Goal: Task Accomplishment & Management: Complete application form

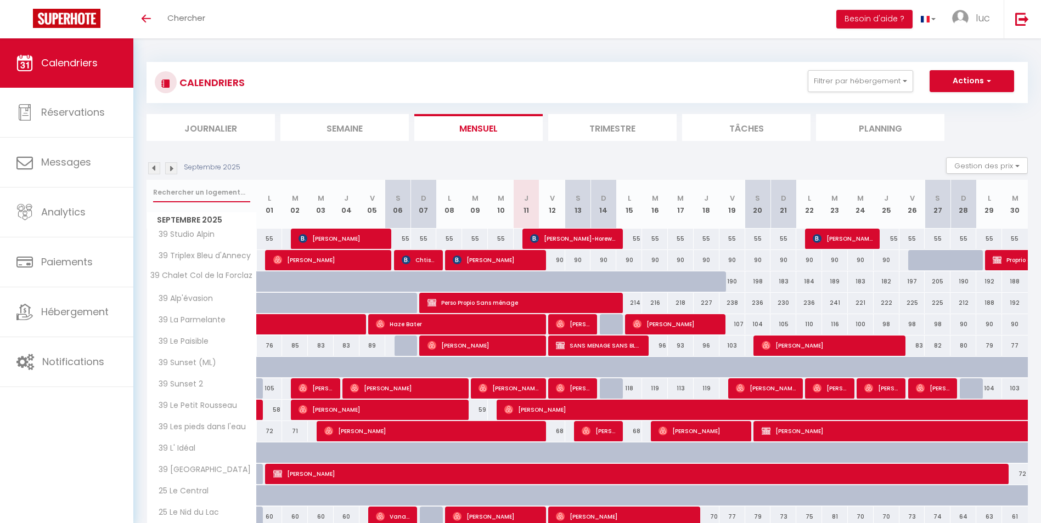
click at [235, 190] on input "text" at bounding box center [201, 193] width 97 height 20
type input "tripl"
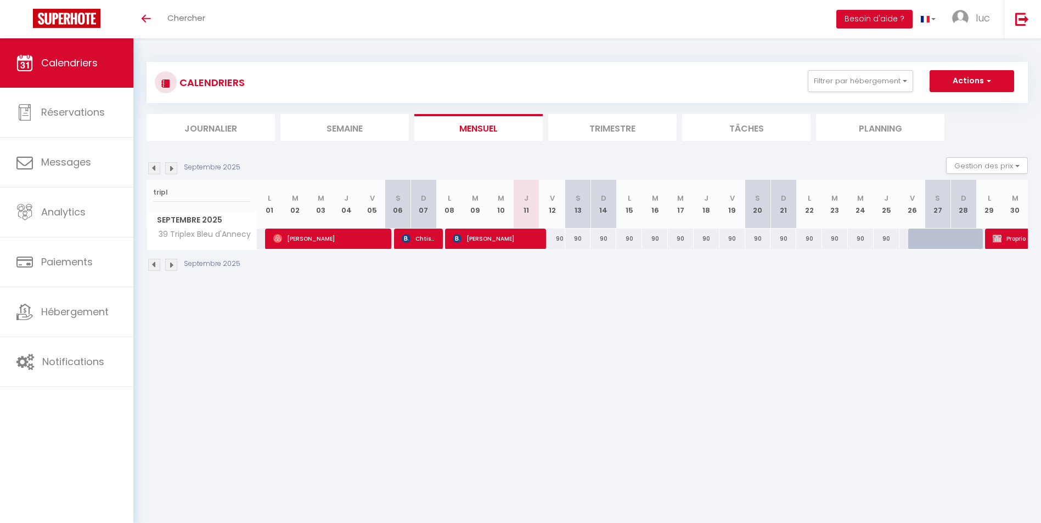
click at [634, 126] on li "Trimestre" at bounding box center [612, 127] width 128 height 27
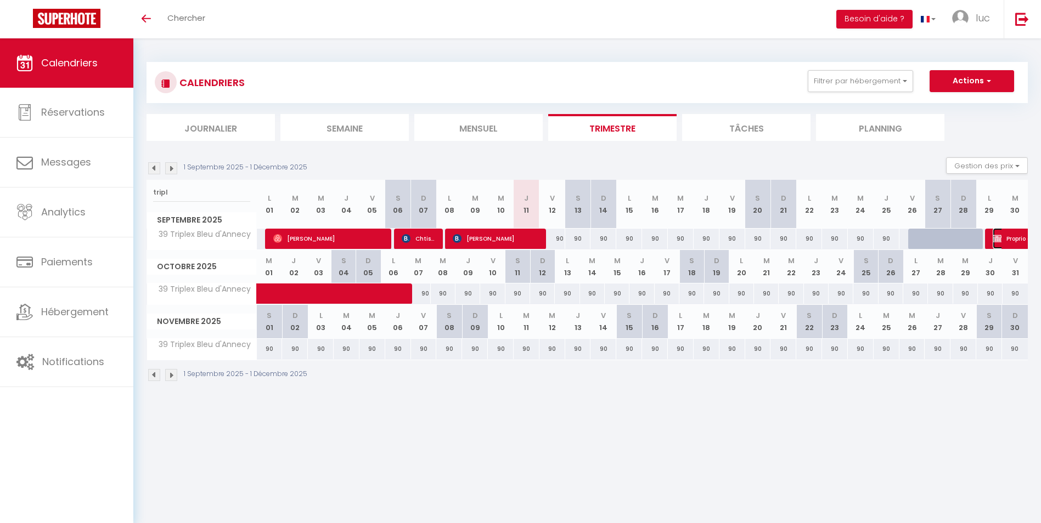
select select "OK"
select select "KO"
select select "0"
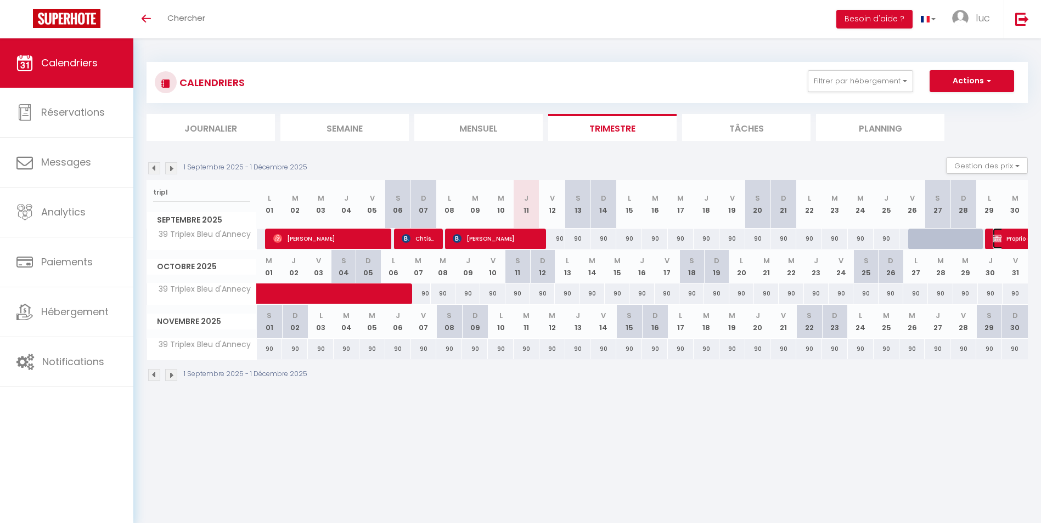
select select "1"
select select
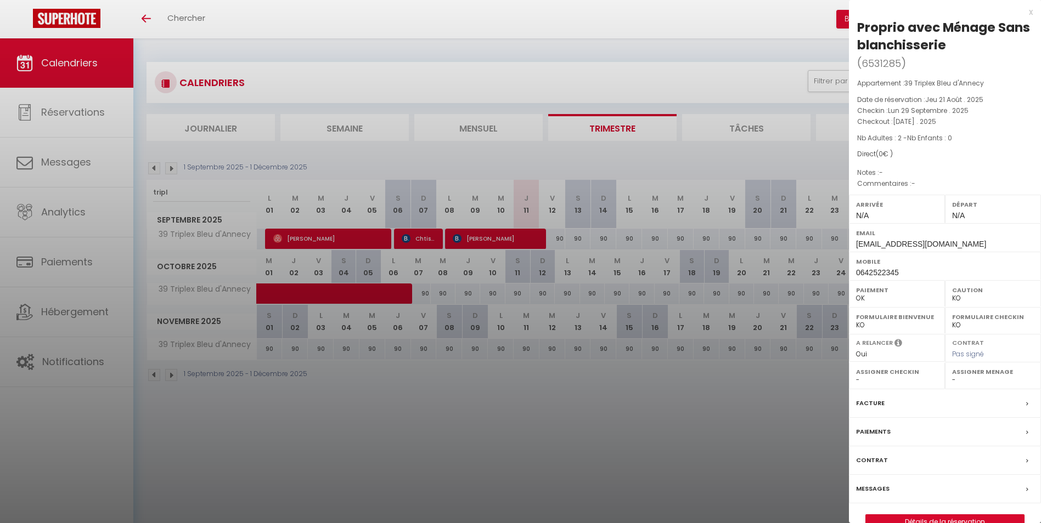
select select "45446"
click at [970, 516] on link "Détails de la réservation" at bounding box center [945, 522] width 158 height 14
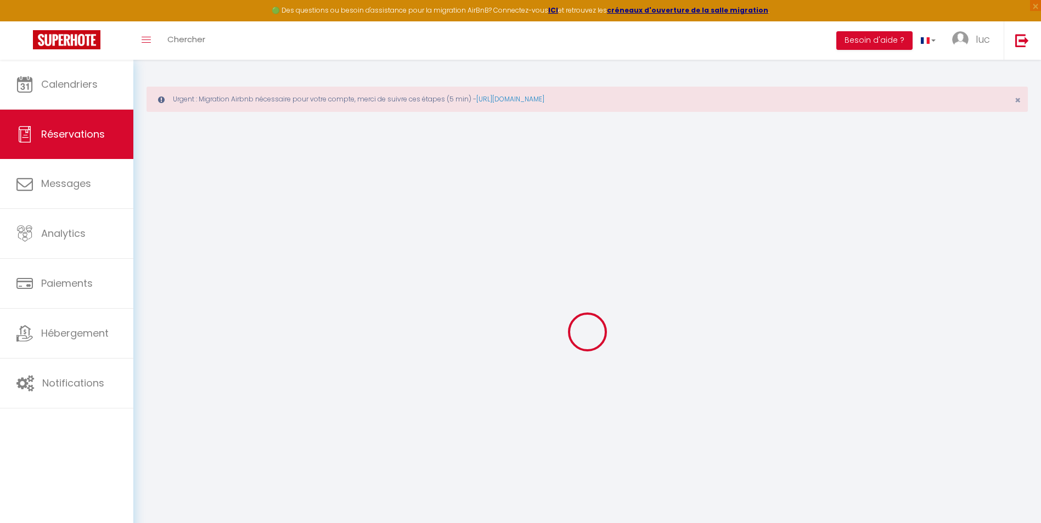
type input "Proprio avec [PERSON_NAME]"
type input "Sans blanchisserie"
type input "[EMAIL_ADDRESS][DOMAIN_NAME]"
type input "0642522345"
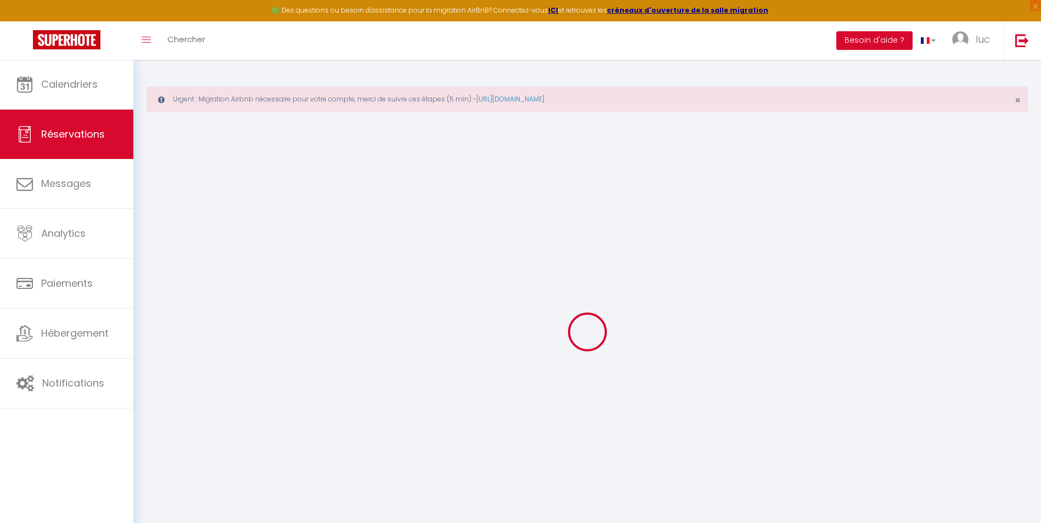
type input "71220"
select select "FR"
select select "70047"
select select "1"
type input "Lun 29 Septembre 2025"
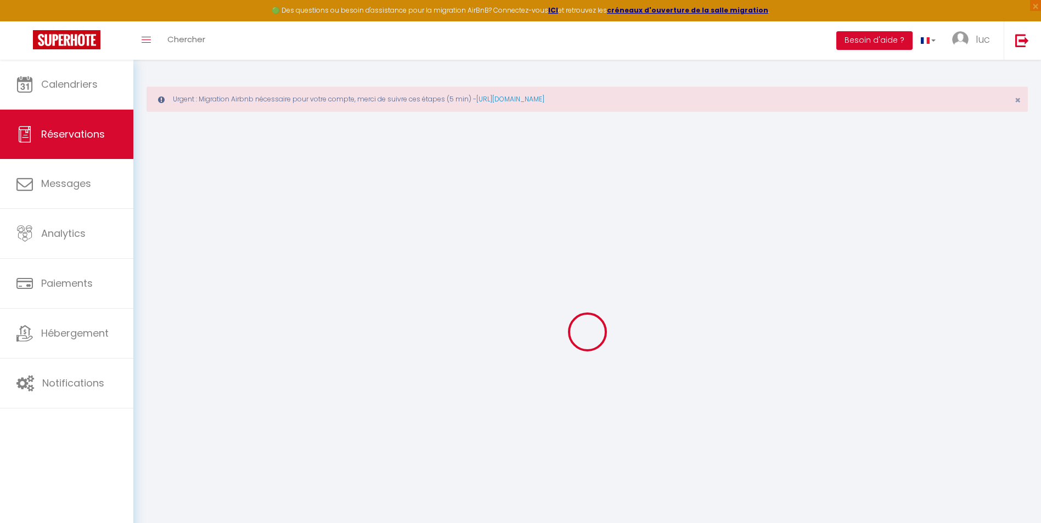
select select
type input "[DATE]"
select select
type input "2"
select select "12"
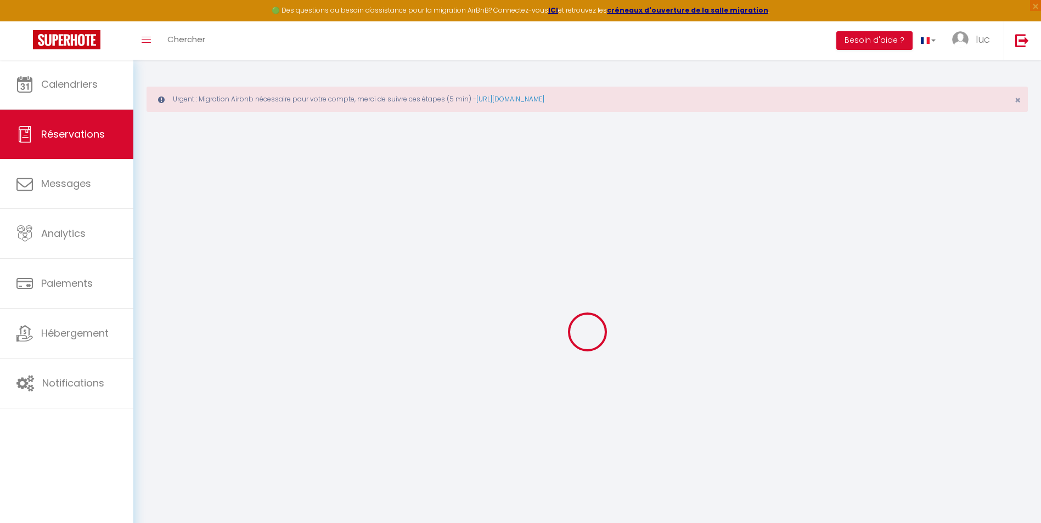
select select
checkbox input "false"
type input "0"
type input "89"
type input "0"
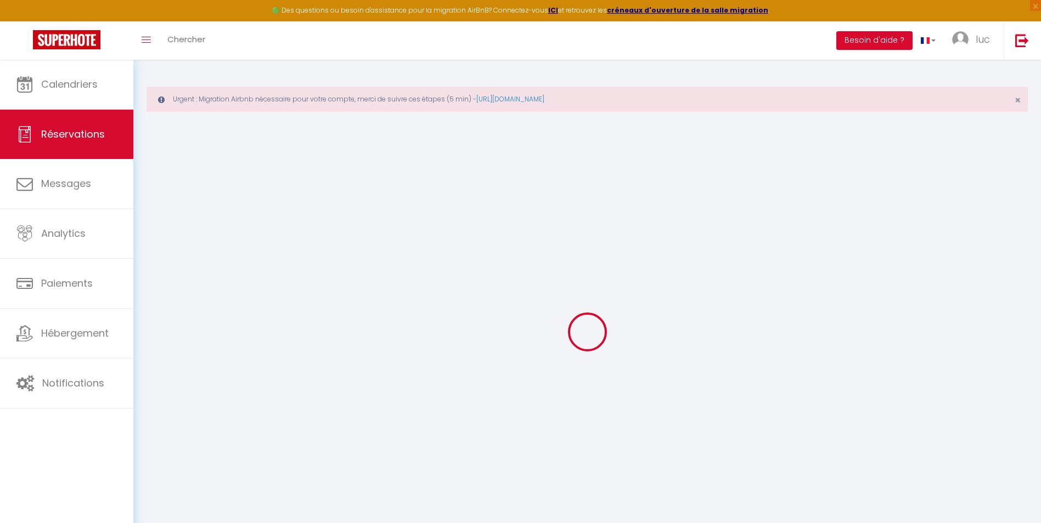
type input "0"
select select
select select "14"
checkbox input "false"
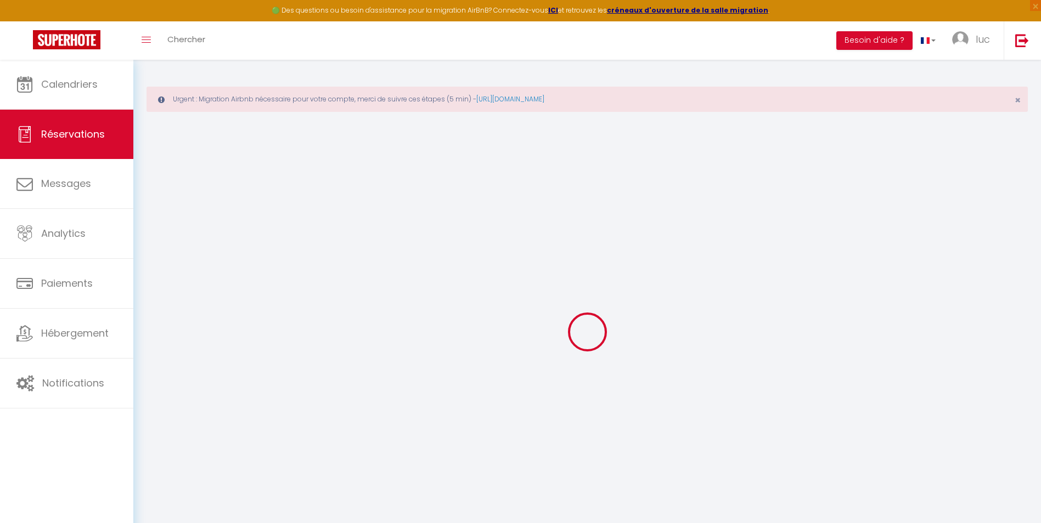
select select
checkbox input "false"
select select
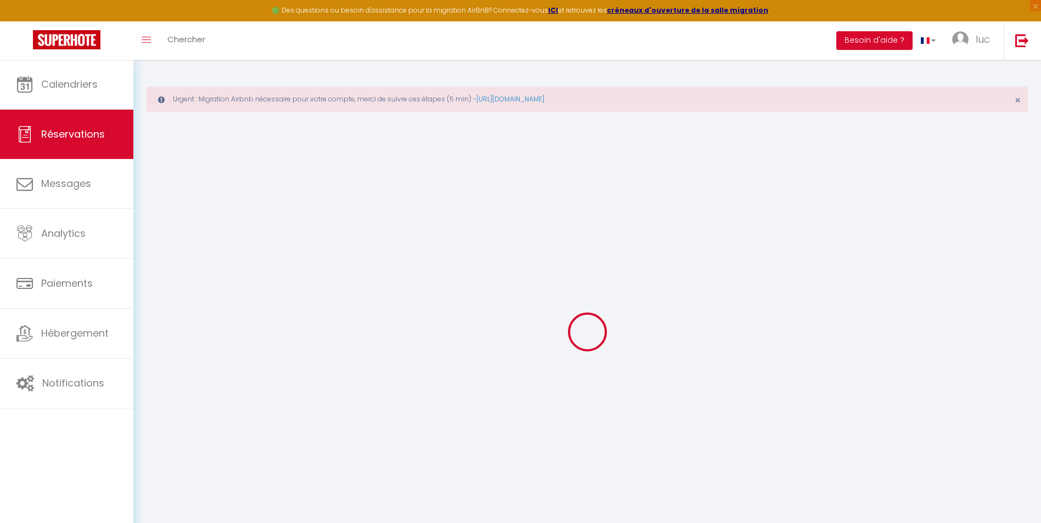
checkbox input "false"
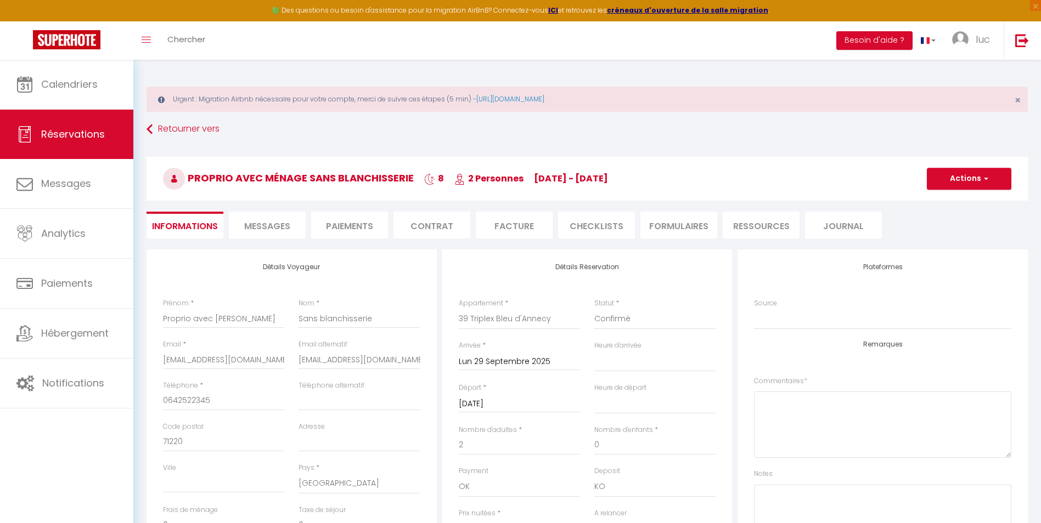
select select
checkbox input "false"
select select
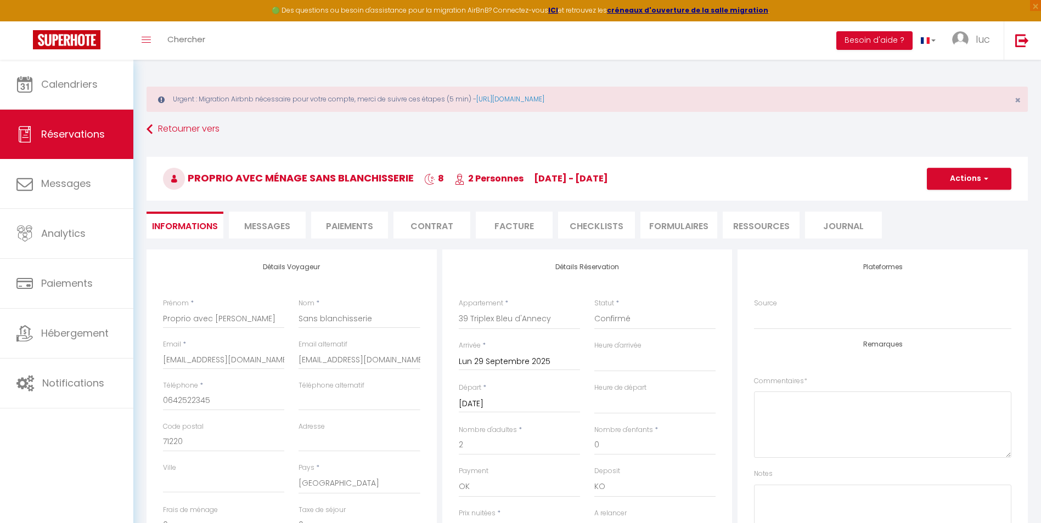
click at [511, 364] on input "Lun 29 Septembre 2025" at bounding box center [519, 362] width 121 height 14
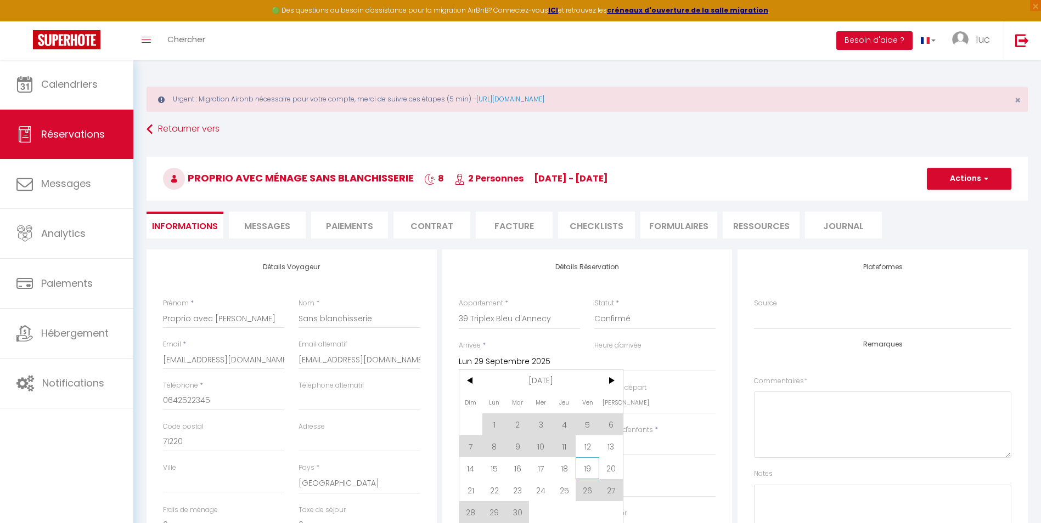
click at [589, 466] on span "19" at bounding box center [587, 469] width 24 height 22
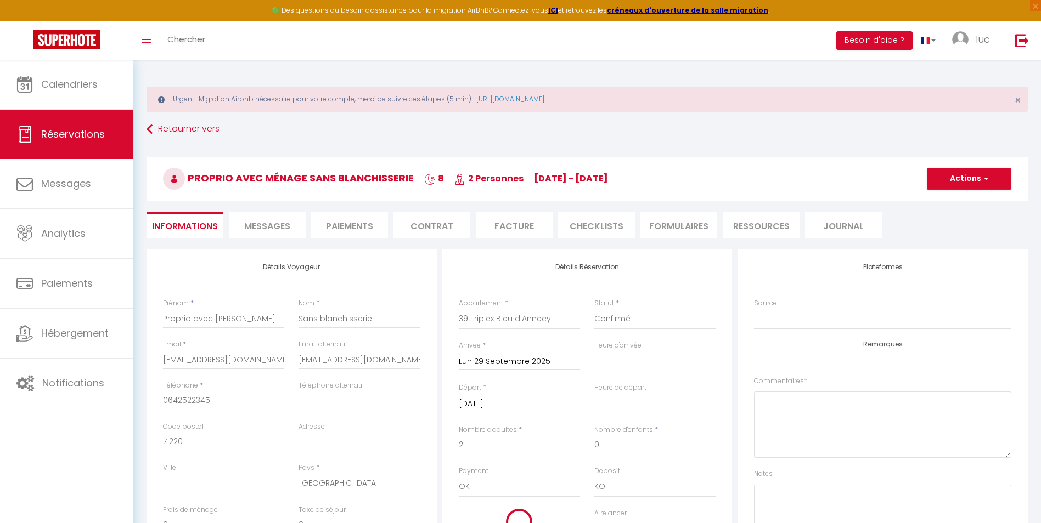
type input "Ven 19 Septembre 2025"
select select
checkbox input "false"
type input "89"
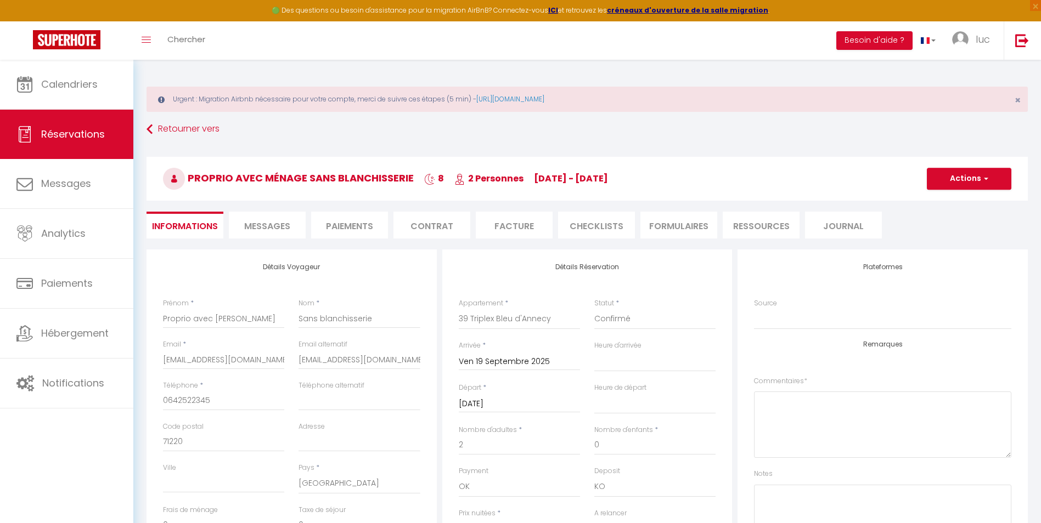
type input "32.4"
select select
type input "1080"
checkbox input "false"
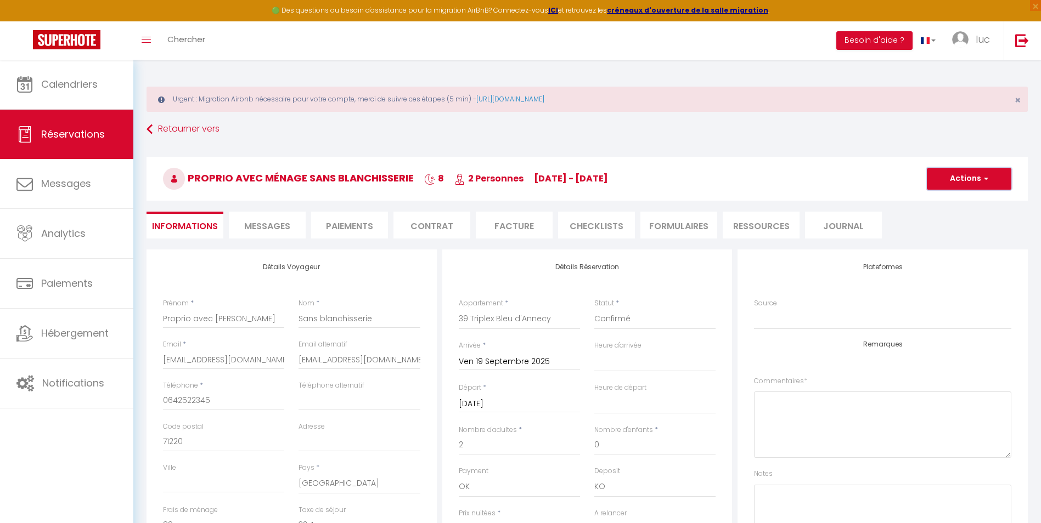
click at [984, 181] on span "button" at bounding box center [984, 179] width 7 height 10
click at [962, 204] on link "Enregistrer" at bounding box center [957, 203] width 87 height 14
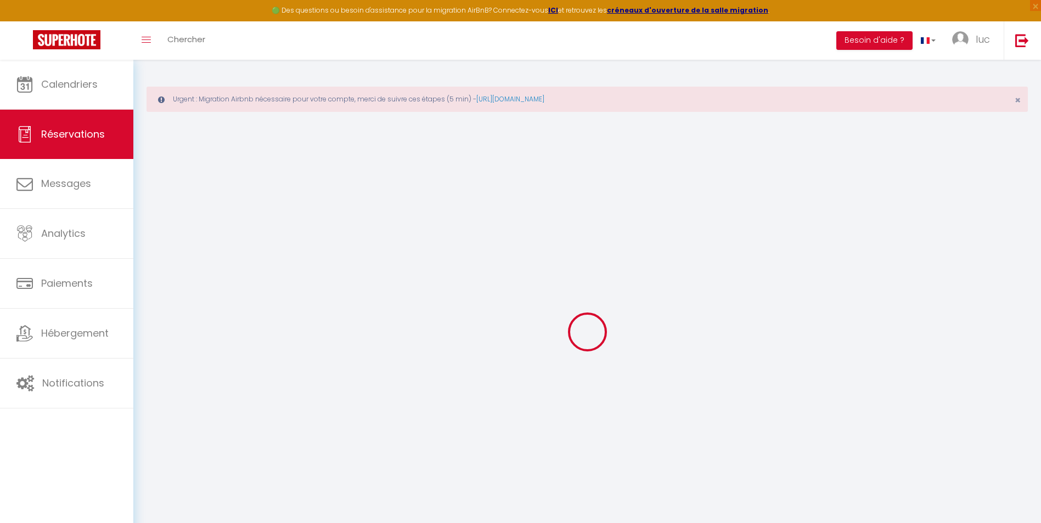
select select "not_cancelled"
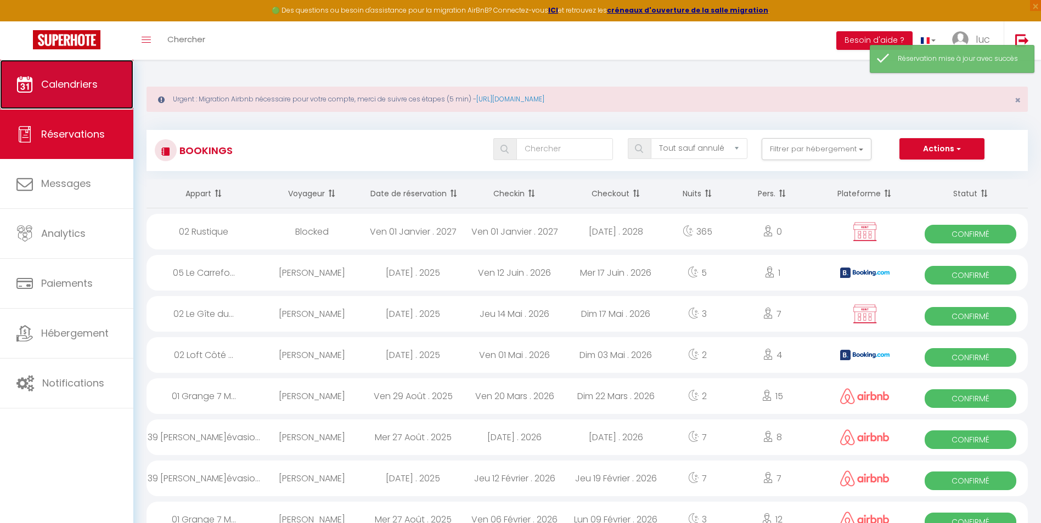
click at [41, 82] on span "Calendriers" at bounding box center [69, 84] width 57 height 14
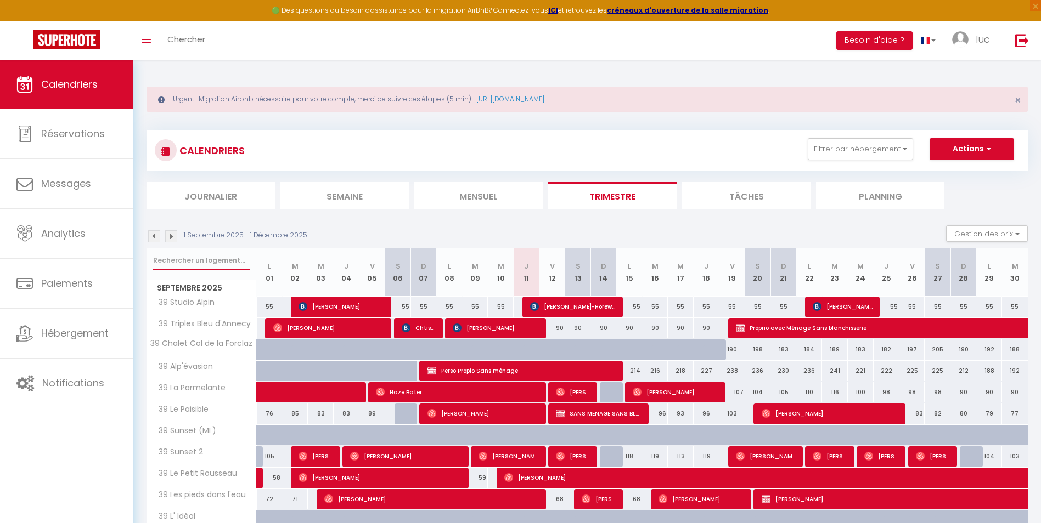
click at [177, 262] on input "text" at bounding box center [201, 261] width 97 height 20
type input "trip"
select select
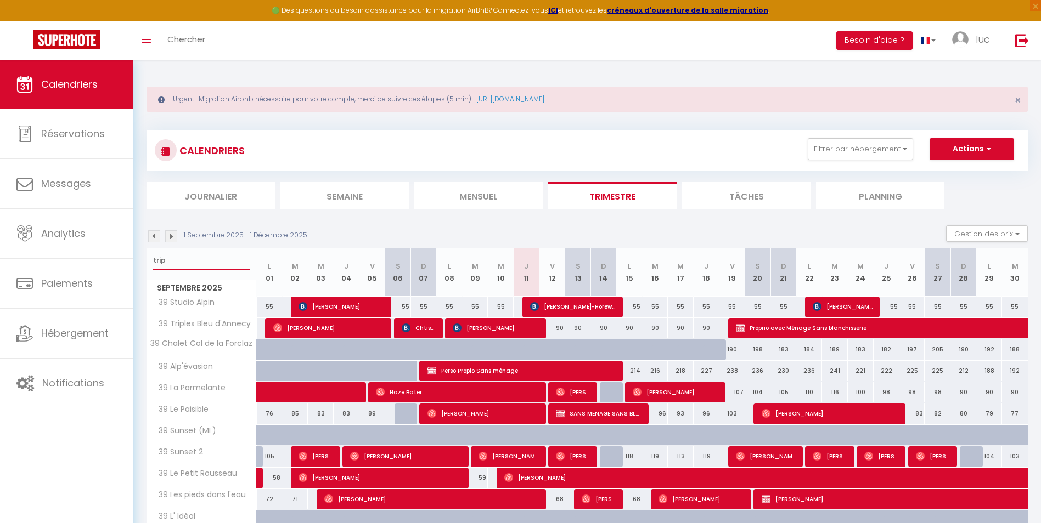
select select
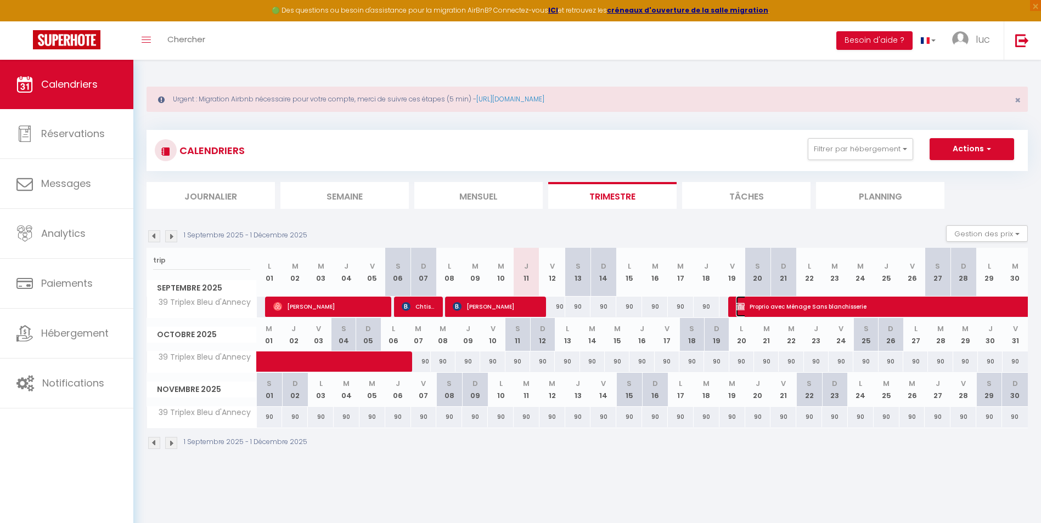
click at [763, 312] on span "Proprio avec Ménage Sans blanchisserie" at bounding box center [963, 306] width 454 height 21
select select "OK"
select select "KO"
select select "0"
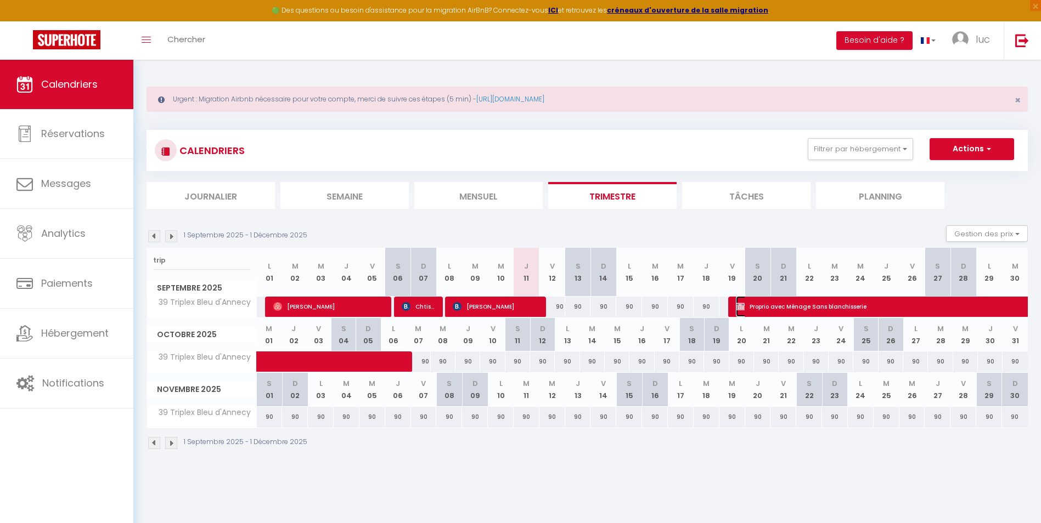
select select "1"
select select
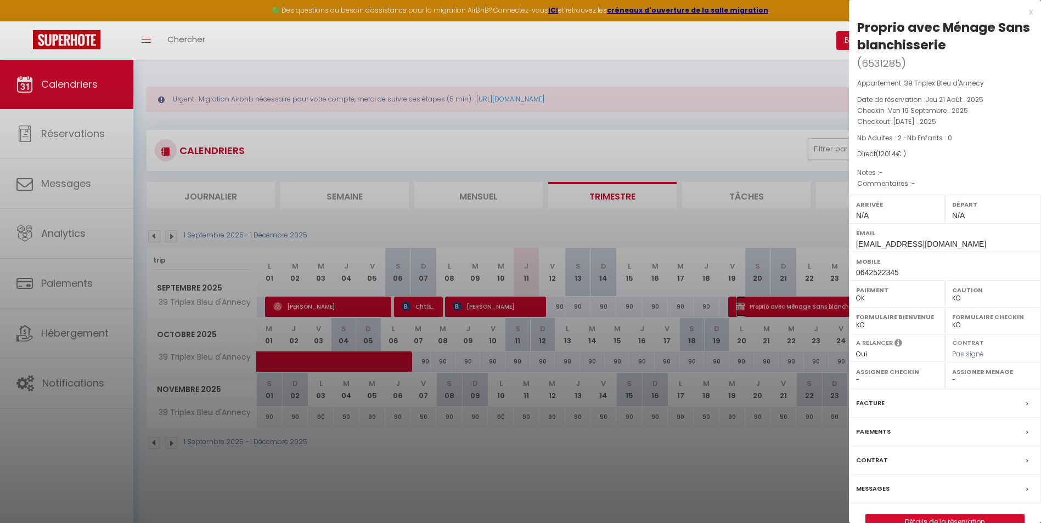
select select "45446"
click at [763, 312] on div at bounding box center [520, 261] width 1041 height 523
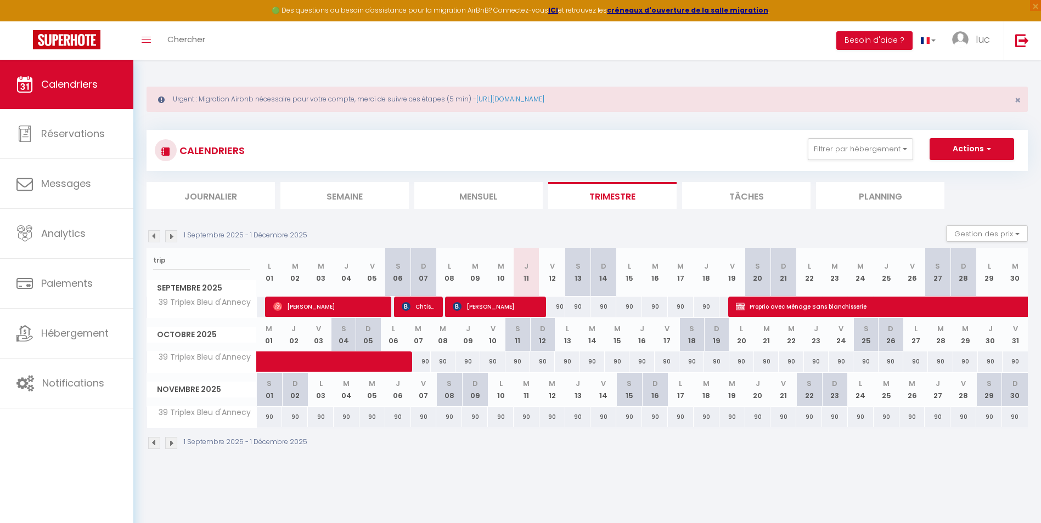
click at [170, 239] on img at bounding box center [171, 236] width 12 height 12
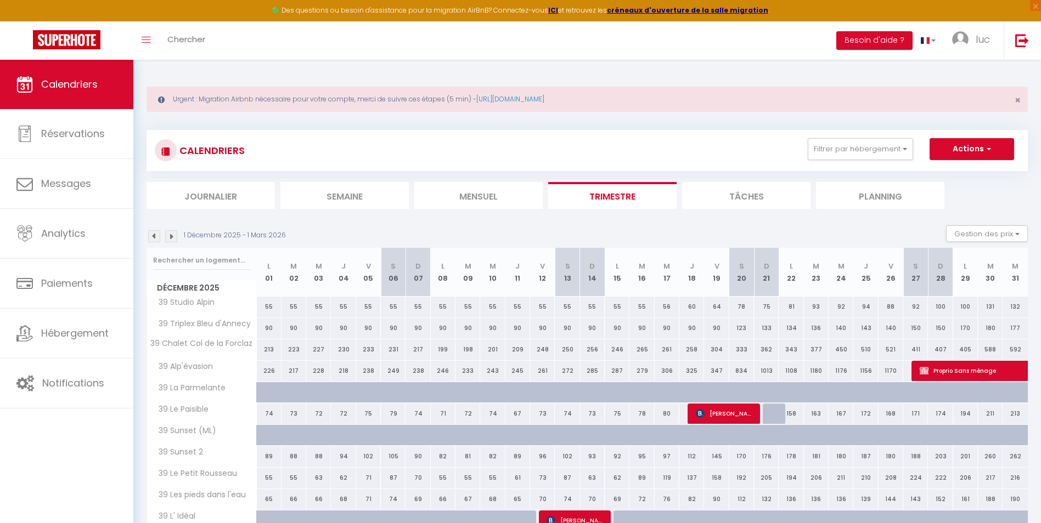
click at [222, 236] on p "1 Décembre 2025 - 1 Mars 2026" at bounding box center [235, 235] width 102 height 10
click at [214, 261] on input "text" at bounding box center [201, 261] width 97 height 20
type input "trip"
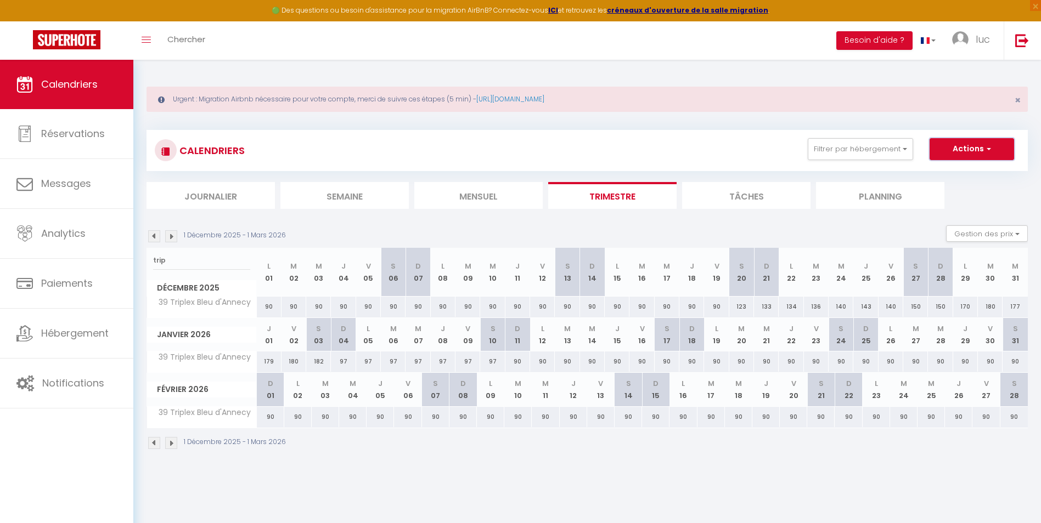
click at [967, 152] on button "Actions" at bounding box center [971, 149] width 84 height 22
click at [958, 174] on link "Nouvelle réservation" at bounding box center [959, 174] width 95 height 16
select select
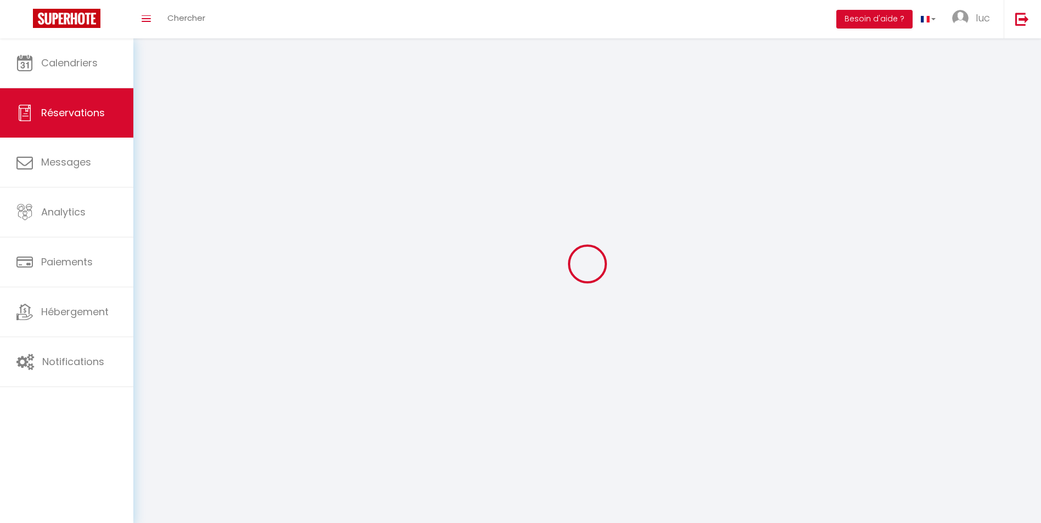
select select
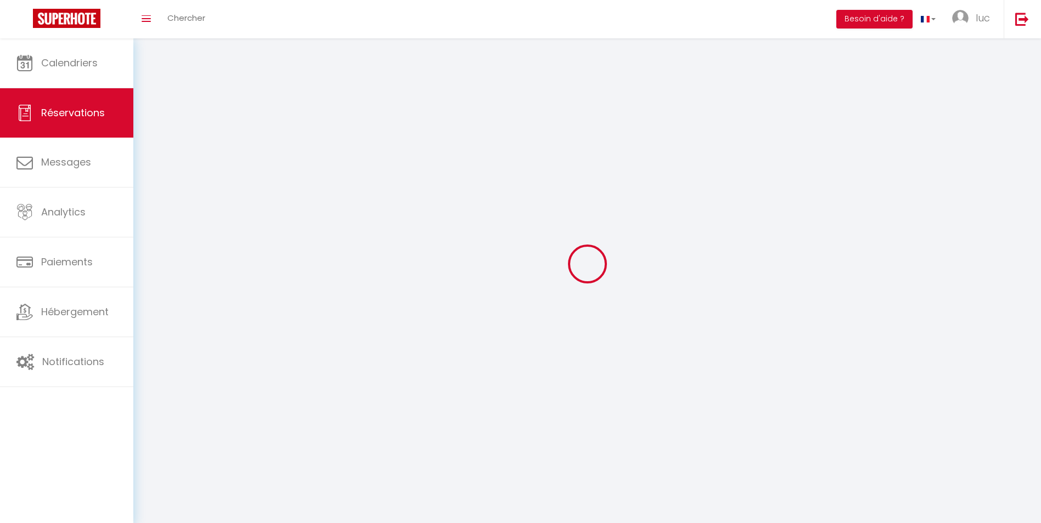
select select
checkbox input "false"
select select
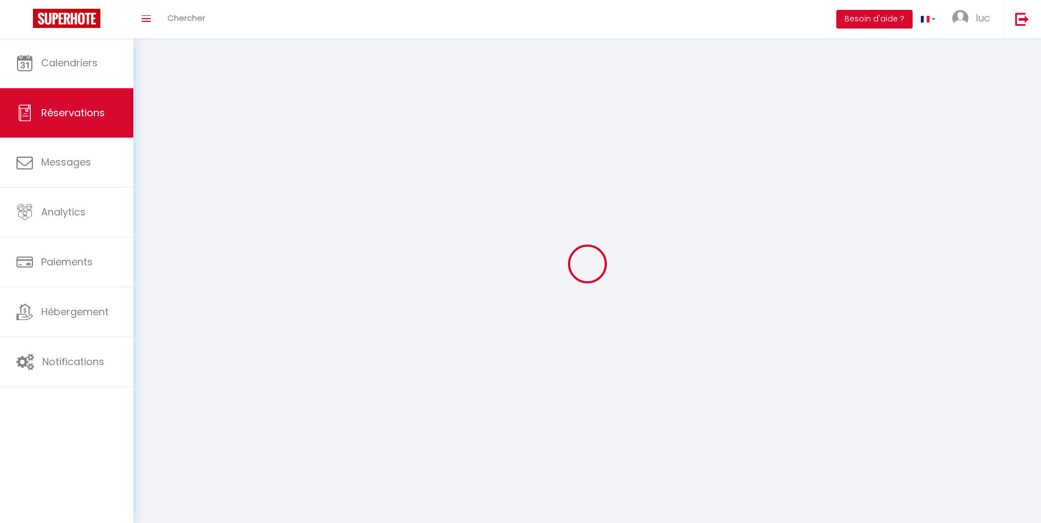
select select
checkbox input "false"
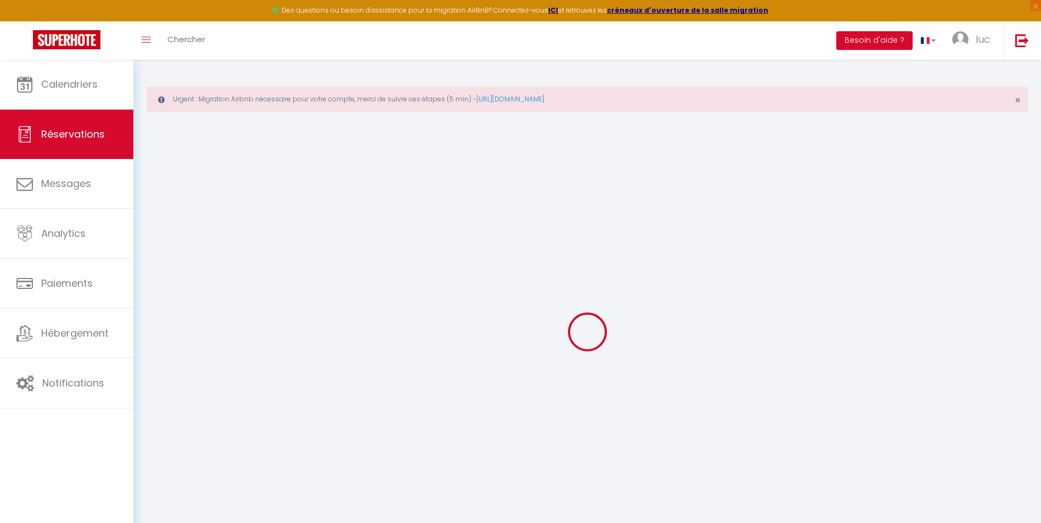
select select
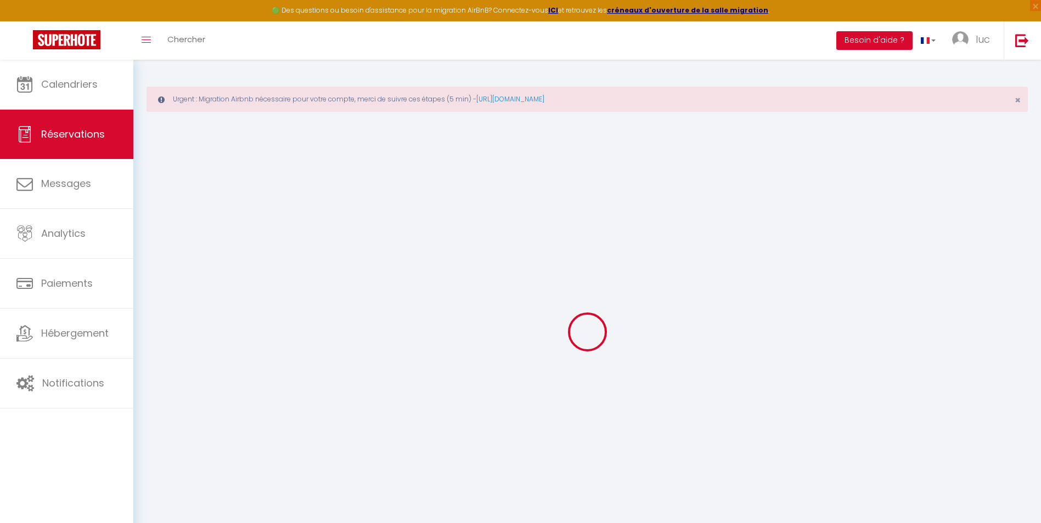
select select
checkbox input "false"
select select
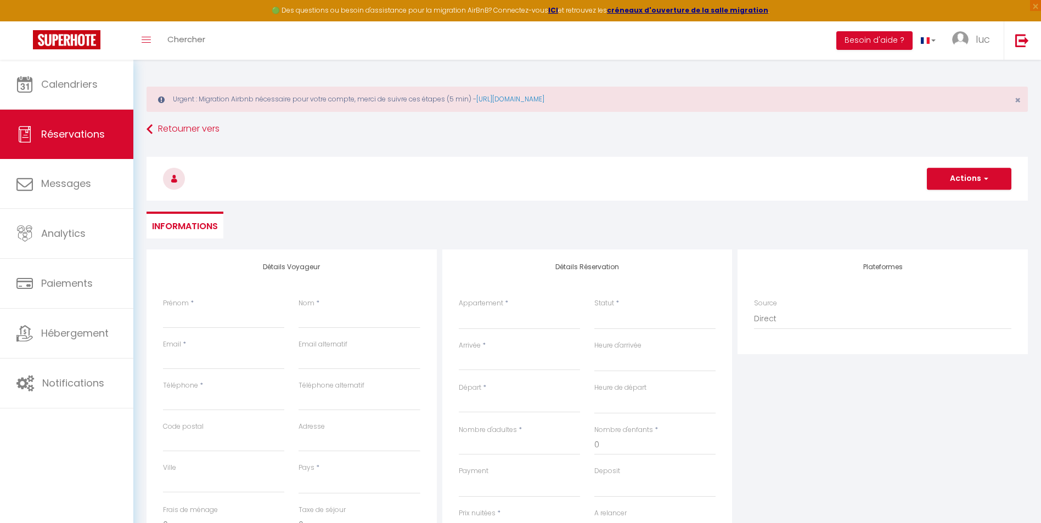
select select
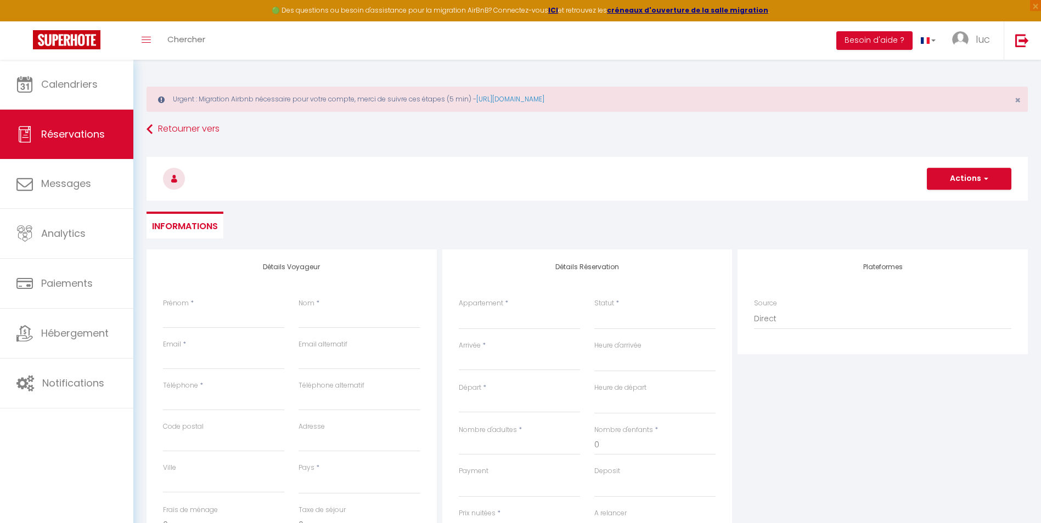
checkbox input "false"
select select
click at [208, 308] on div "Prénom *" at bounding box center [223, 313] width 121 height 30
click at [209, 310] on input "Prénom" at bounding box center [223, 319] width 121 height 20
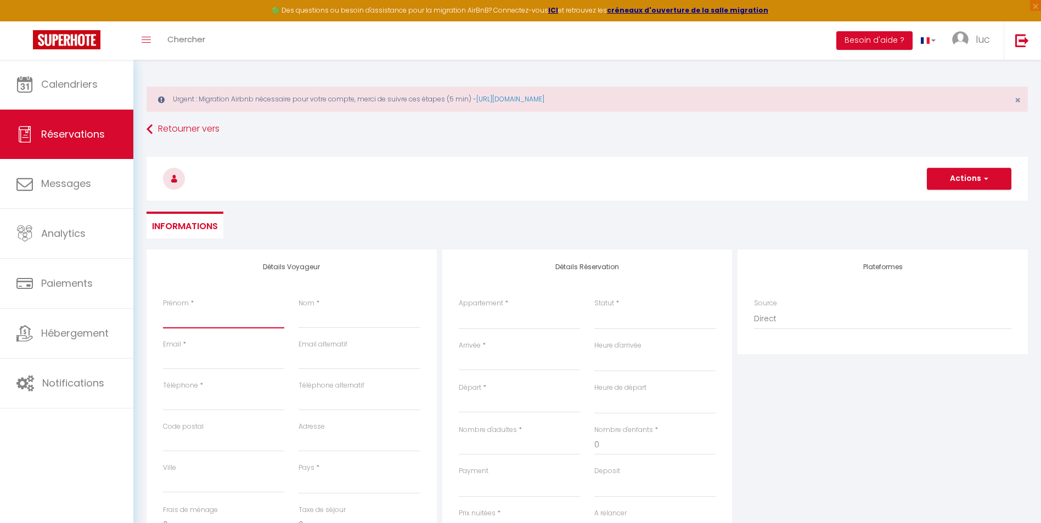
type input "a"
select select
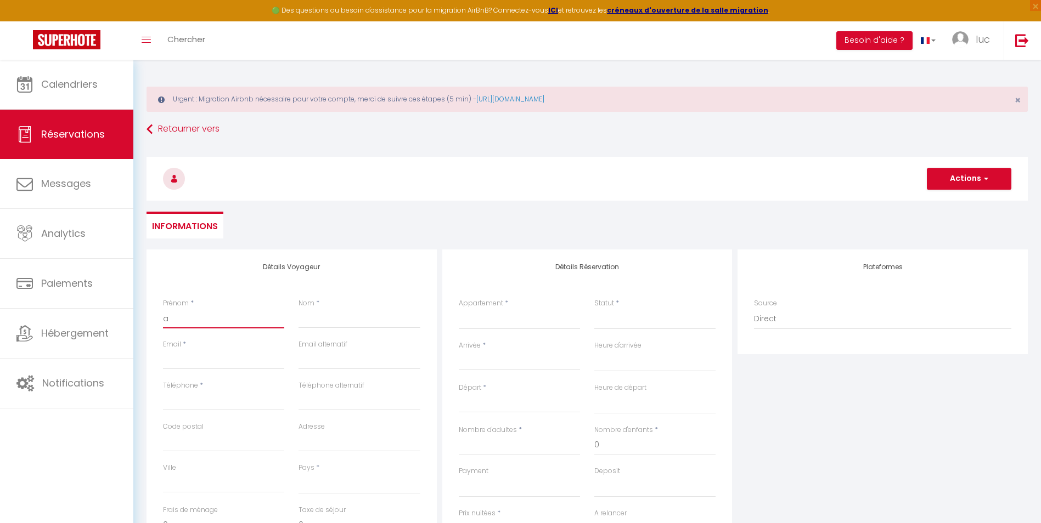
select select
checkbox input "false"
type input "av"
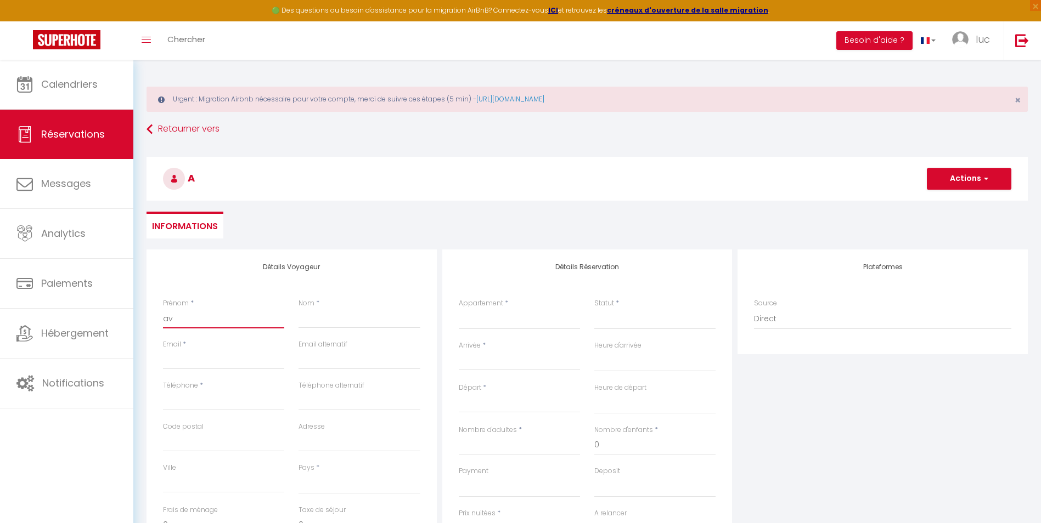
select select
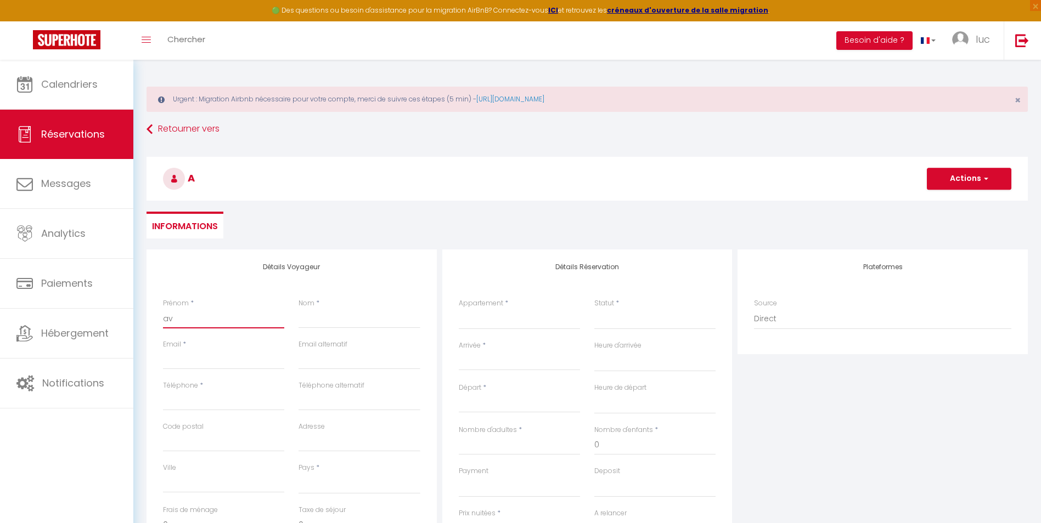
select select
checkbox input "false"
type input "ave"
select select
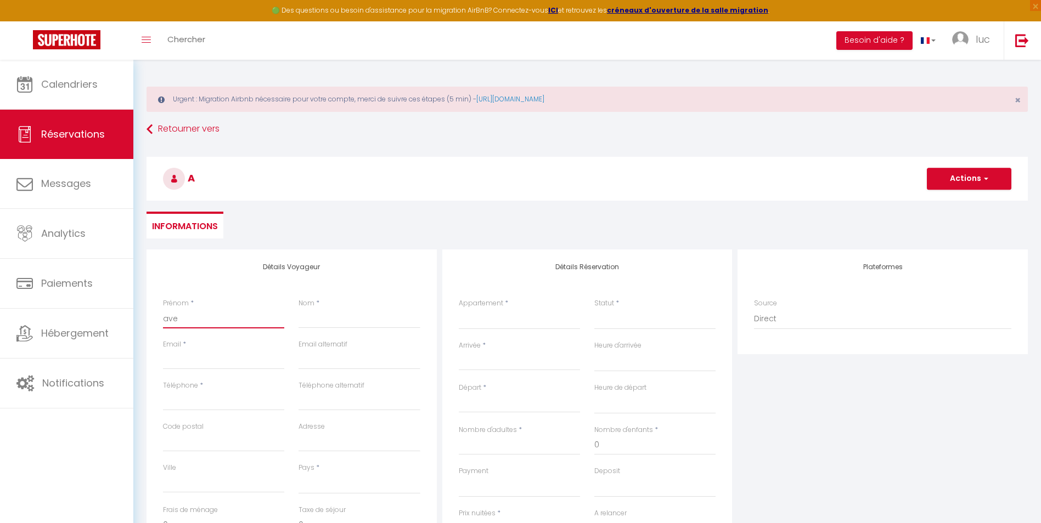
select select
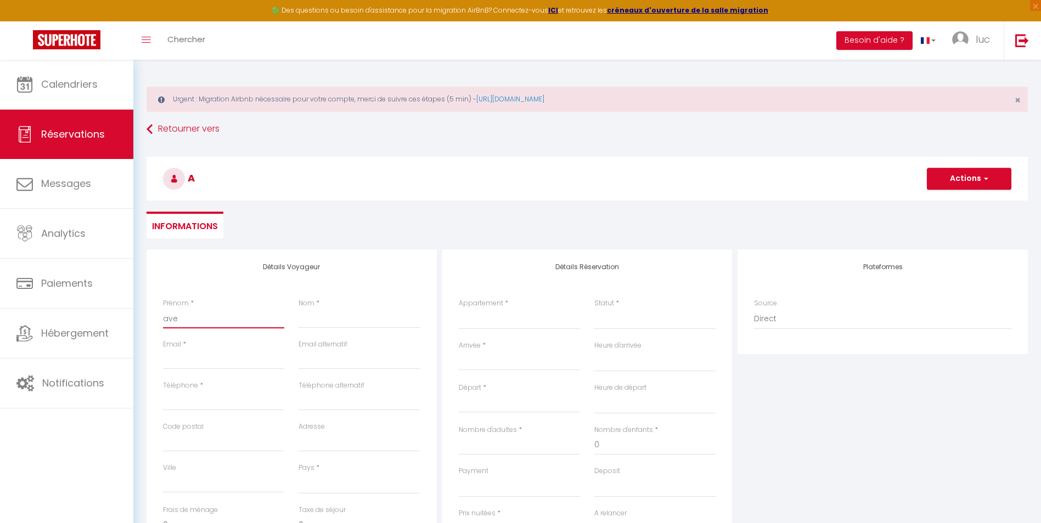
select select
checkbox input "false"
type input "avec"
select select
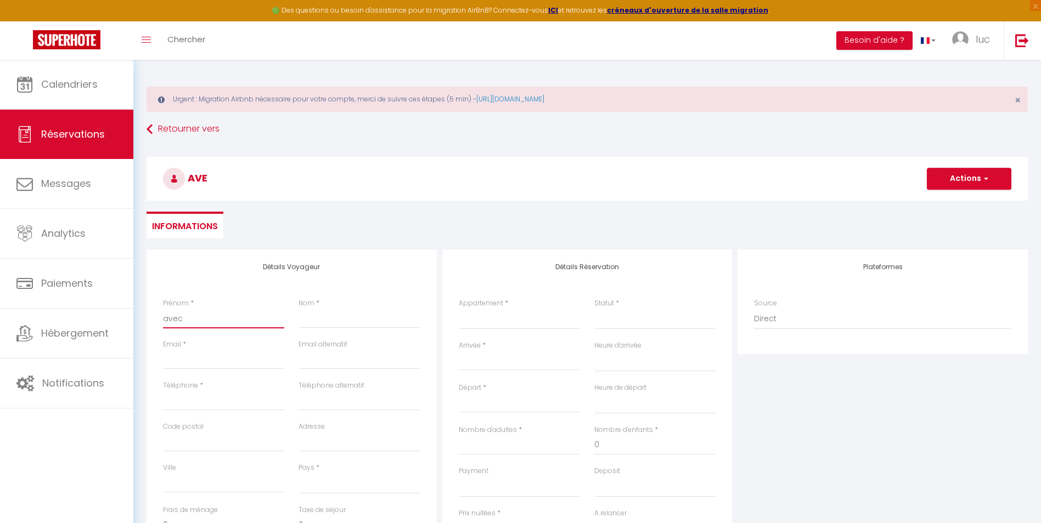
select select
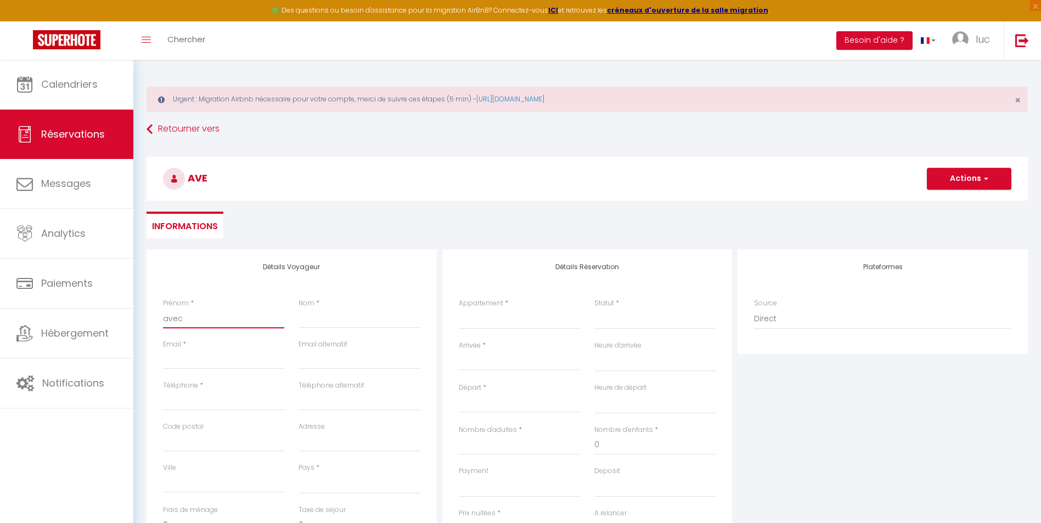
checkbox input "false"
type input "avec"
select select
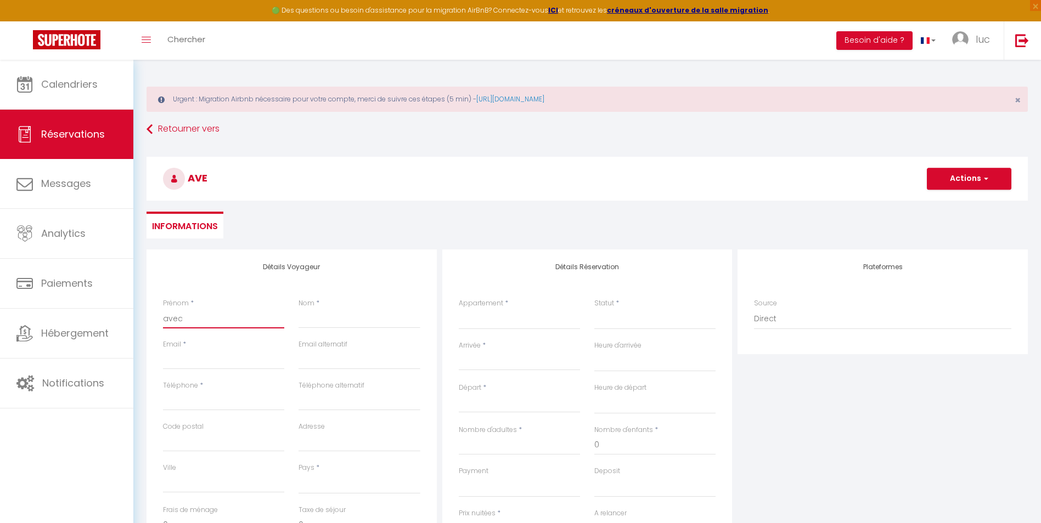
select select
checkbox input "false"
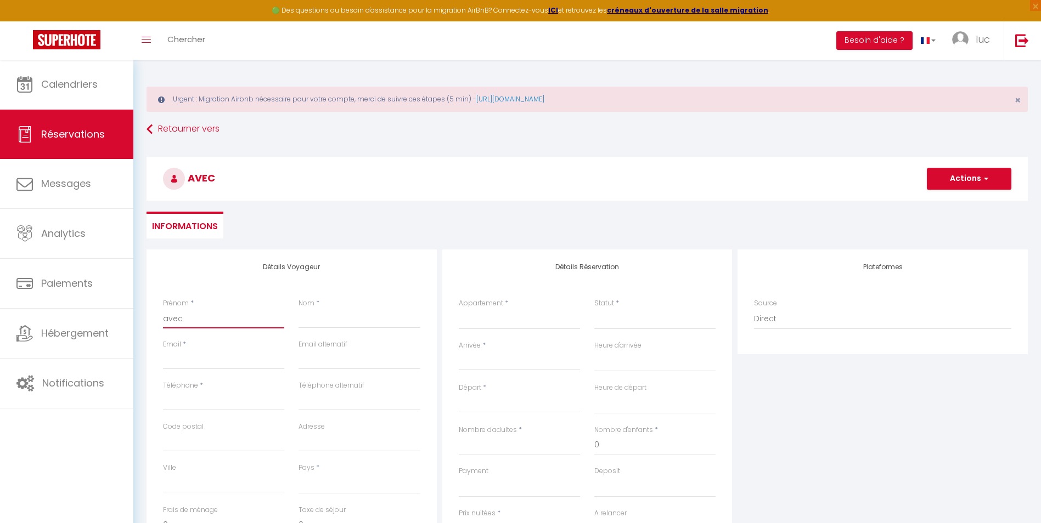
type input "avec m"
select select
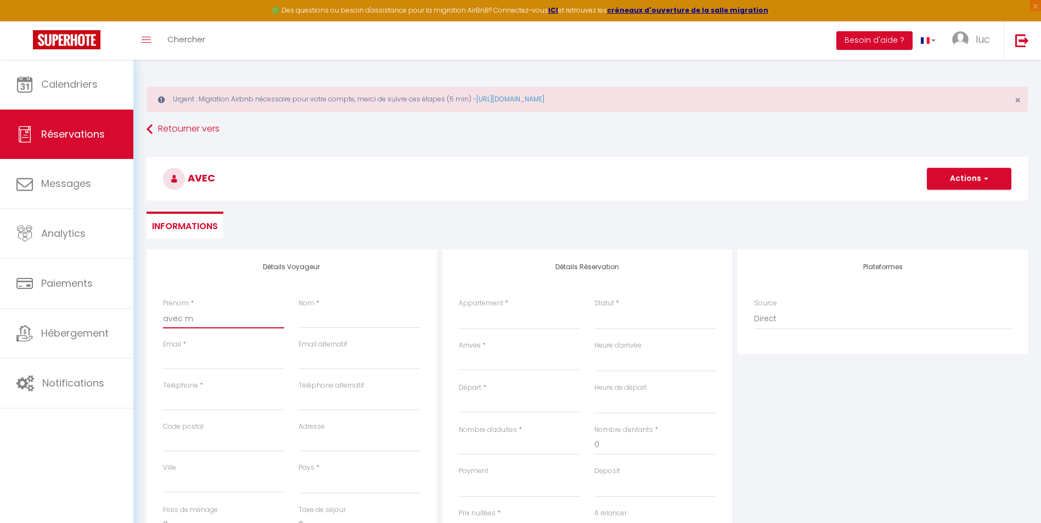
select select
checkbox input "false"
type input "avec me"
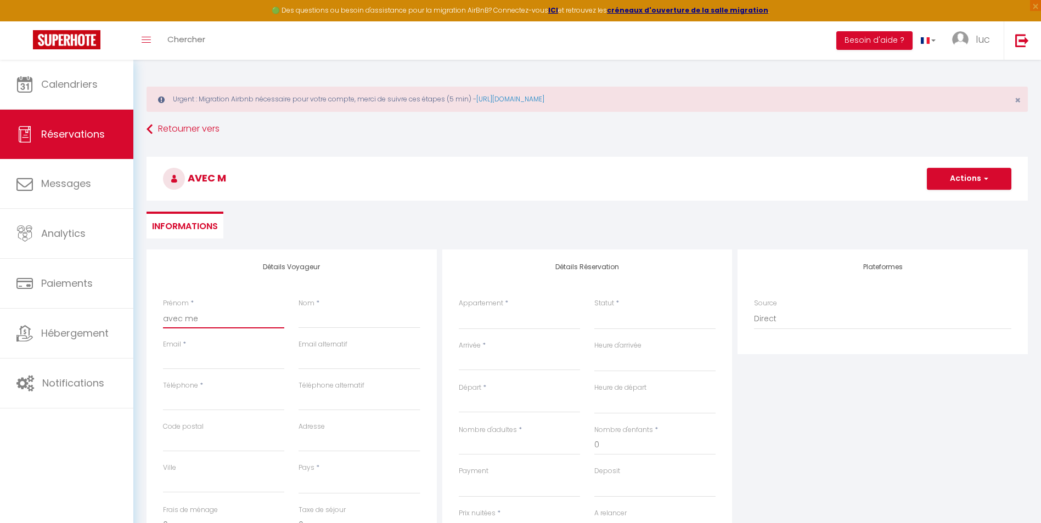
select select
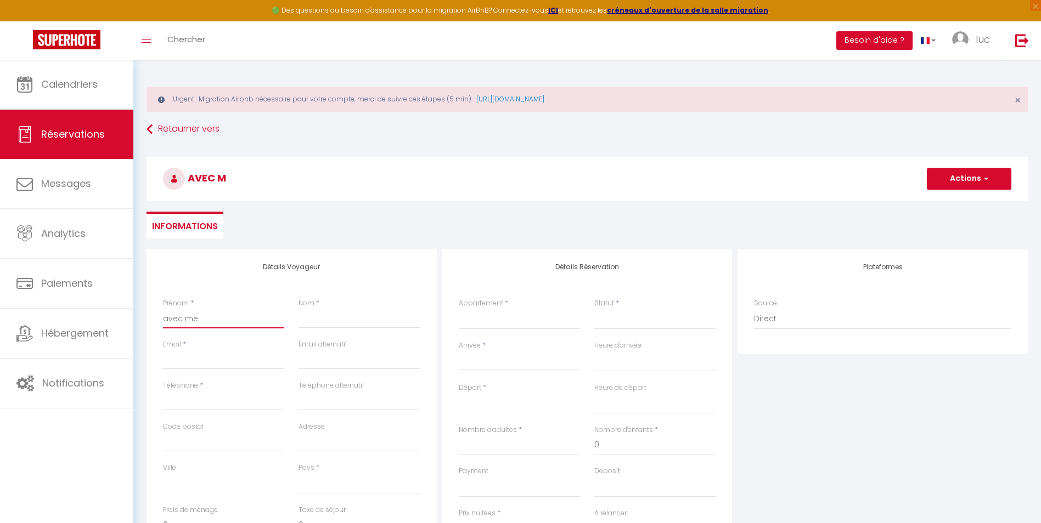
select select
checkbox input "false"
type input "avec m"
select select
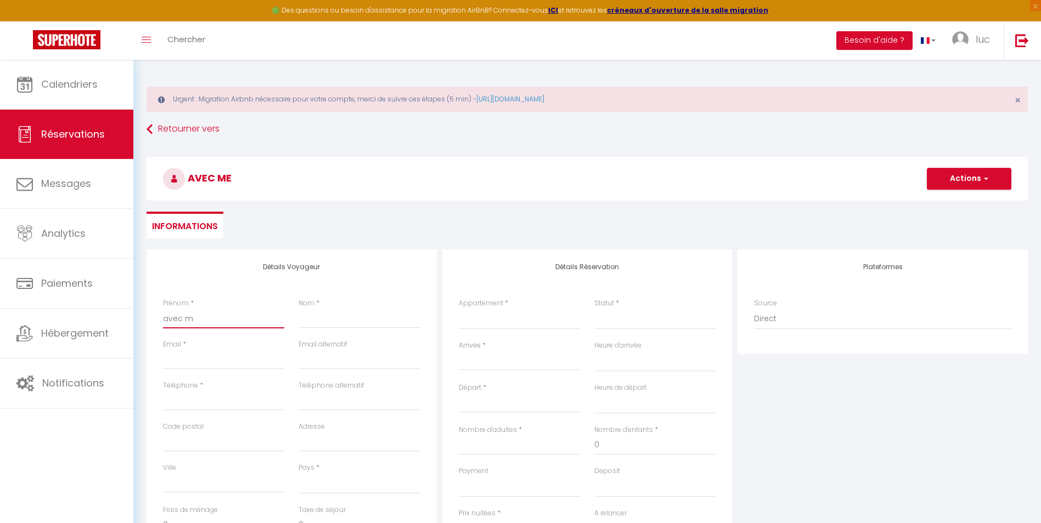
select select
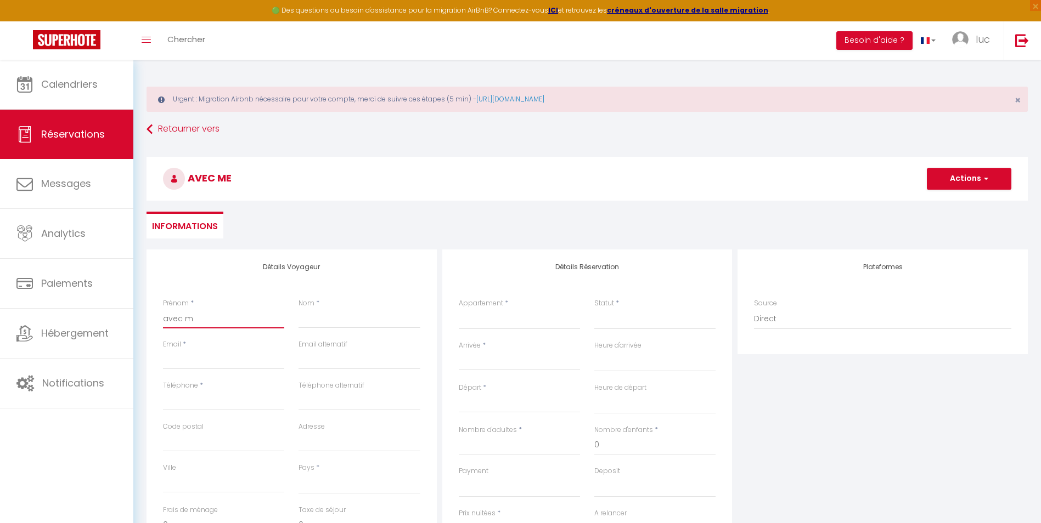
select select
checkbox input "false"
type input "avec"
select select
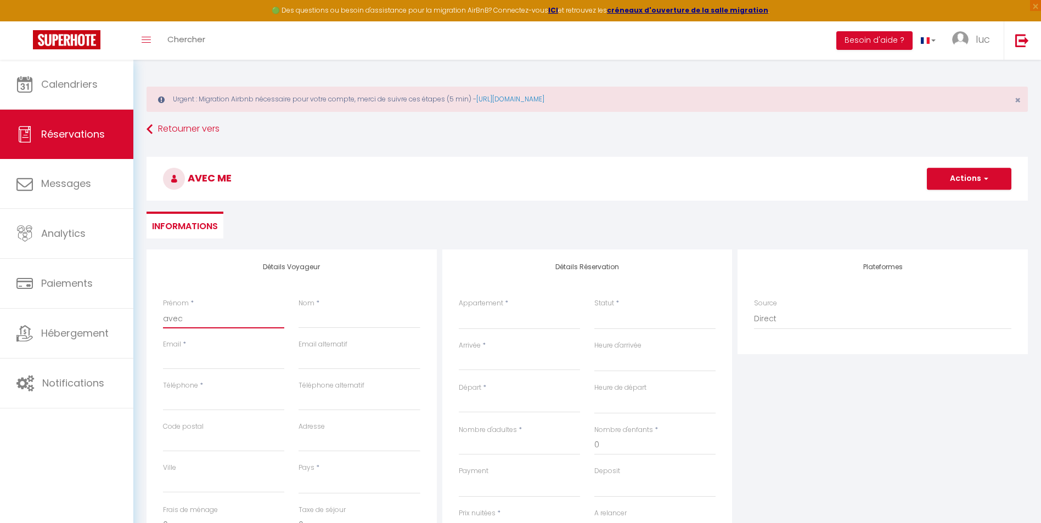
select select
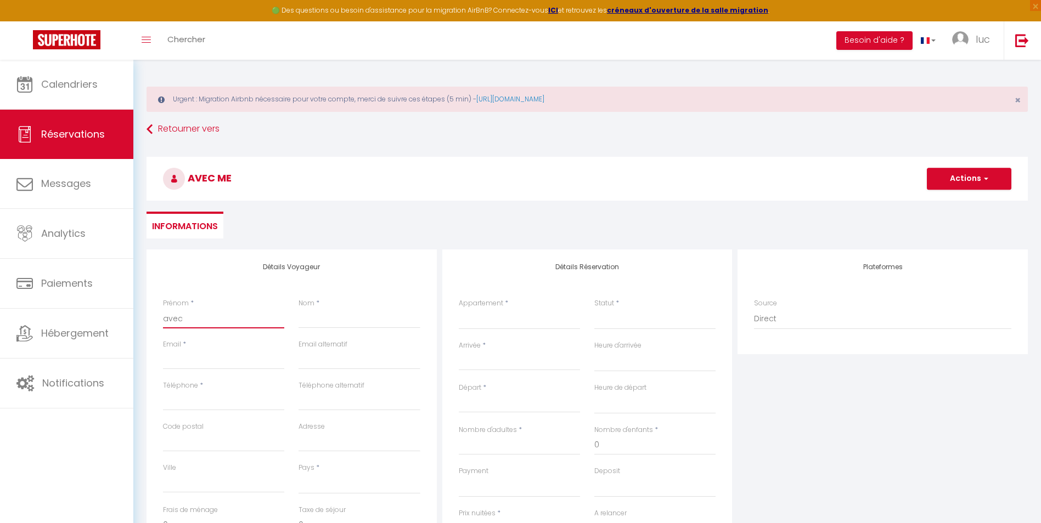
checkbox input "false"
type input "avec"
type input "a"
select select
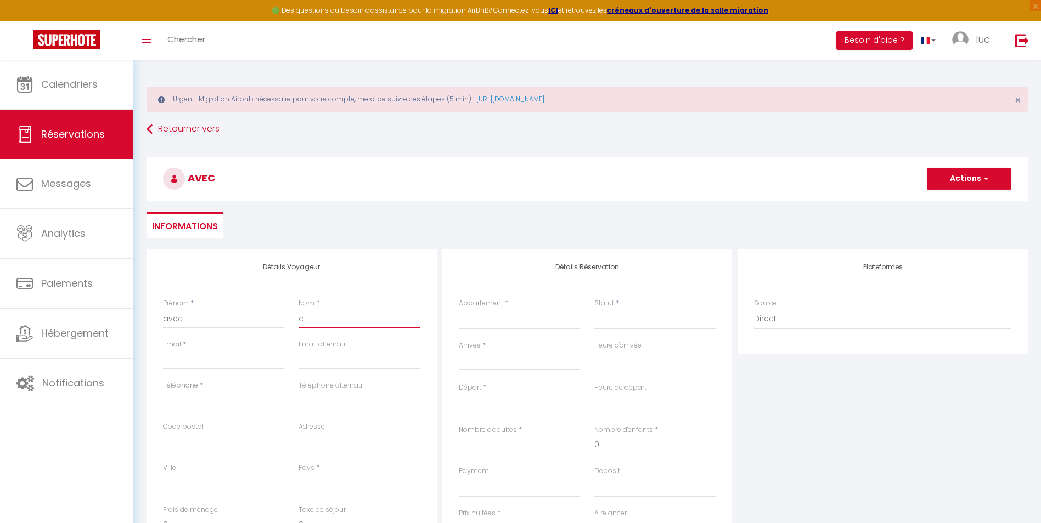
select select
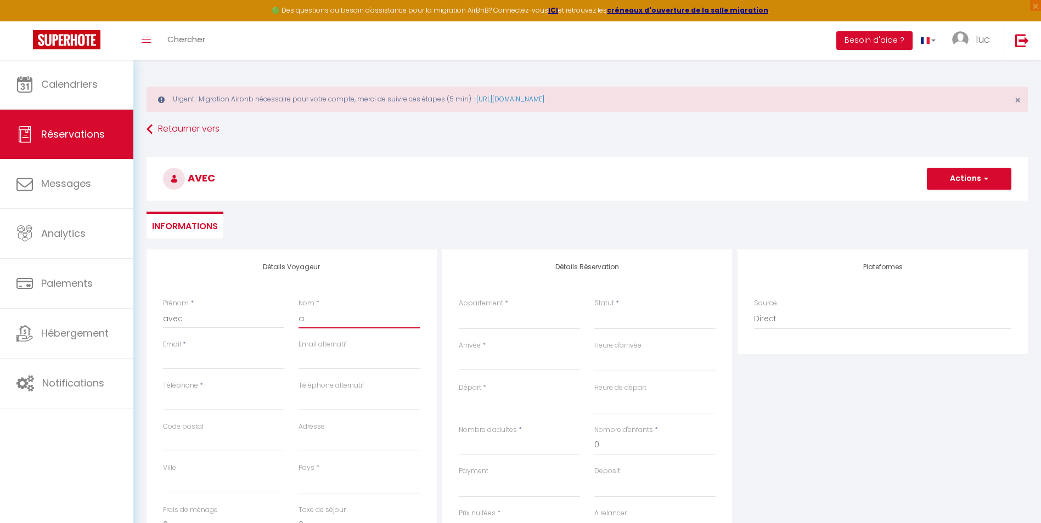
checkbox input "false"
select select
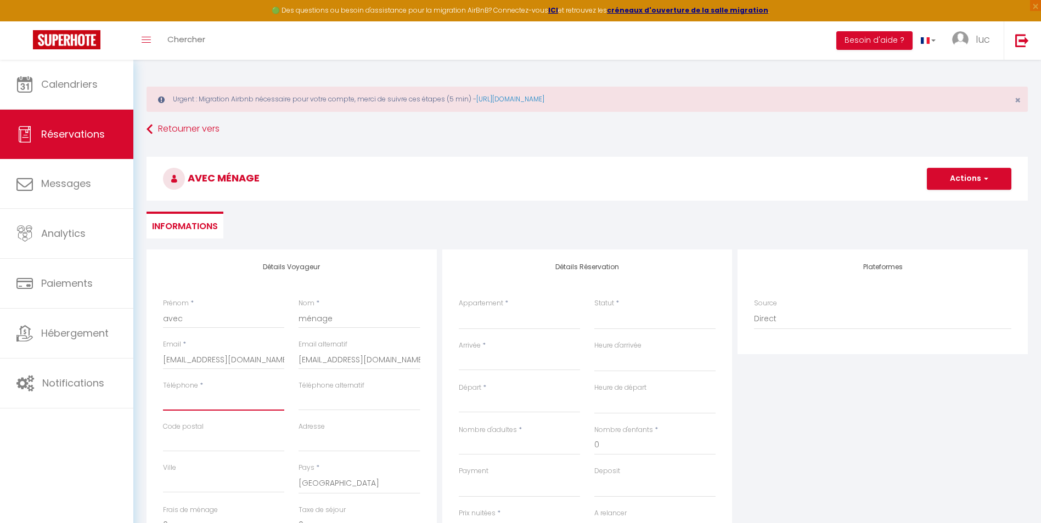
click at [231, 403] on input "Téléphone" at bounding box center [223, 401] width 121 height 20
click at [514, 330] on select "39 Studio Alpin 39 Triplex Bleu d'Annecy 39 Chalet [GEOGRAPHIC_DATA] 39 Alp'éva…" at bounding box center [519, 319] width 121 height 21
click at [459, 309] on select "39 Studio Alpin 39 Triplex Bleu d'Annecy 39 Chalet [GEOGRAPHIC_DATA] 39 Alp'éva…" at bounding box center [519, 319] width 121 height 21
click at [617, 319] on select "Confirmé Non Confirmé [PERSON_NAME] par le voyageur No Show Request" at bounding box center [654, 319] width 121 height 21
click at [594, 309] on select "Confirmé Non Confirmé [PERSON_NAME] par le voyageur No Show Request" at bounding box center [654, 319] width 121 height 21
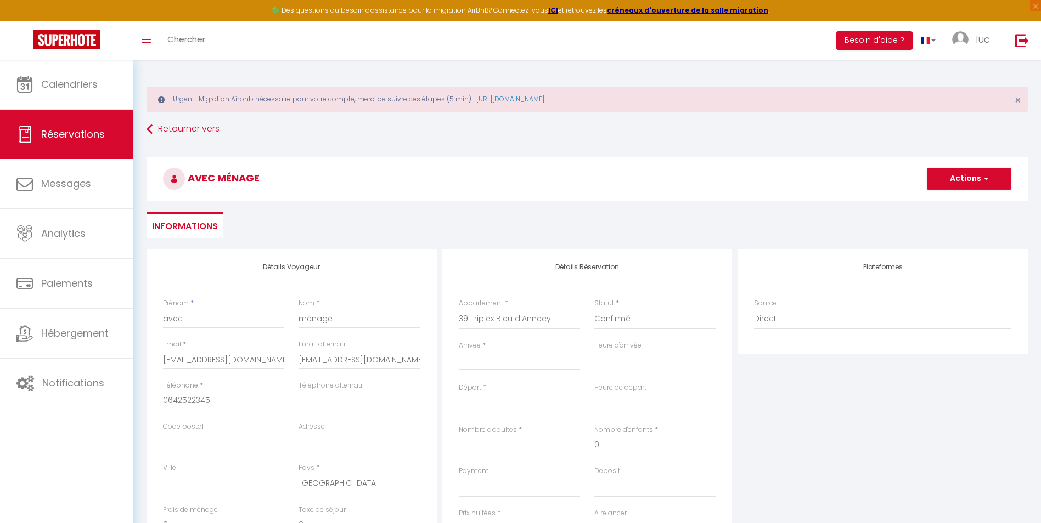
click at [513, 369] on div "< [DATE] > Dim Lun Mar Mer Jeu Ven Sam 1 2 3 4 5 6 7 8 9 10 11 12 13 14 15 16 1…" at bounding box center [519, 361] width 121 height 20
click at [513, 365] on input "Arrivée" at bounding box center [519, 362] width 121 height 14
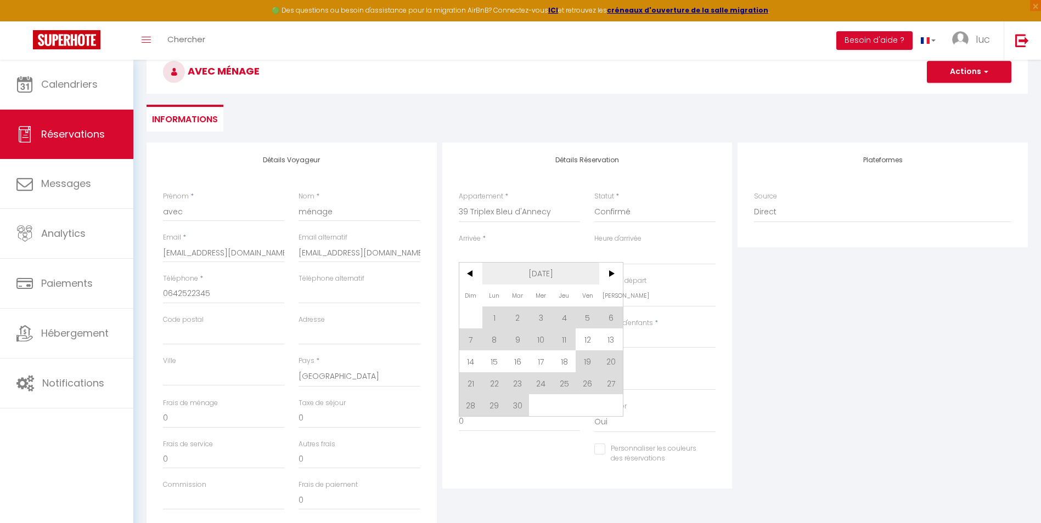
scroll to position [110, 0]
click at [617, 271] on span ">" at bounding box center [611, 271] width 24 height 22
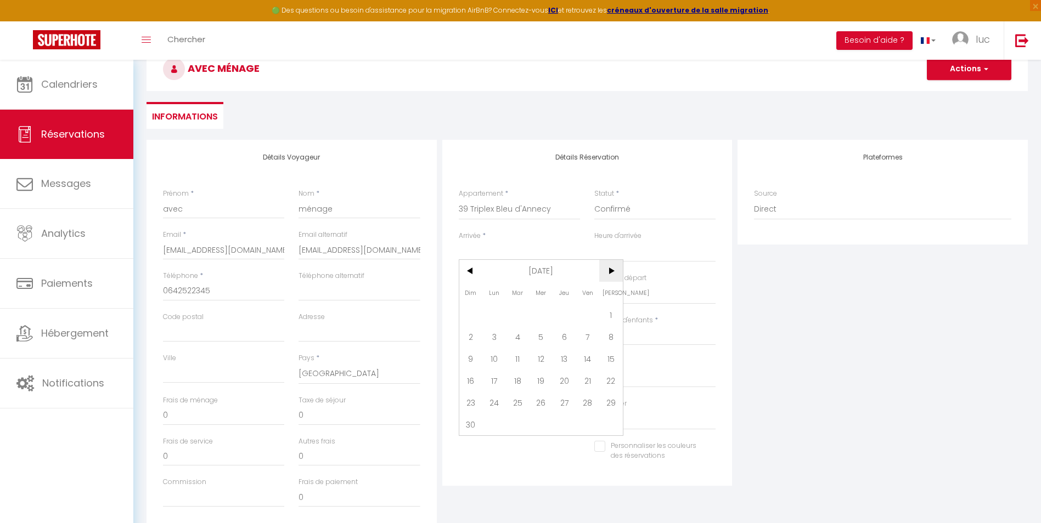
click at [617, 271] on span ">" at bounding box center [611, 271] width 24 height 22
click at [500, 355] on span "15" at bounding box center [494, 359] width 24 height 22
click at [540, 294] on input "[DATE]" at bounding box center [519, 294] width 121 height 14
click at [608, 314] on span ">" at bounding box center [611, 313] width 24 height 22
click at [568, 399] on span "15" at bounding box center [564, 400] width 24 height 22
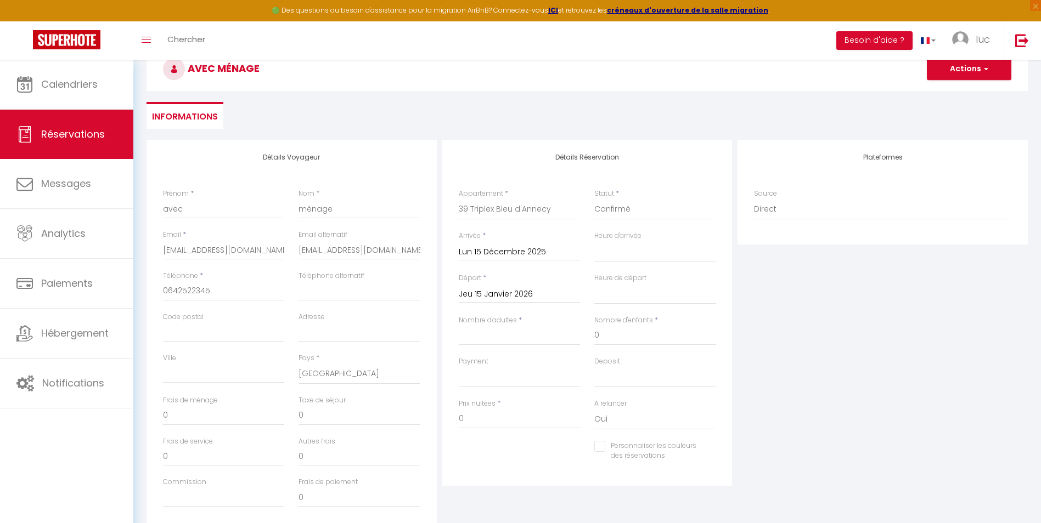
click at [539, 349] on div "Nombre d'adultes *" at bounding box center [518, 335] width 135 height 41
click at [540, 338] on input "Nombre d'adultes" at bounding box center [519, 336] width 121 height 20
drag, startPoint x: 454, startPoint y: 420, endPoint x: 439, endPoint y: 420, distance: 14.3
click at [439, 420] on div "Détails Réservation Appartement * 39 Studio Alpin 39 Triplex Bleu d'Annecy 39 C…" at bounding box center [587, 336] width 296 height 392
drag, startPoint x: 824, startPoint y: 361, endPoint x: 752, endPoint y: 443, distance: 109.2
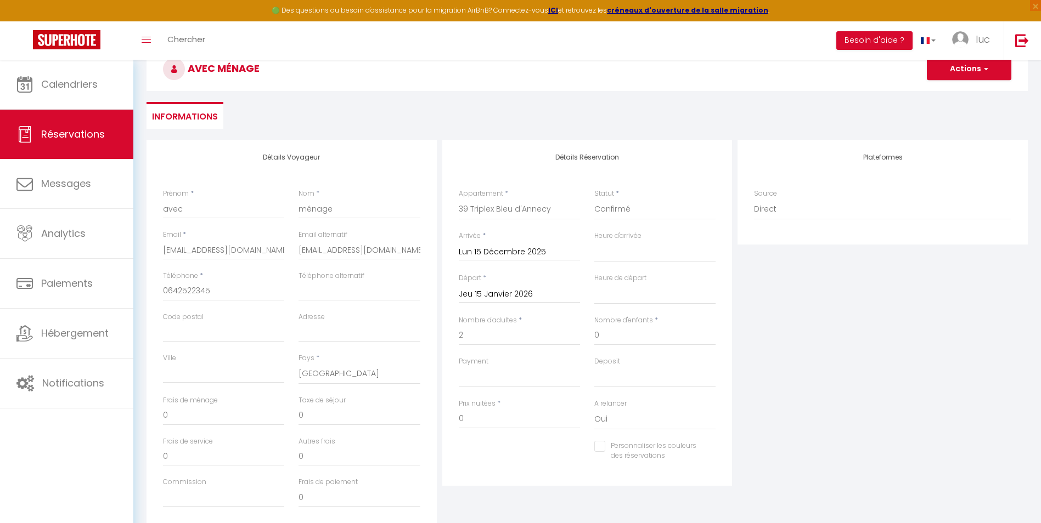
click at [752, 443] on div "Plateformes Source Direct [DOMAIN_NAME] [DOMAIN_NAME] Chalet montagne Expedia G…" at bounding box center [883, 336] width 296 height 392
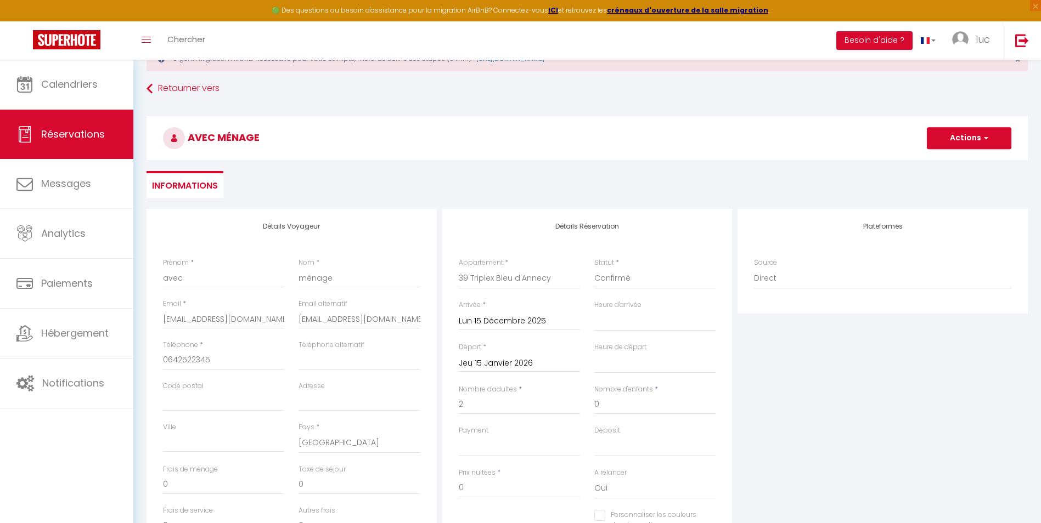
scroll to position [0, 0]
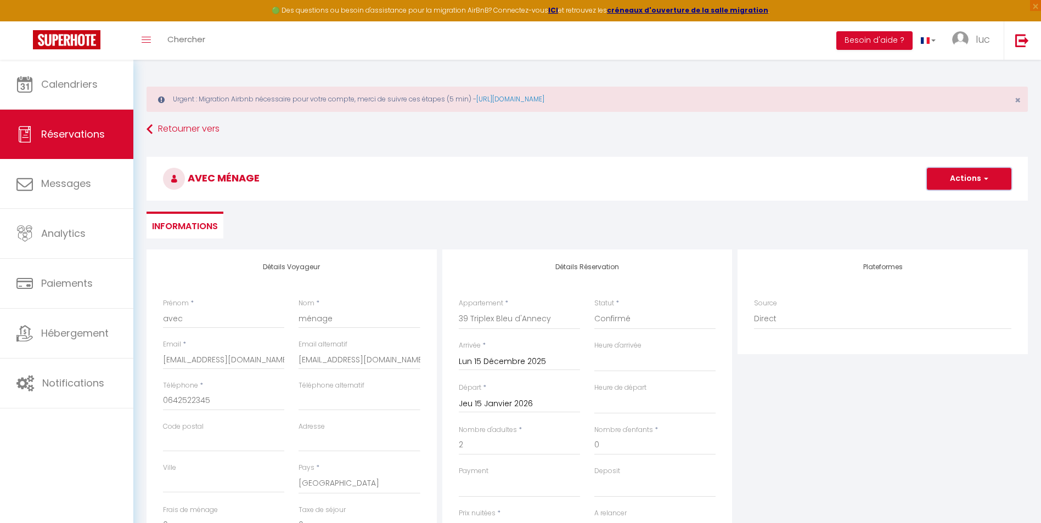
click at [947, 185] on button "Actions" at bounding box center [969, 179] width 84 height 22
click at [948, 207] on link "Enregistrer" at bounding box center [957, 203] width 87 height 14
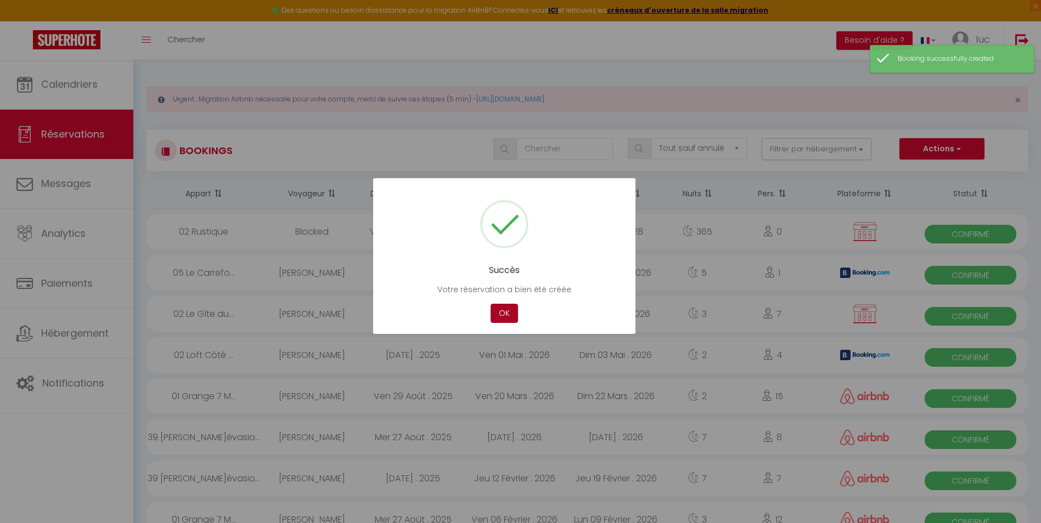
click at [502, 308] on button "OK" at bounding box center [503, 313] width 27 height 19
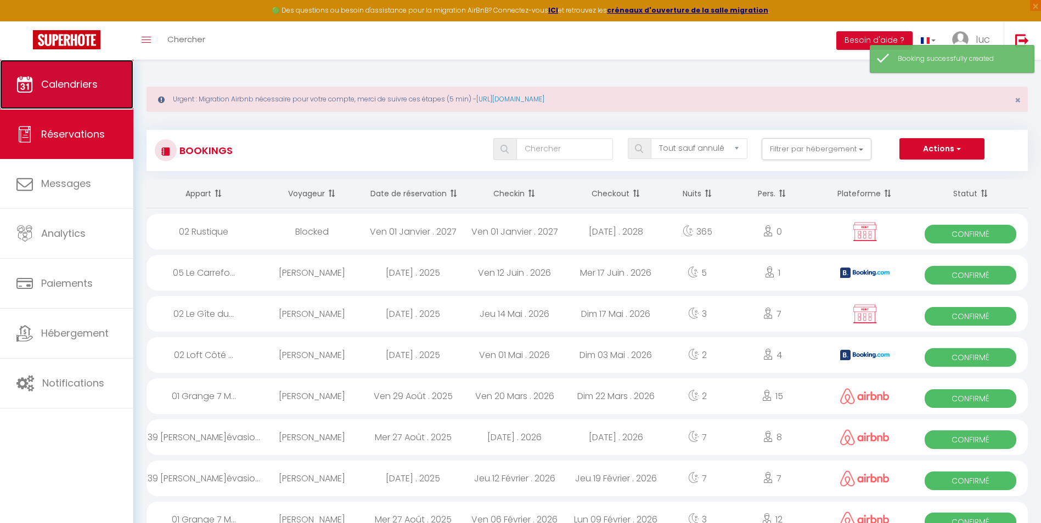
click at [85, 70] on link "Calendriers" at bounding box center [66, 84] width 133 height 49
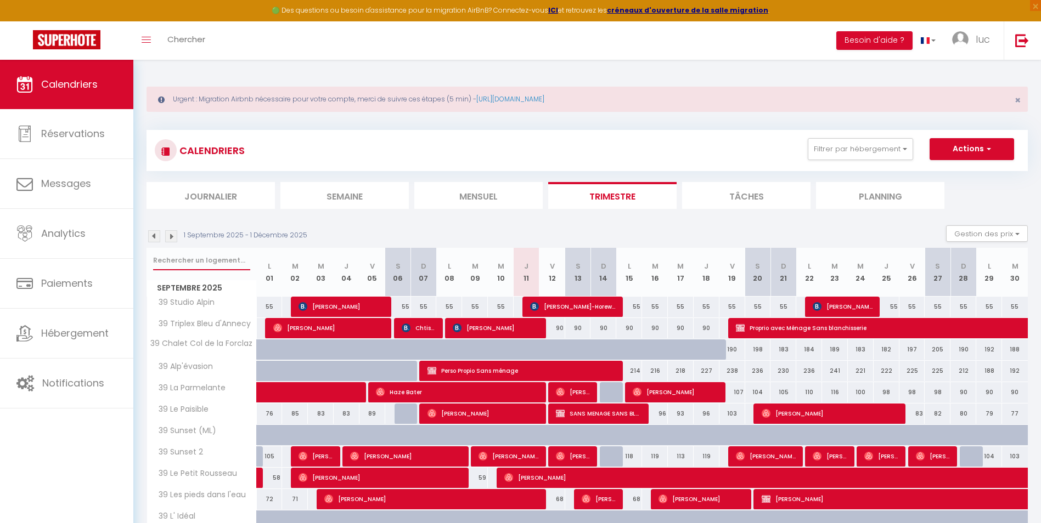
click at [218, 262] on input "text" at bounding box center [201, 261] width 97 height 20
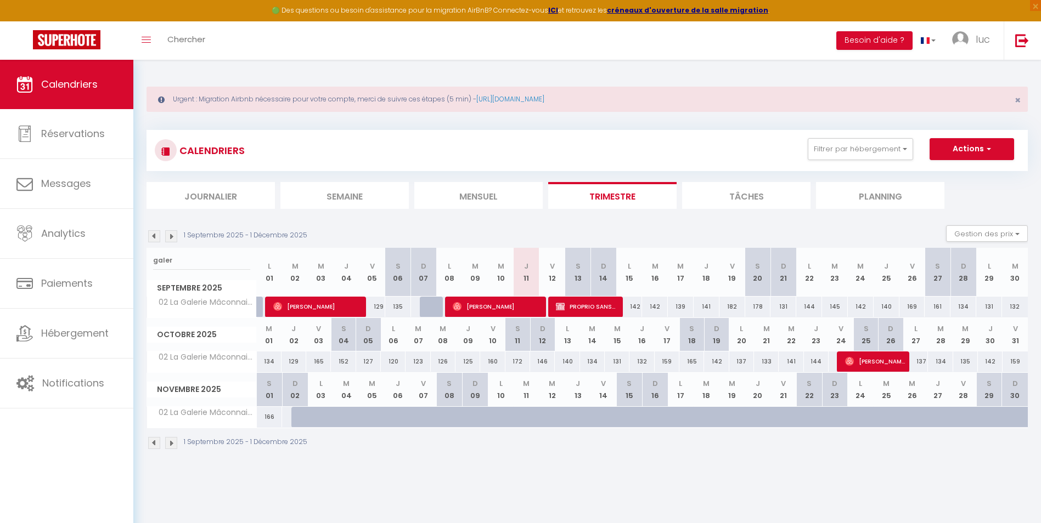
click at [297, 420] on div at bounding box center [304, 417] width 26 height 21
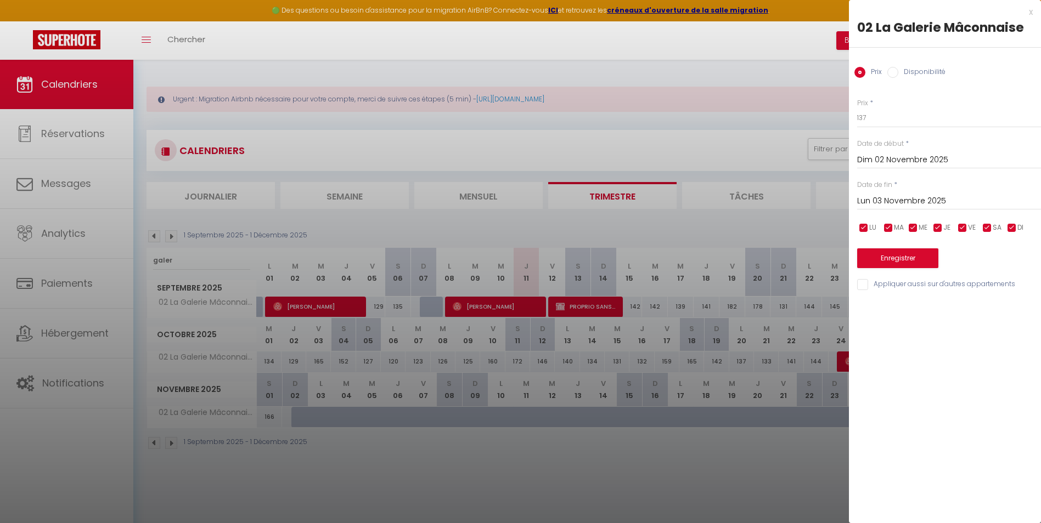
click at [961, 156] on input "Dim 02 Novembre 2025" at bounding box center [949, 160] width 184 height 14
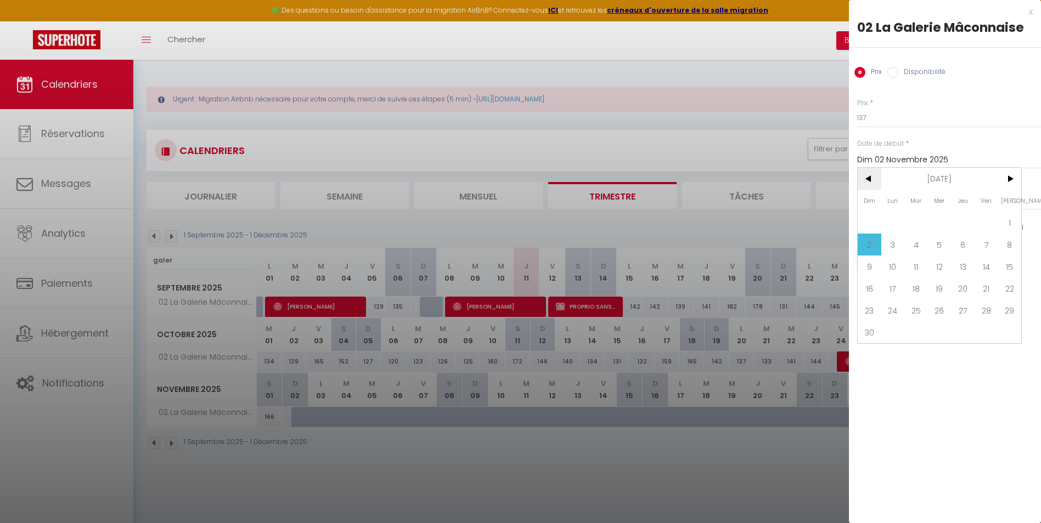
click at [871, 173] on span "<" at bounding box center [869, 179] width 24 height 22
click at [894, 314] on span "27" at bounding box center [893, 311] width 24 height 22
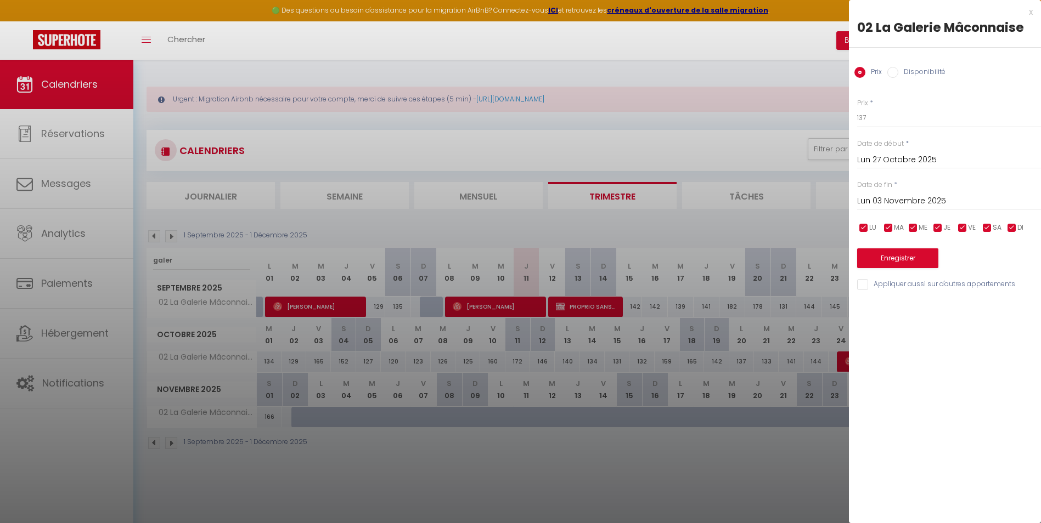
click at [922, 77] on label "Disponibilité" at bounding box center [921, 73] width 47 height 12
click at [898, 77] on input "Disponibilité" at bounding box center [892, 72] width 11 height 11
click at [905, 126] on select "Disponible Indisponible" at bounding box center [949, 118] width 184 height 21
click at [857, 108] on select "Disponible Indisponible" at bounding box center [949, 118] width 184 height 21
click at [908, 262] on button "Enregistrer" at bounding box center [897, 260] width 81 height 20
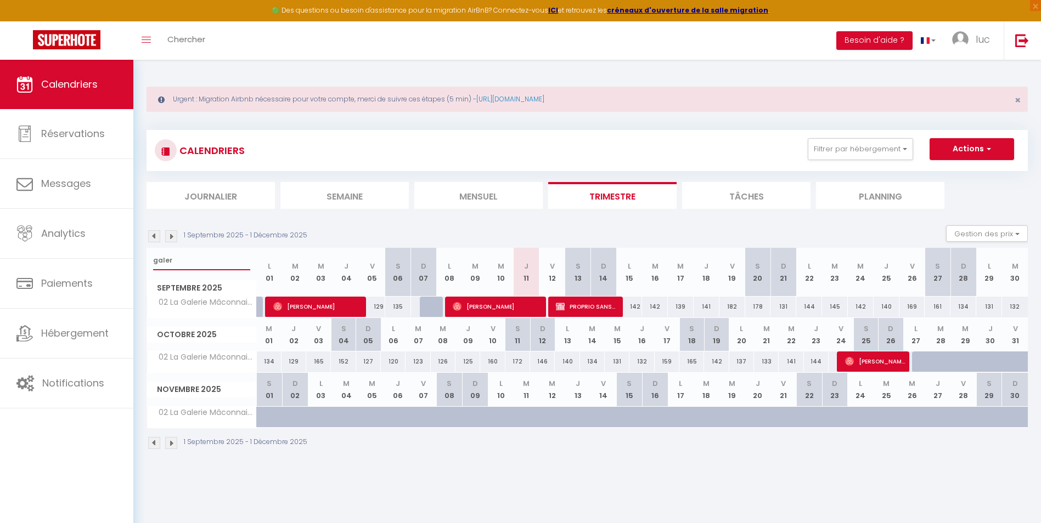
drag, startPoint x: 185, startPoint y: 266, endPoint x: 139, endPoint y: 261, distance: 45.7
click at [139, 261] on div "Urgent : Migration Airbnb nécessaire pour votre compte, merci de suivre ces éta…" at bounding box center [586, 267] width 907 height 414
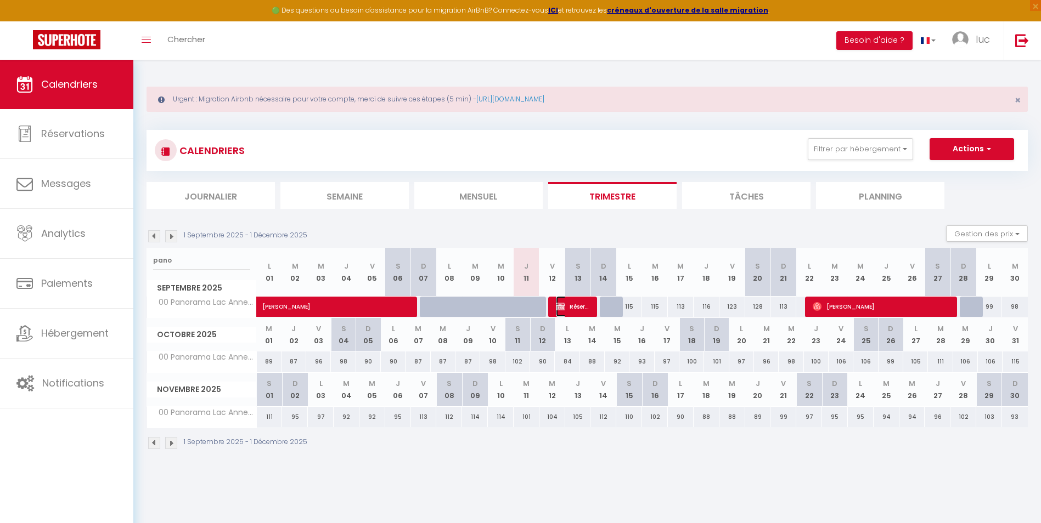
click at [573, 313] on span "Réservée [PERSON_NAME]" at bounding box center [573, 306] width 35 height 21
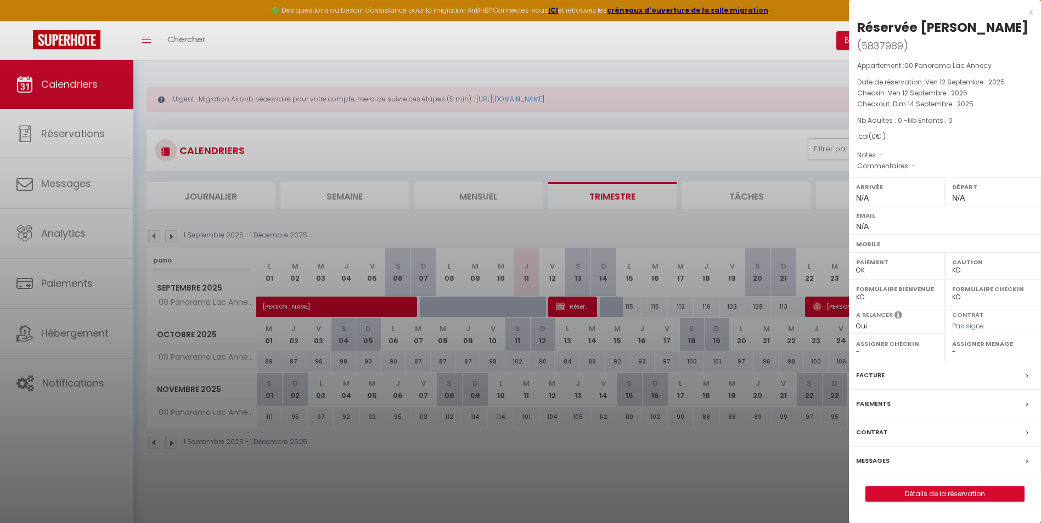
click at [373, 312] on div at bounding box center [520, 261] width 1041 height 523
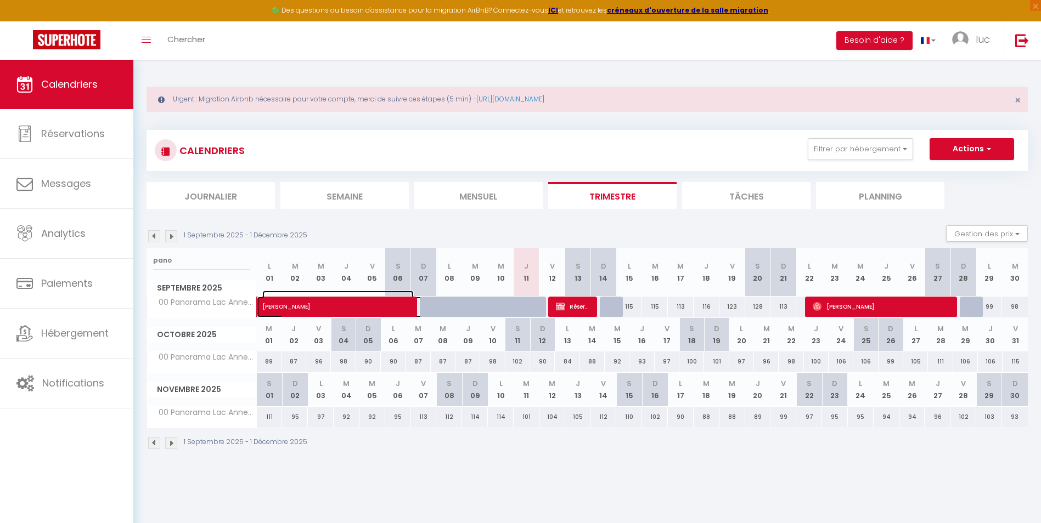
click at [373, 312] on span at bounding box center [348, 307] width 151 height 21
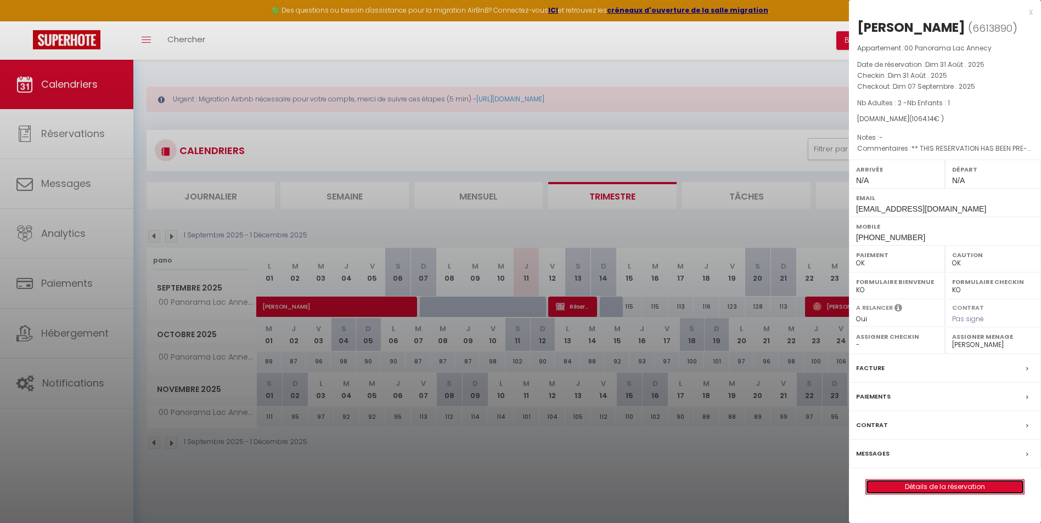
click at [888, 490] on link "Détails de la réservation" at bounding box center [945, 487] width 158 height 14
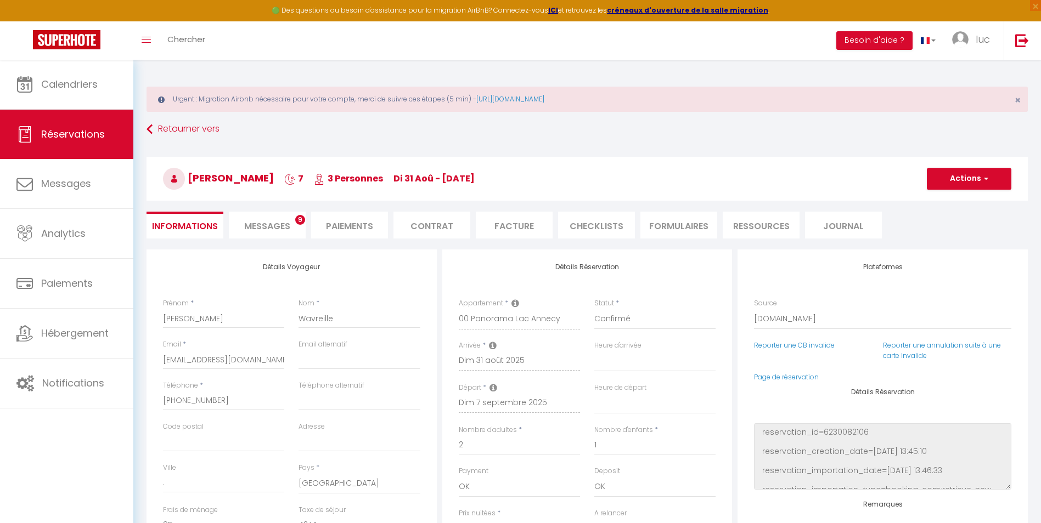
click at [246, 221] on span "Messages" at bounding box center [267, 226] width 46 height 13
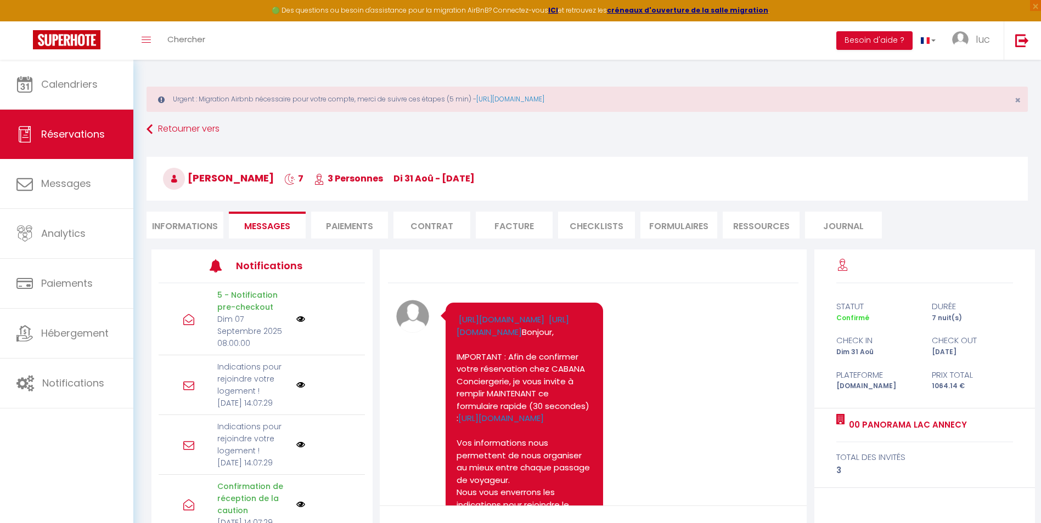
click at [296, 389] on img at bounding box center [300, 385] width 9 height 9
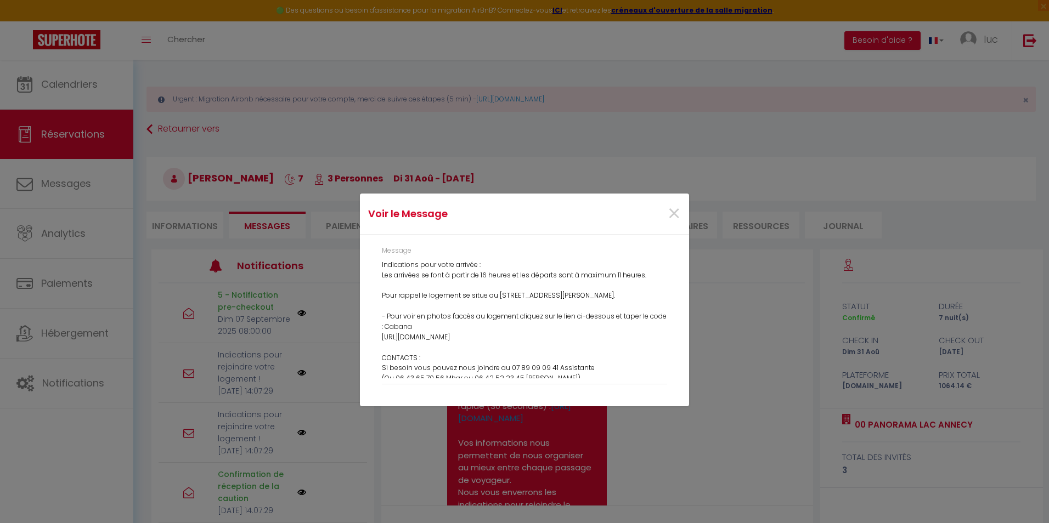
click at [313, 346] on div "Voir le Message × Message Indications pour votre arrivée : Les arrivées se font…" at bounding box center [524, 261] width 1049 height 523
click at [678, 212] on span "×" at bounding box center [674, 213] width 14 height 33
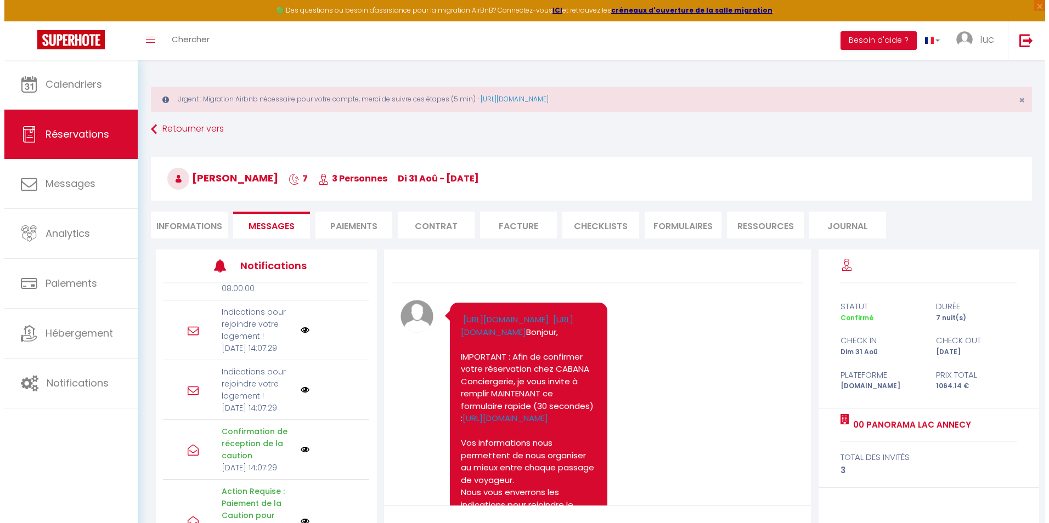
scroll to position [110, 0]
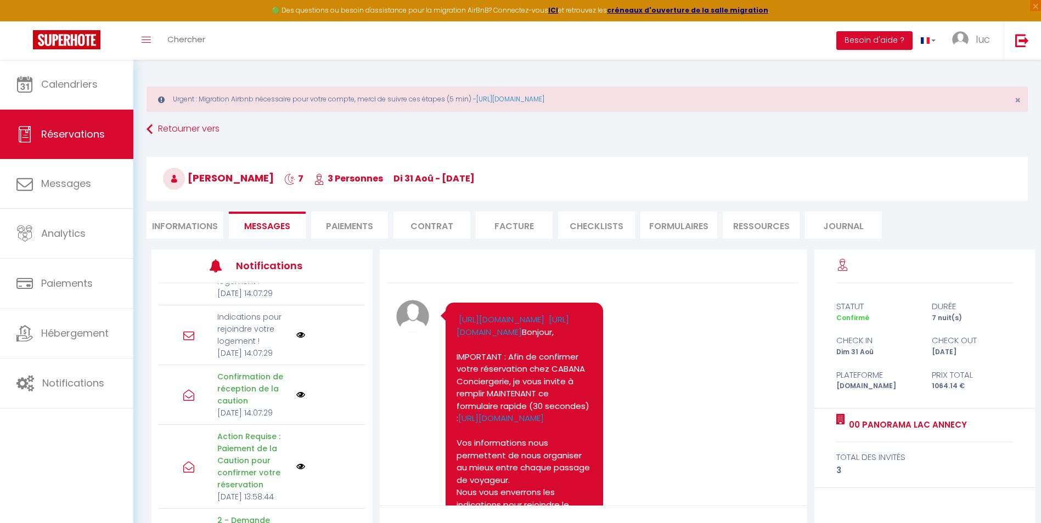
click at [296, 340] on img at bounding box center [300, 335] width 9 height 9
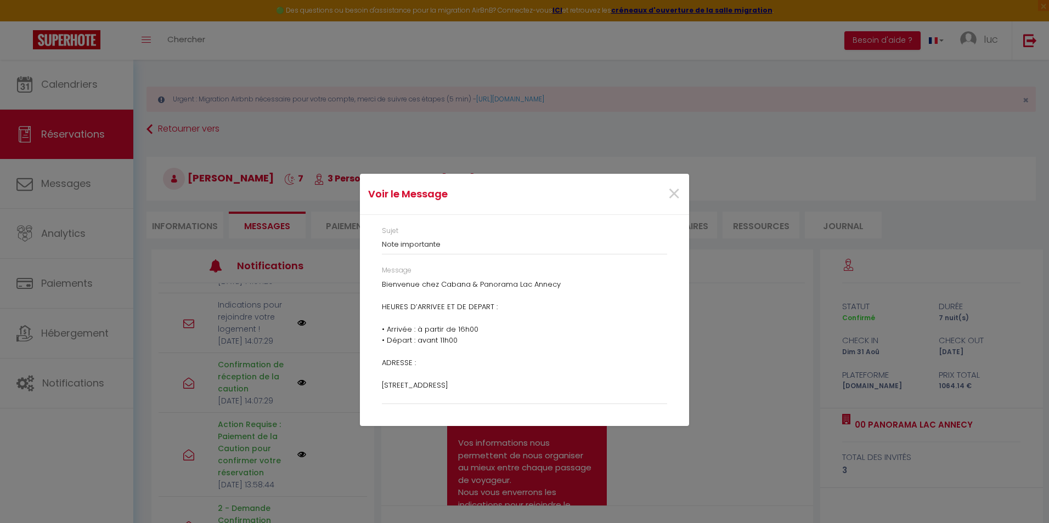
scroll to position [0, 0]
drag, startPoint x: 384, startPoint y: 287, endPoint x: 458, endPoint y: 315, distance: 79.0
drag, startPoint x: 458, startPoint y: 315, endPoint x: 439, endPoint y: 296, distance: 27.2
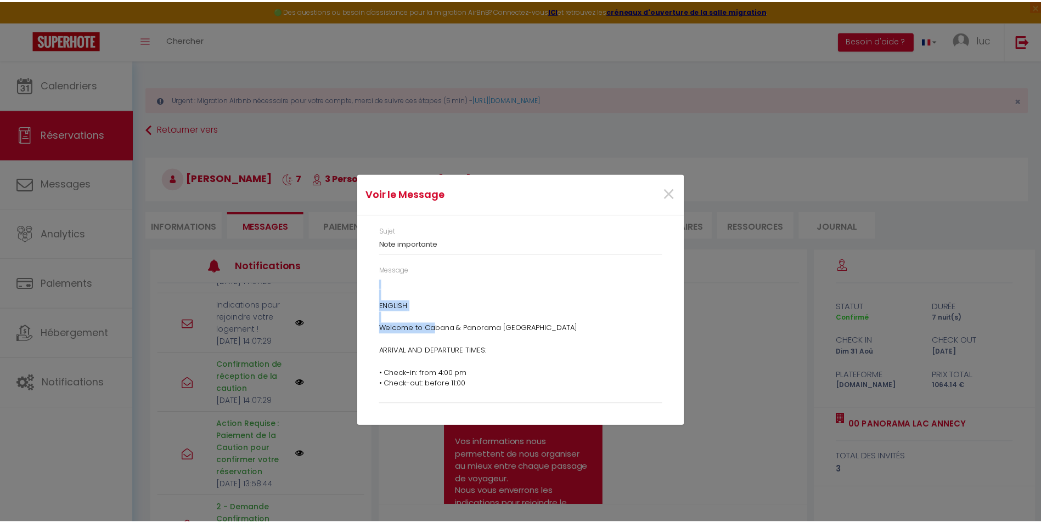
scroll to position [933, 0]
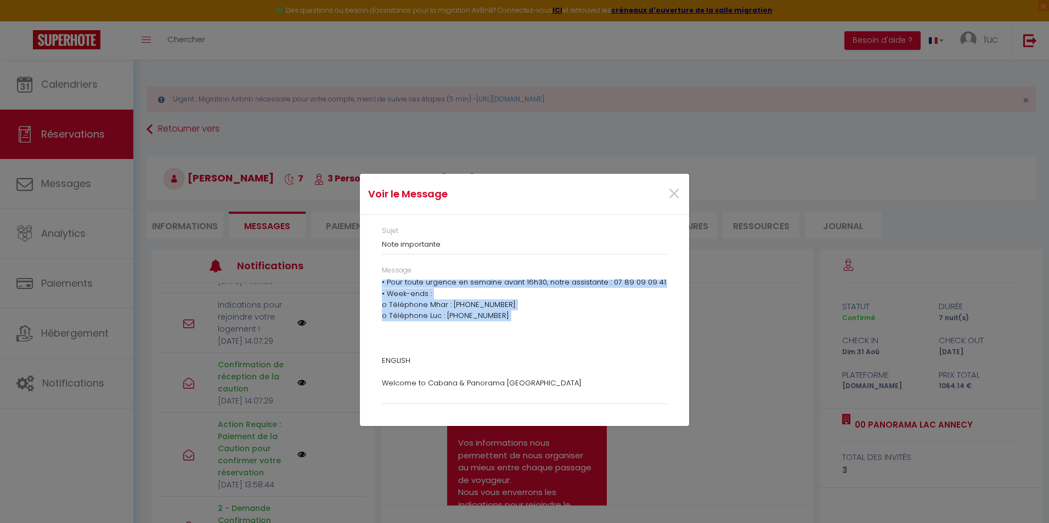
drag, startPoint x: 382, startPoint y: 286, endPoint x: 438, endPoint y: 331, distance: 71.5
click at [438, 331] on p "Bienvenue chez Cabana & Panorama Lac Annecy HEURES D’ARRIVEE ET DE DEPART : • A…" at bounding box center [524, 344] width 285 height 1994
drag, startPoint x: 438, startPoint y: 331, endPoint x: 434, endPoint y: 316, distance: 15.3
copy p "Loremipsu dolo Sitame & Consecte Adi Elitse DOEIUS T’INCIDID UT LA ETDOLO : • M…"
click at [669, 193] on span "×" at bounding box center [674, 194] width 14 height 33
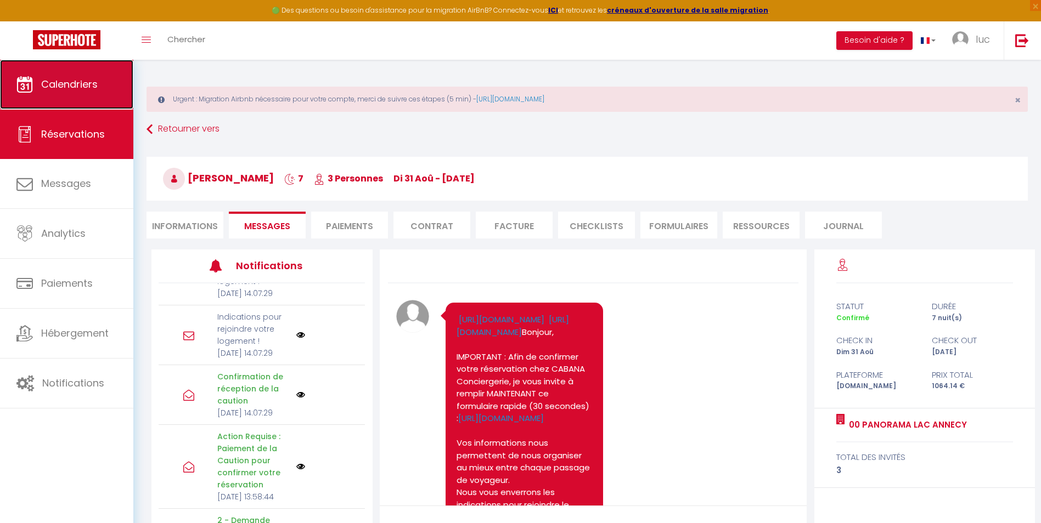
click at [35, 78] on link "Calendriers" at bounding box center [66, 84] width 133 height 49
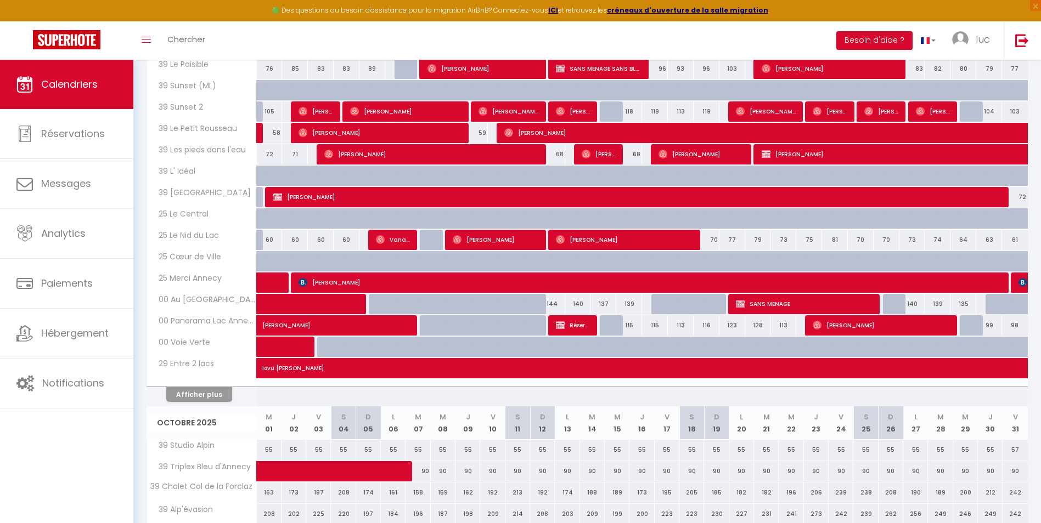
scroll to position [384, 0]
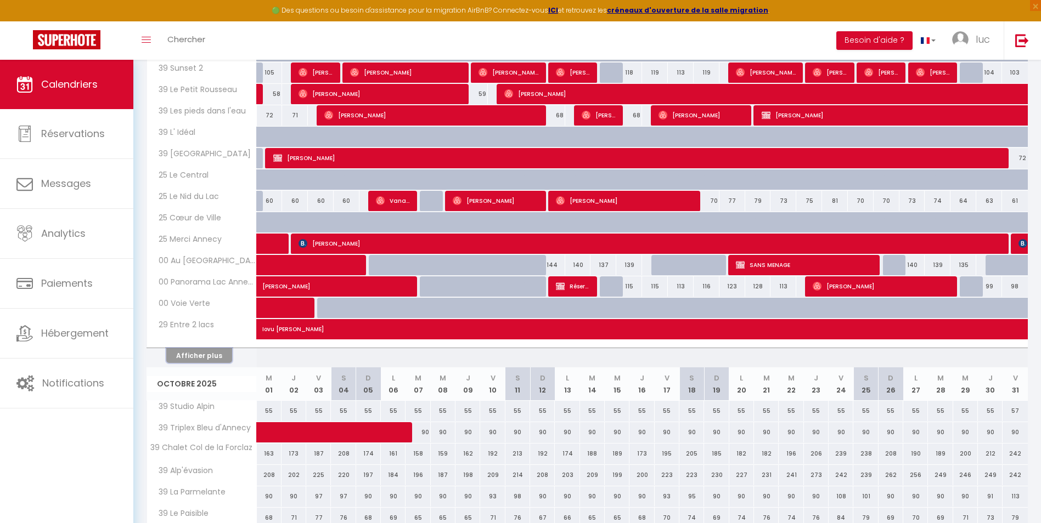
click at [201, 353] on button "Afficher plus" at bounding box center [199, 355] width 66 height 15
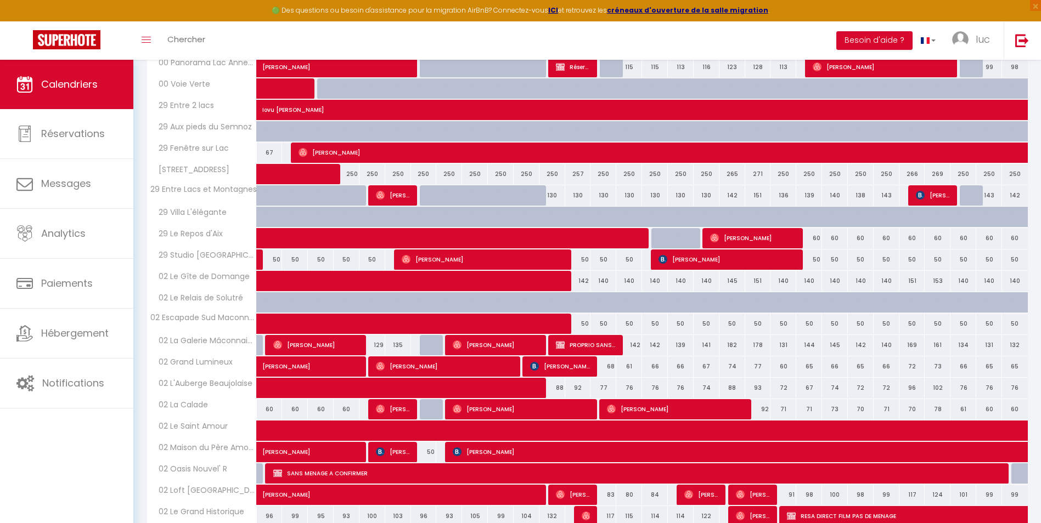
scroll to position [768, 0]
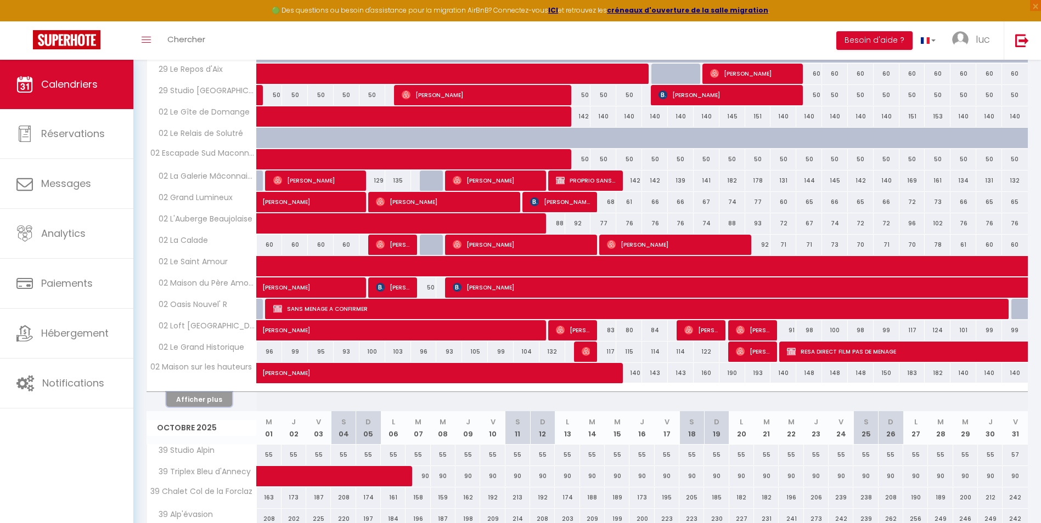
click at [202, 399] on button "Afficher plus" at bounding box center [199, 399] width 66 height 15
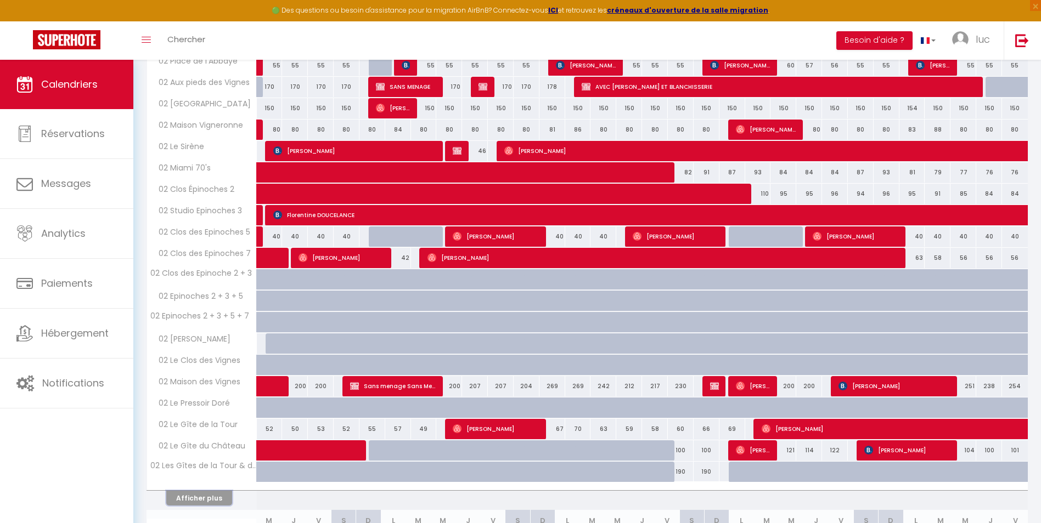
scroll to position [1207, 0]
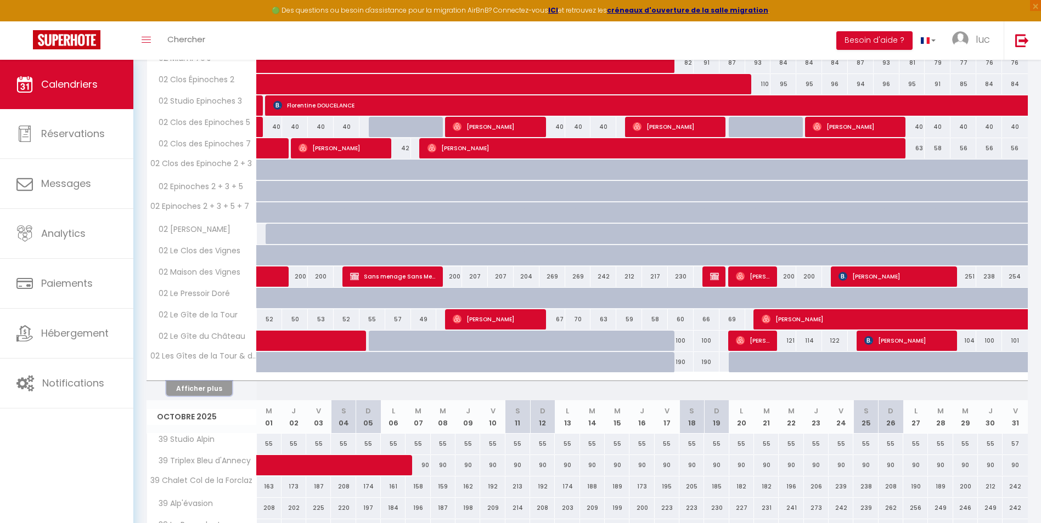
click at [206, 386] on button "Afficher plus" at bounding box center [199, 388] width 66 height 15
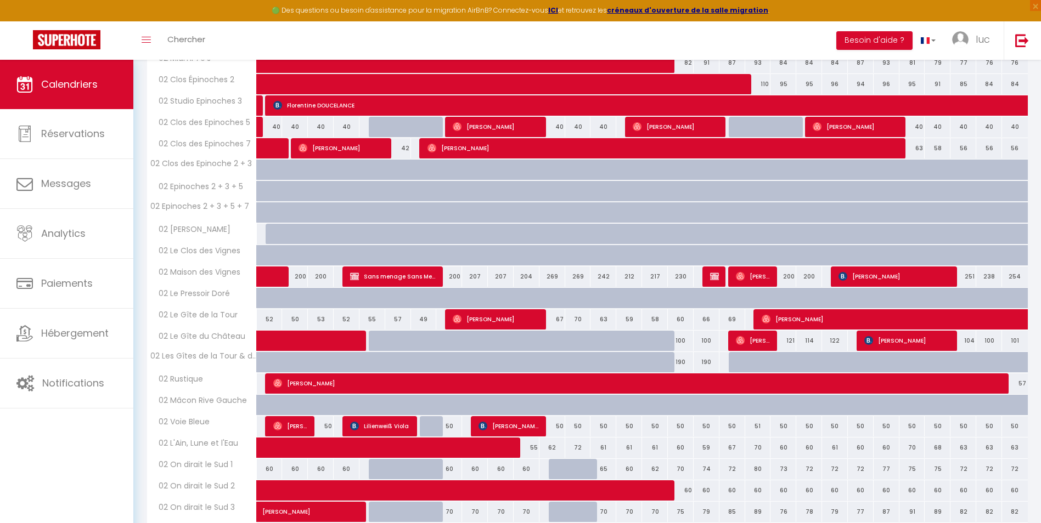
scroll to position [1371, 0]
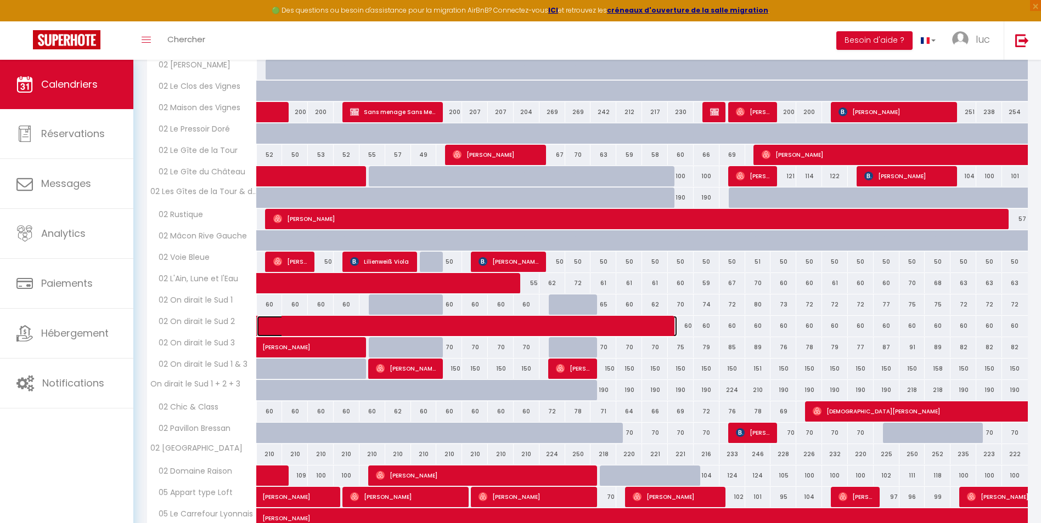
click at [634, 323] on span at bounding box center [475, 326] width 404 height 21
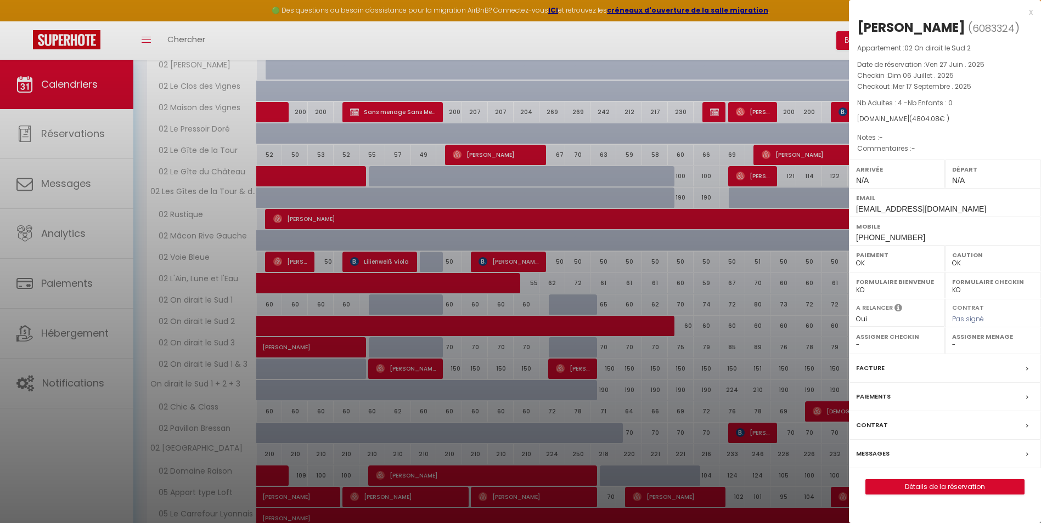
click at [634, 323] on div at bounding box center [520, 261] width 1041 height 523
click at [600, 391] on div at bounding box center [520, 261] width 1041 height 523
click at [605, 391] on div at bounding box center [520, 261] width 1041 height 523
click at [581, 393] on div at bounding box center [520, 261] width 1041 height 523
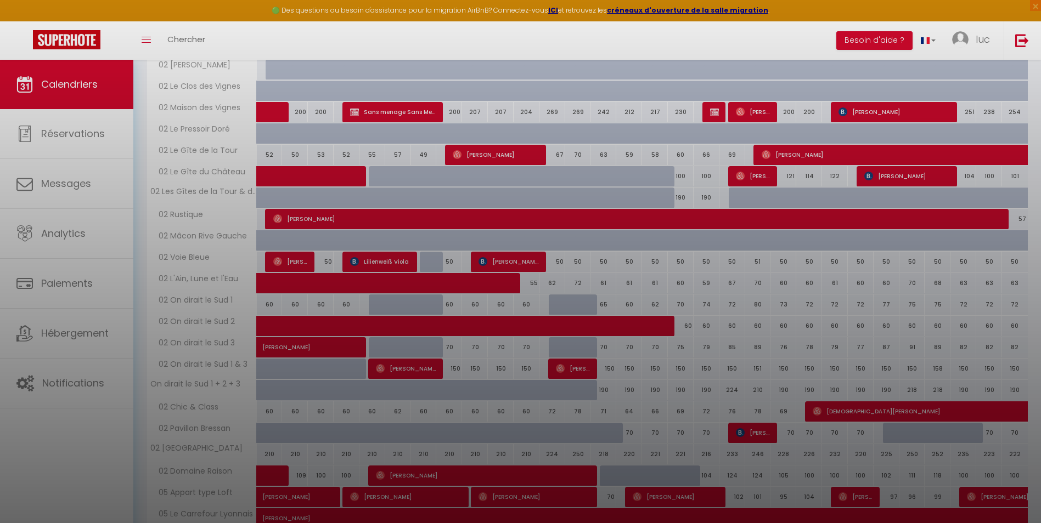
click at [631, 276] on div at bounding box center [520, 261] width 1041 height 523
click at [600, 277] on div at bounding box center [520, 261] width 1041 height 523
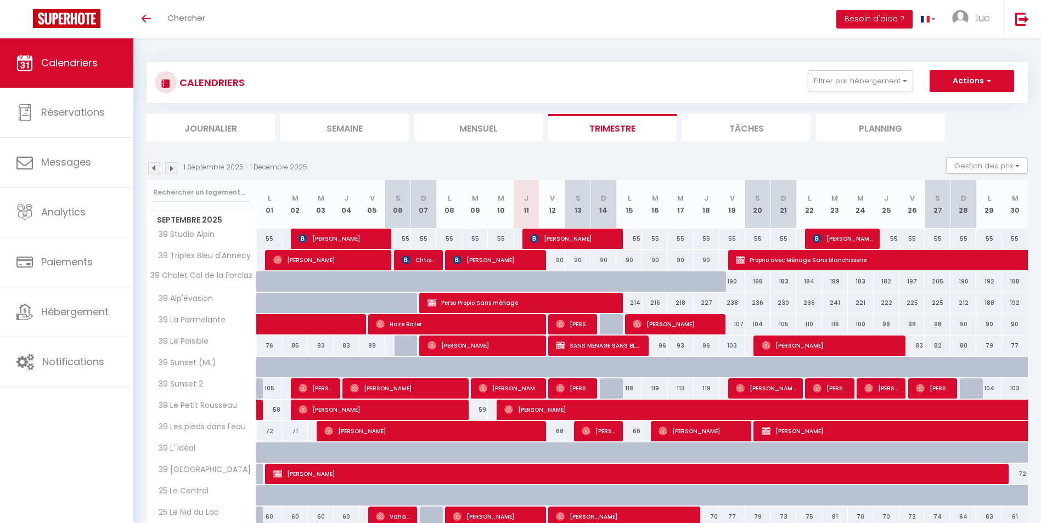
scroll to position [384, 0]
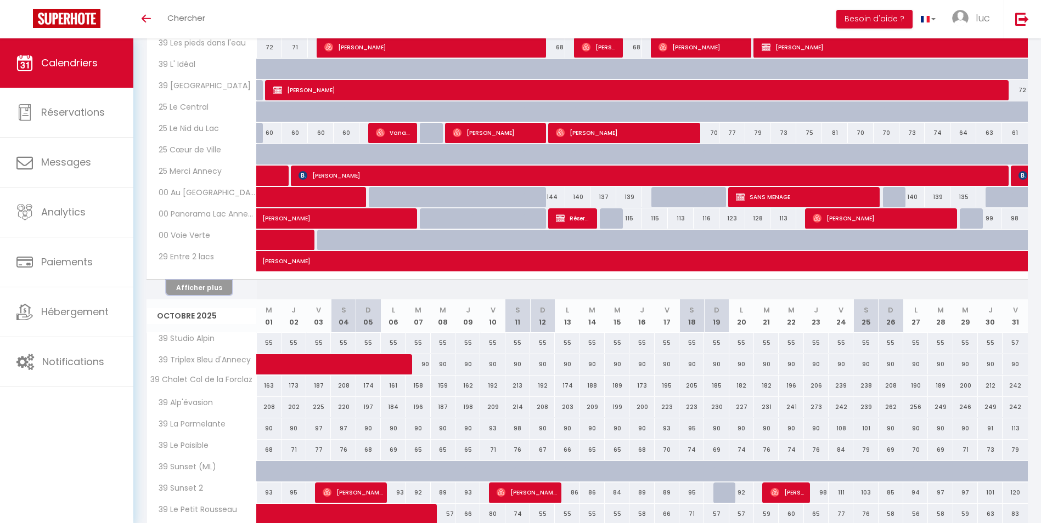
click at [221, 287] on button "Afficher plus" at bounding box center [199, 287] width 66 height 15
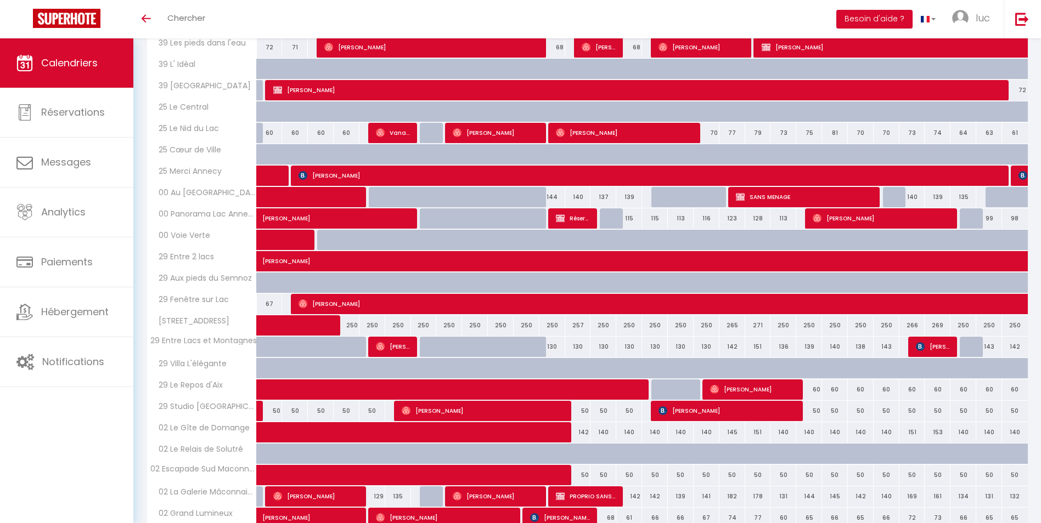
scroll to position [768, 0]
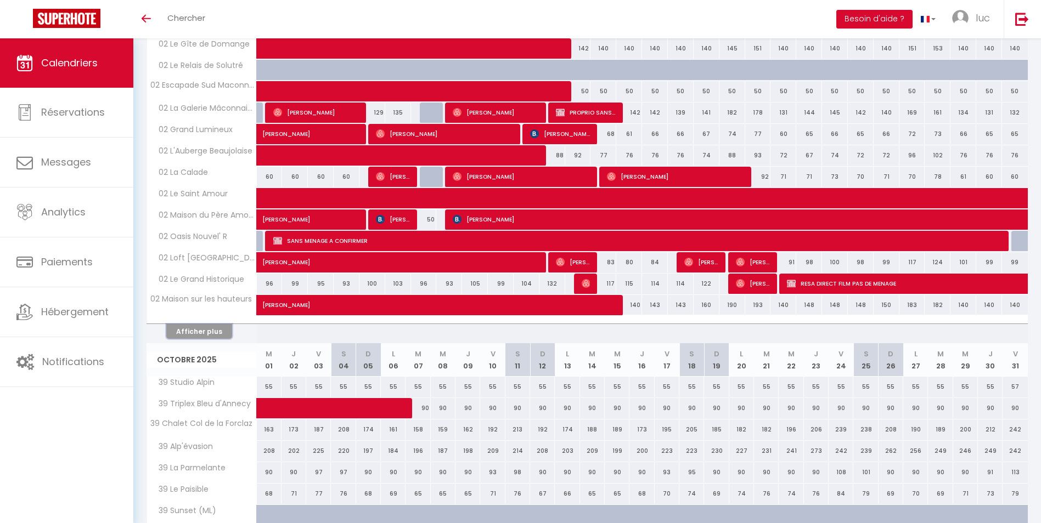
click at [216, 329] on button "Afficher plus" at bounding box center [199, 331] width 66 height 15
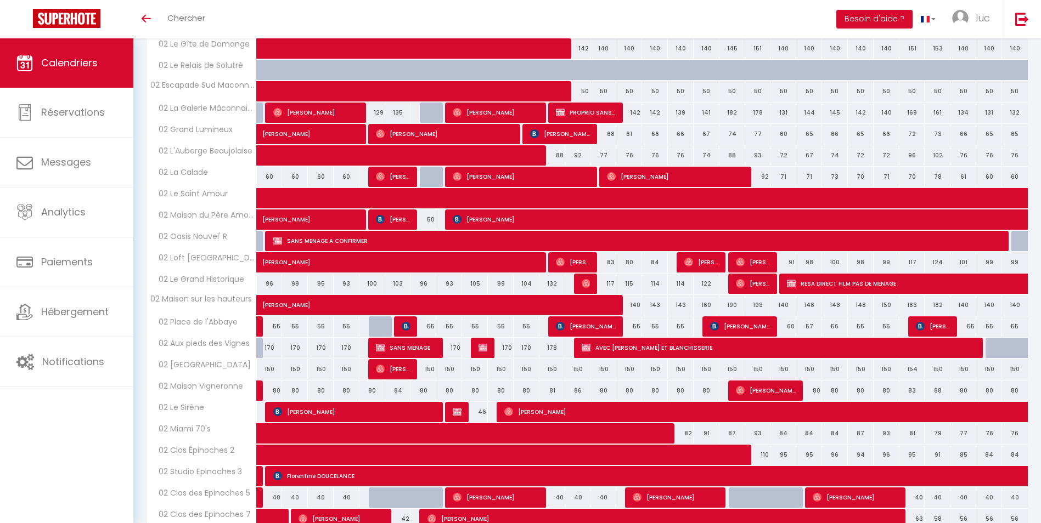
select select
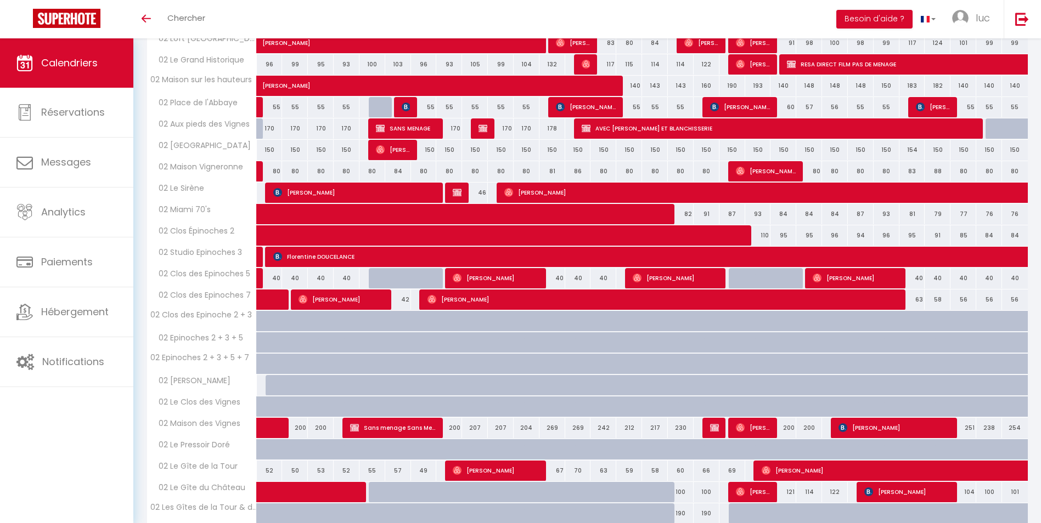
scroll to position [1262, 0]
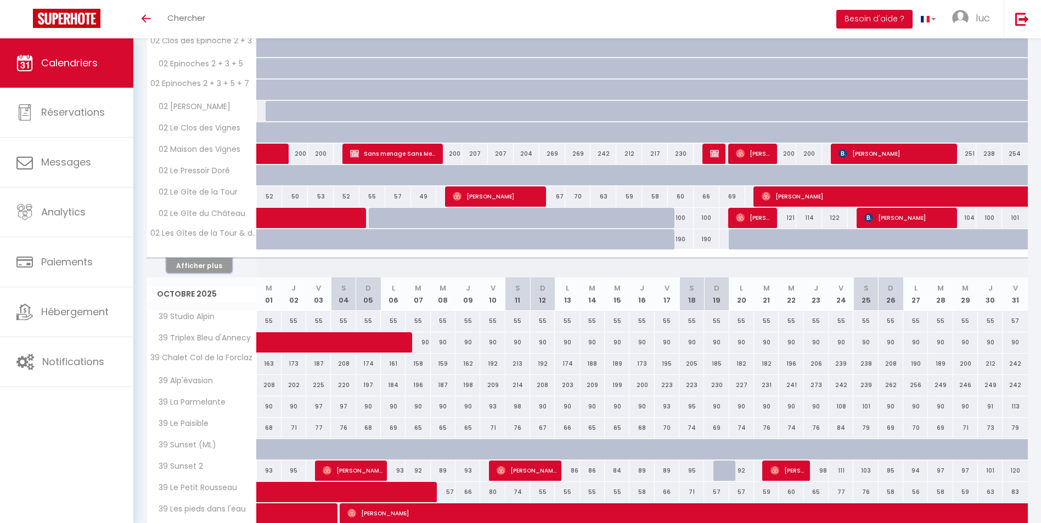
click at [223, 269] on button "Afficher plus" at bounding box center [199, 265] width 66 height 15
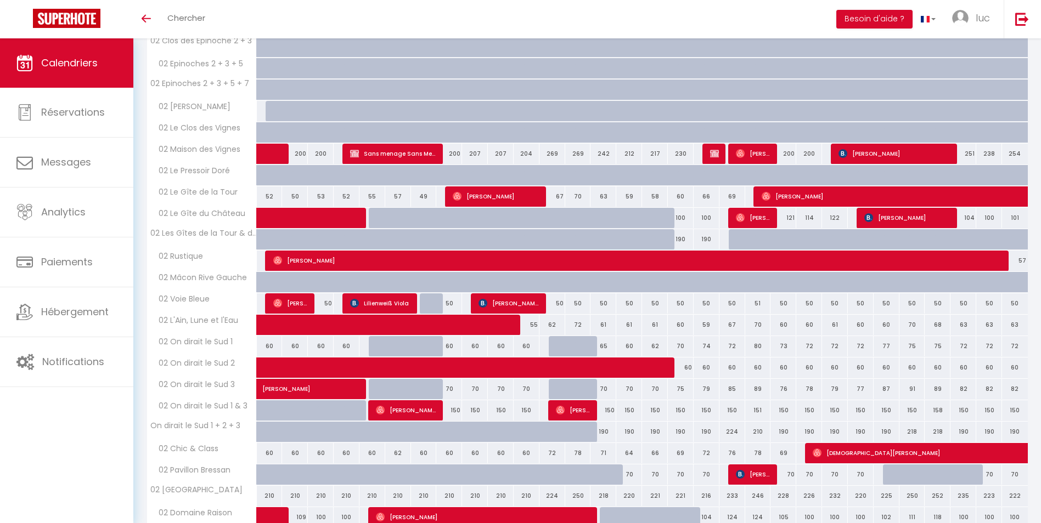
scroll to position [1481, 0]
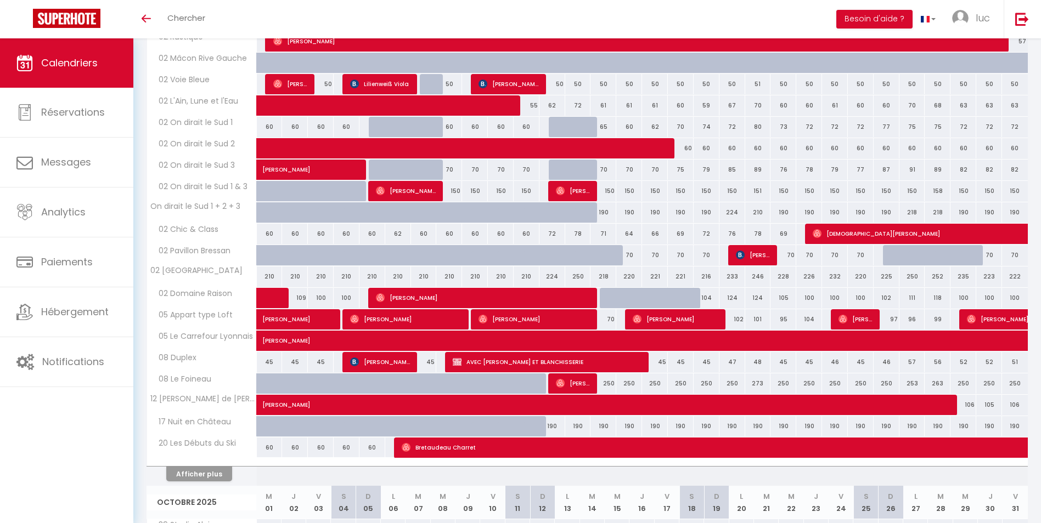
click at [602, 216] on div "190" at bounding box center [603, 212] width 26 height 20
type input "190"
type input "Dim 14 Septembre 2025"
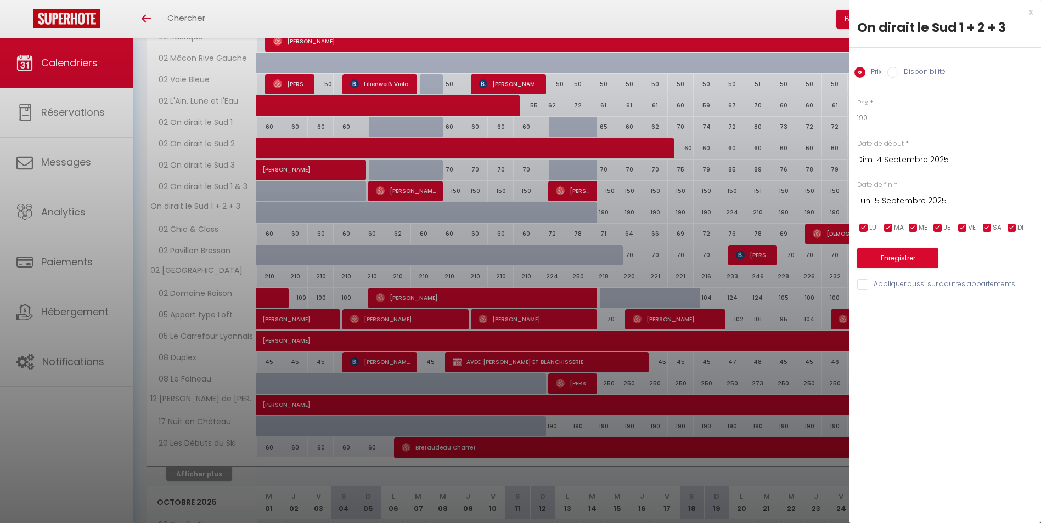
click at [932, 192] on div "Lun 15 Septembre 2025 < Sep 2025 > Dim Lun Mar Mer Jeu Ven Sam 1 2 3 4 5 6 7 8 …" at bounding box center [949, 200] width 184 height 20
click at [932, 197] on input "Lun 15 Septembre 2025" at bounding box center [949, 201] width 184 height 14
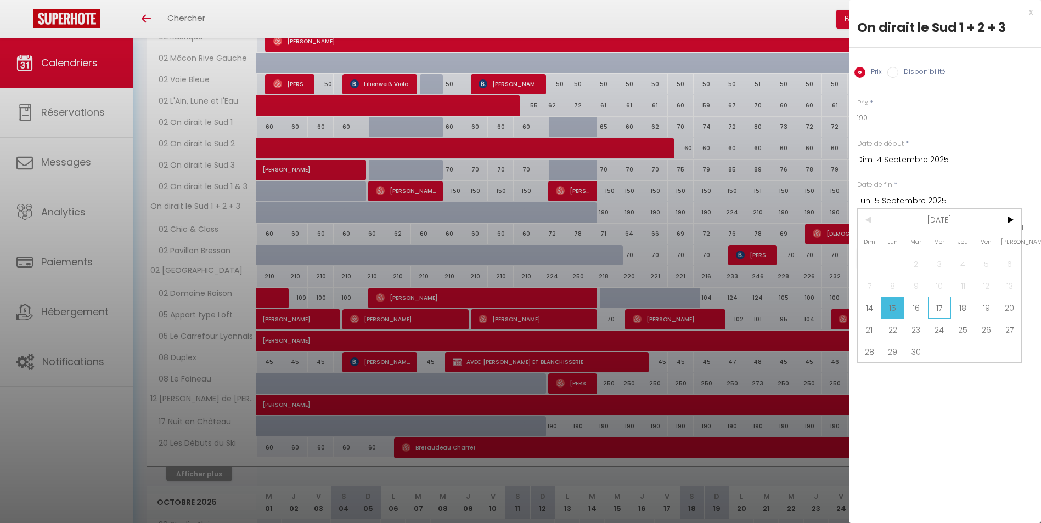
click at [941, 308] on span "17" at bounding box center [940, 308] width 24 height 22
click at [889, 156] on input "Dim 14 Septembre 2025" at bounding box center [949, 160] width 184 height 14
type input "Mer 17 Septembre 2025"
click at [986, 245] on span "12" at bounding box center [986, 245] width 24 height 22
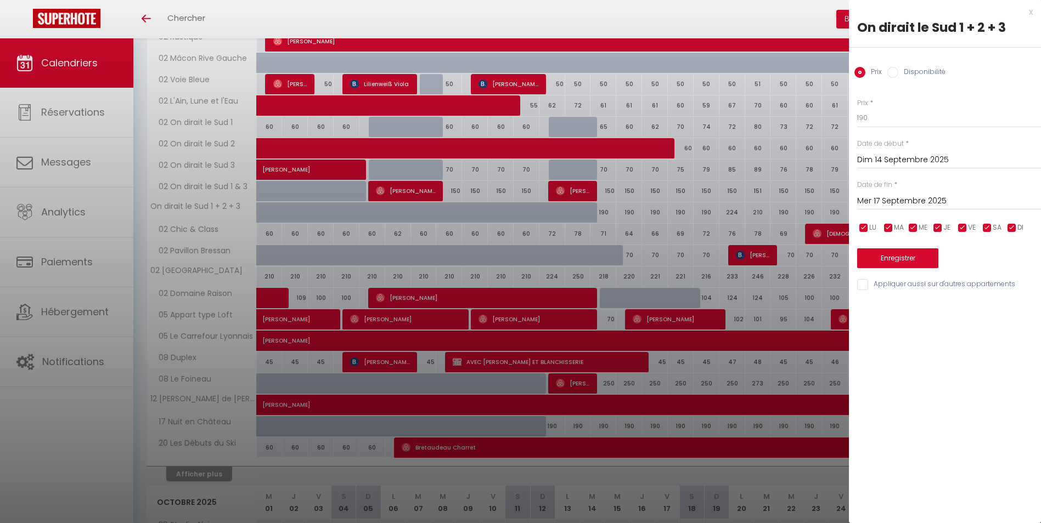
type input "Ven 12 Septembre 2025"
click at [936, 64] on div "Prix Disponibilité" at bounding box center [945, 66] width 192 height 37
click at [937, 72] on label "Disponibilité" at bounding box center [921, 73] width 47 height 12
click at [898, 72] on input "Disponibilité" at bounding box center [892, 72] width 11 height 11
radio input "true"
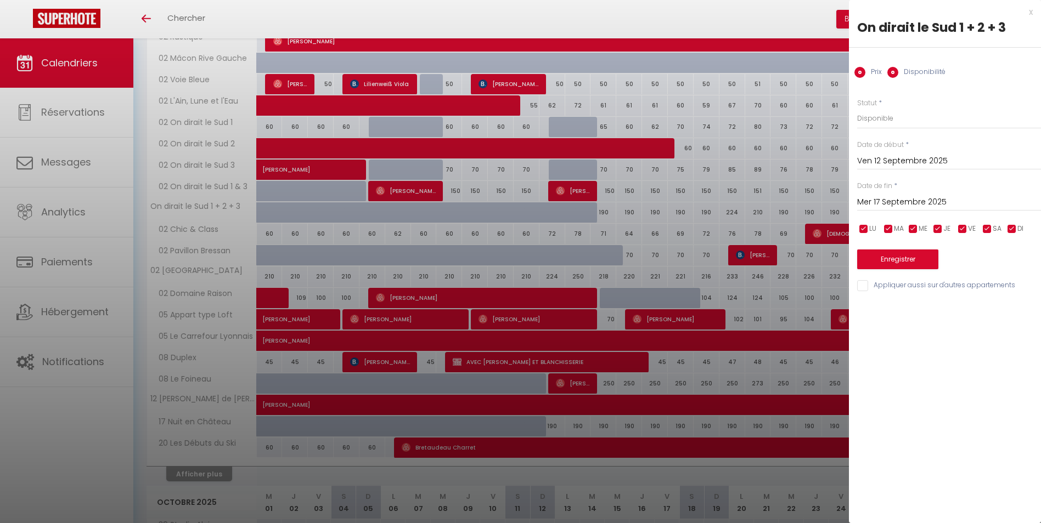
radio input "false"
click at [923, 118] on select "Disponible Indisponible" at bounding box center [949, 118] width 184 height 21
click at [857, 108] on select "Disponible Indisponible" at bounding box center [949, 118] width 184 height 21
click at [909, 122] on select "Disponible Indisponible" at bounding box center [949, 118] width 184 height 21
select select "0"
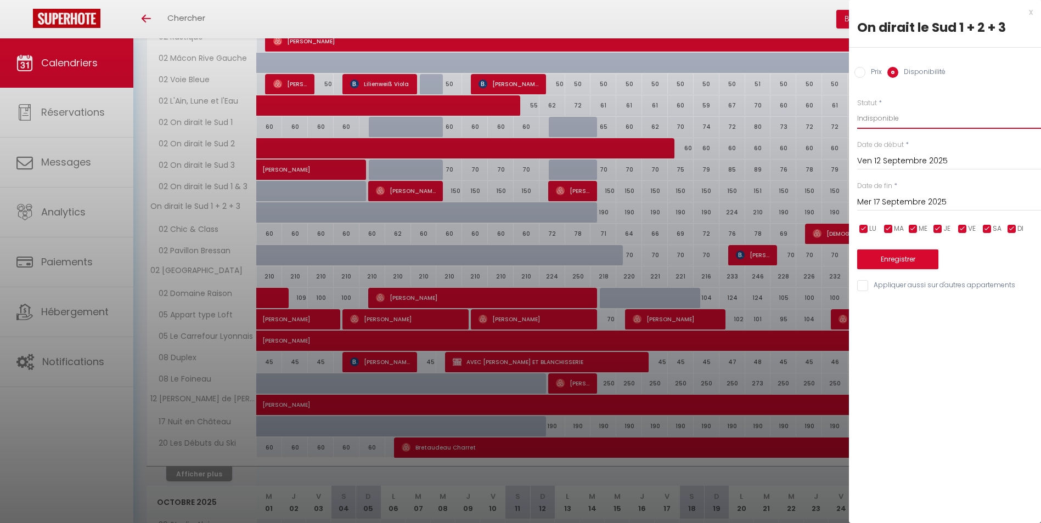
click at [857, 108] on select "Disponible Indisponible" at bounding box center [949, 118] width 184 height 21
click at [914, 262] on button "Enregistrer" at bounding box center [897, 260] width 81 height 20
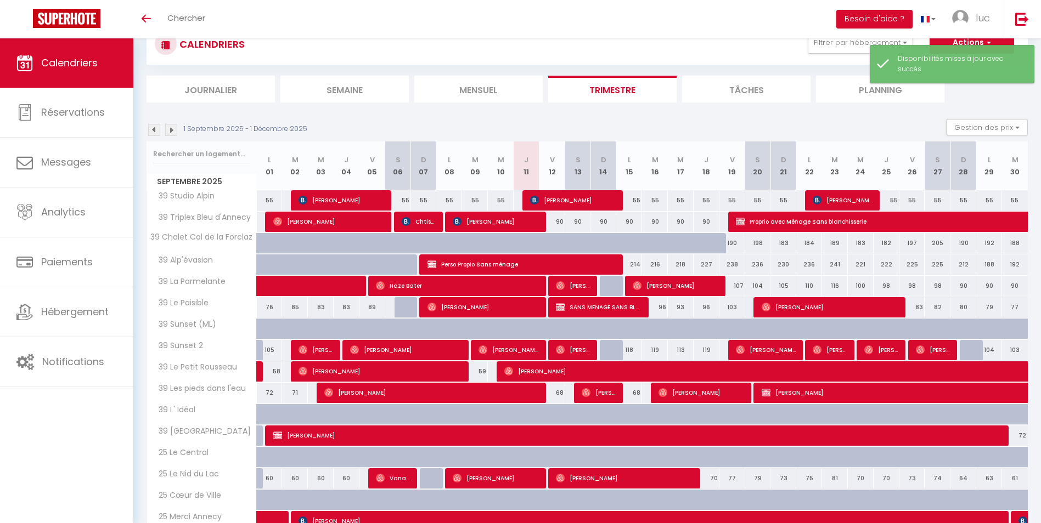
scroll to position [1183, 0]
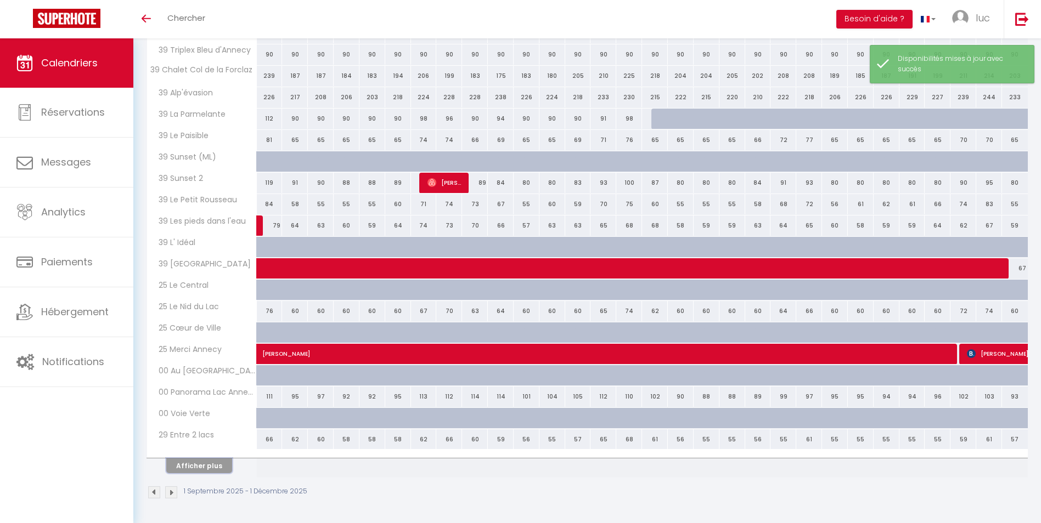
drag, startPoint x: 212, startPoint y: 467, endPoint x: 211, endPoint y: 439, distance: 28.0
click at [212, 467] on button "Afficher plus" at bounding box center [199, 466] width 66 height 15
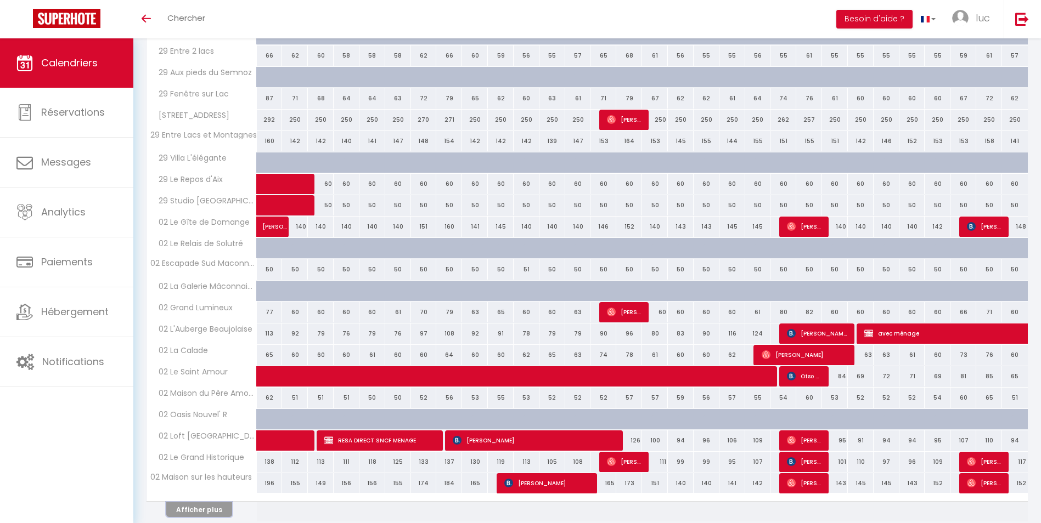
scroll to position [2466, 0]
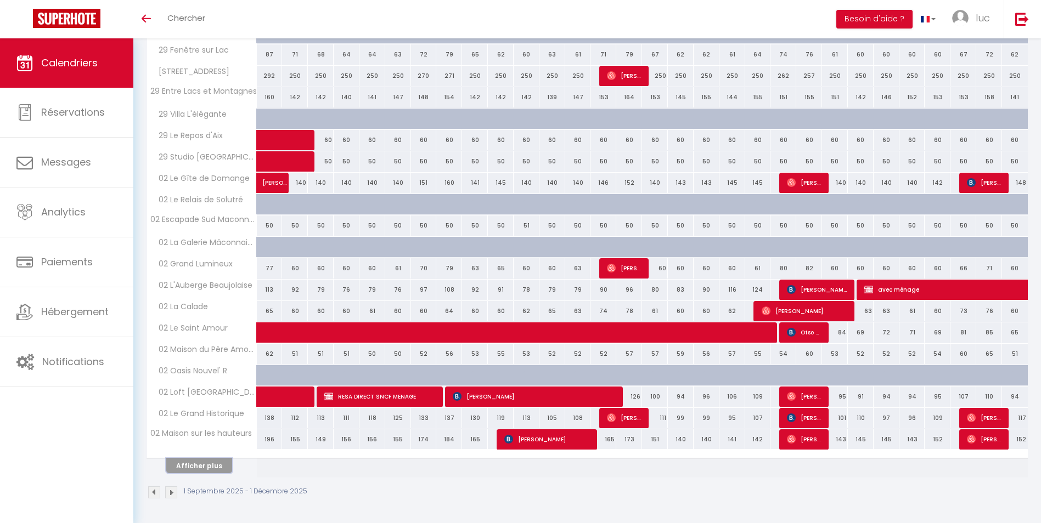
click at [201, 471] on button "Afficher plus" at bounding box center [199, 466] width 66 height 15
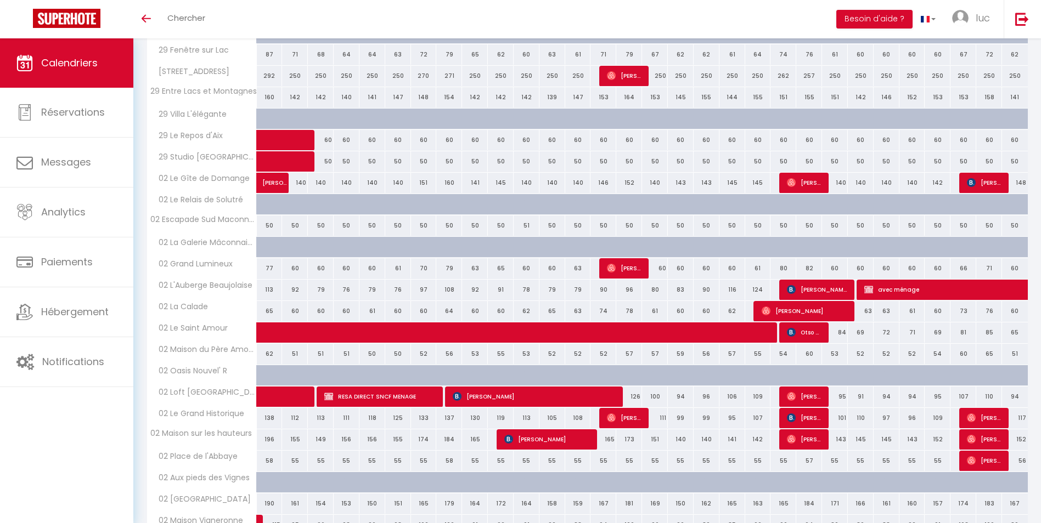
scroll to position [3750, 0]
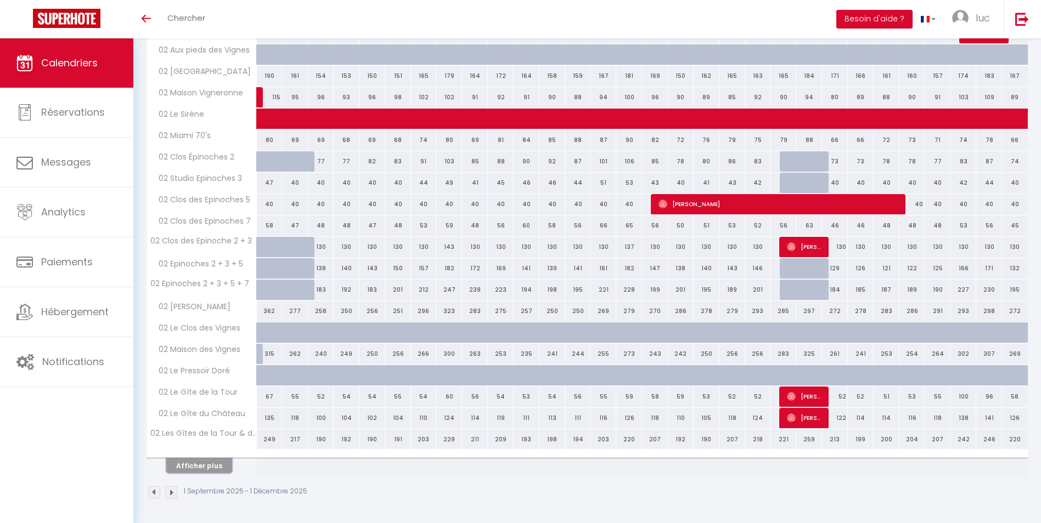
click at [201, 459] on button "Afficher plus" at bounding box center [199, 466] width 66 height 15
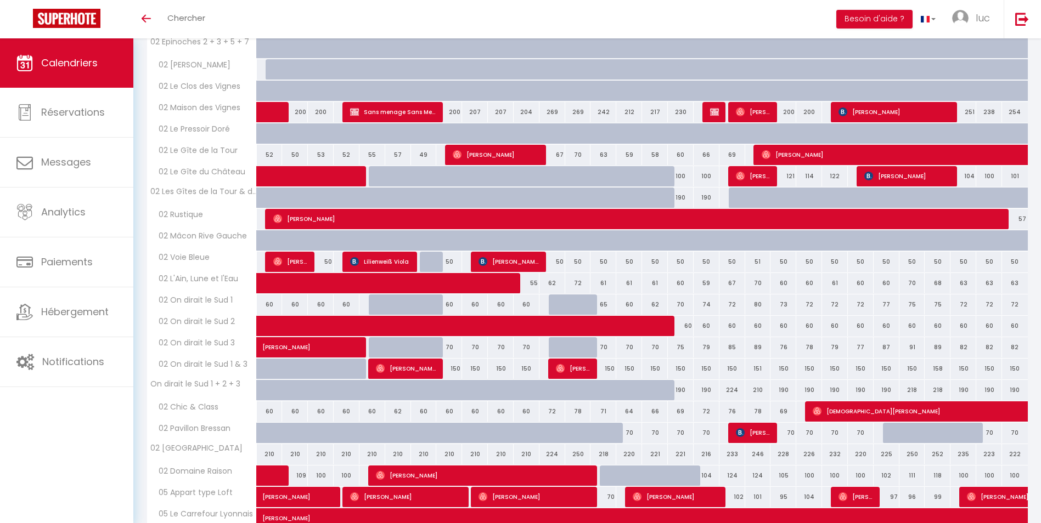
scroll to position [1468, 0]
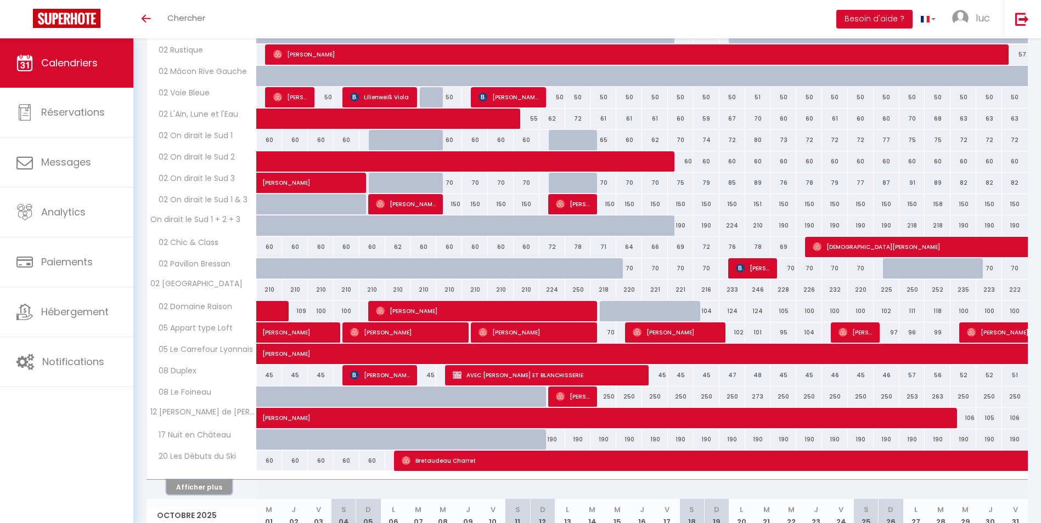
click at [203, 482] on button "Afficher plus" at bounding box center [199, 487] width 66 height 15
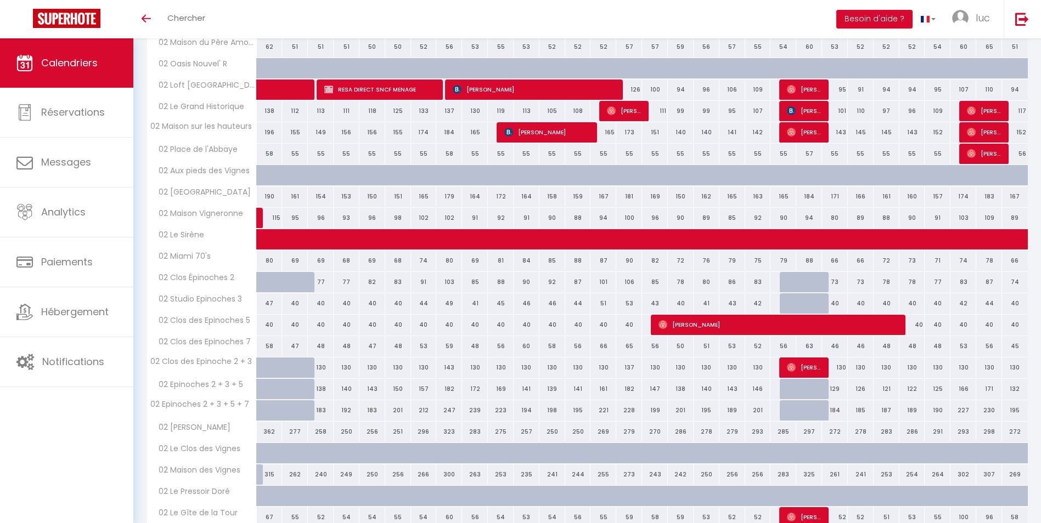
scroll to position [4705, 0]
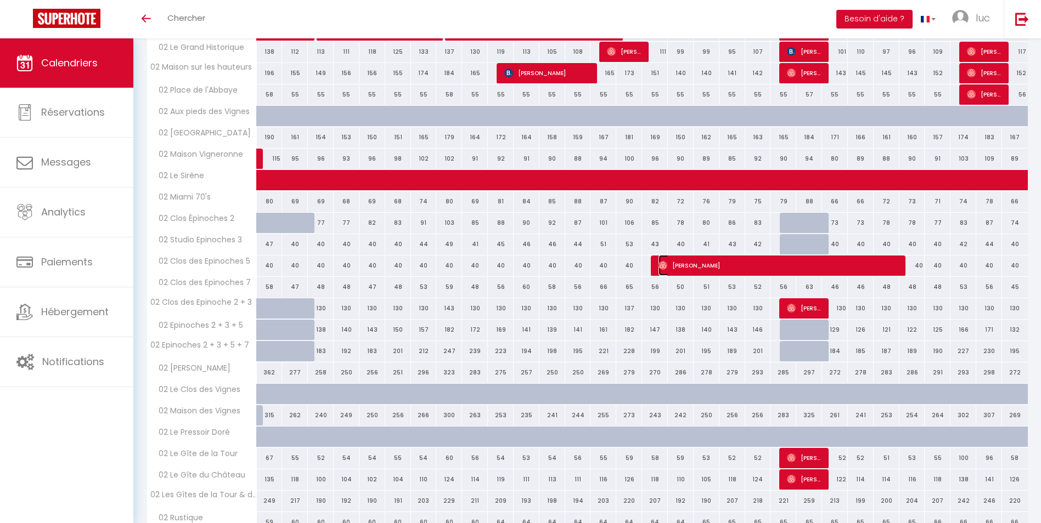
click at [694, 266] on span "[PERSON_NAME]" at bounding box center [778, 265] width 241 height 21
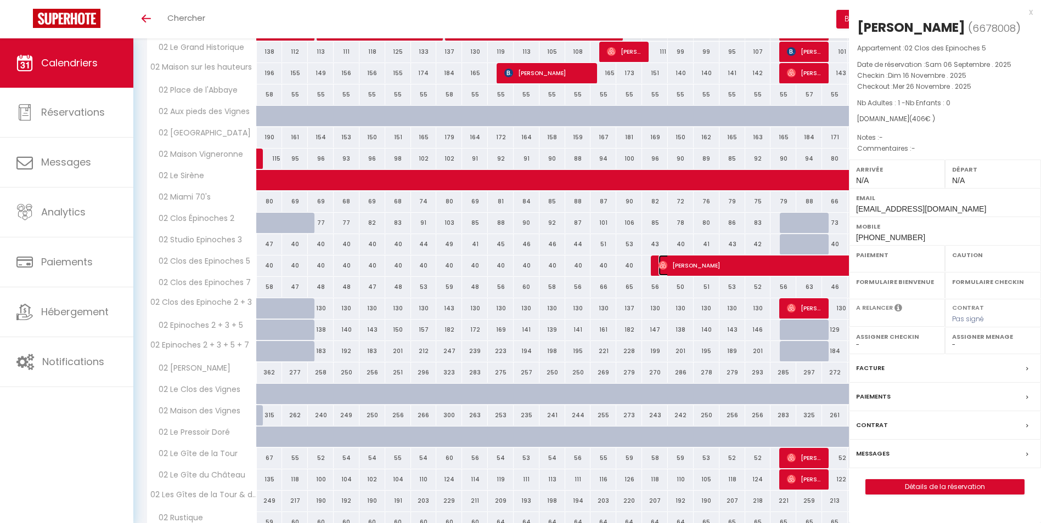
select select "OK"
select select "0"
select select "1"
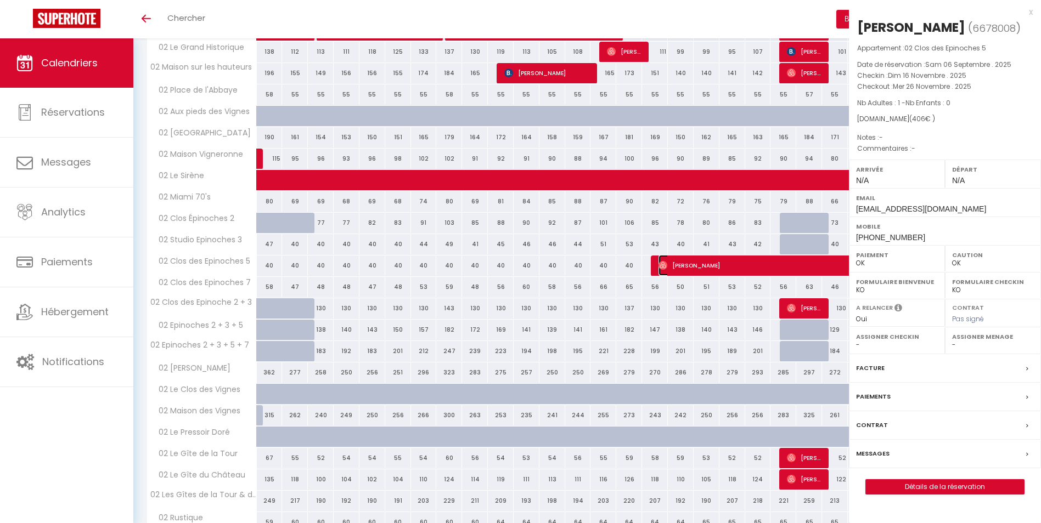
select select
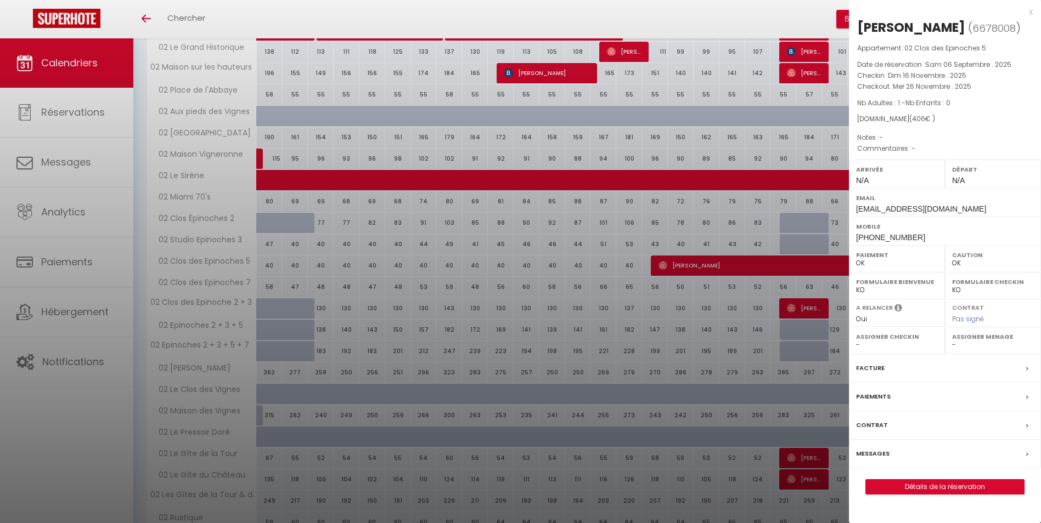
click at [694, 266] on div at bounding box center [520, 261] width 1041 height 523
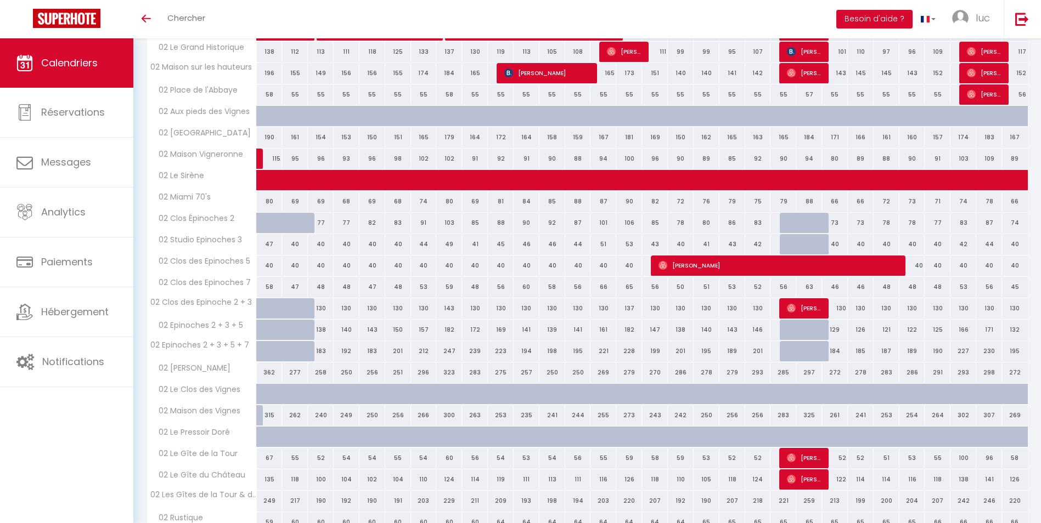
click at [653, 331] on div "147" at bounding box center [655, 330] width 26 height 20
select select "1"
type input "Dim 16 Novembre 2025"
type input "Lun 17 Novembre 2025"
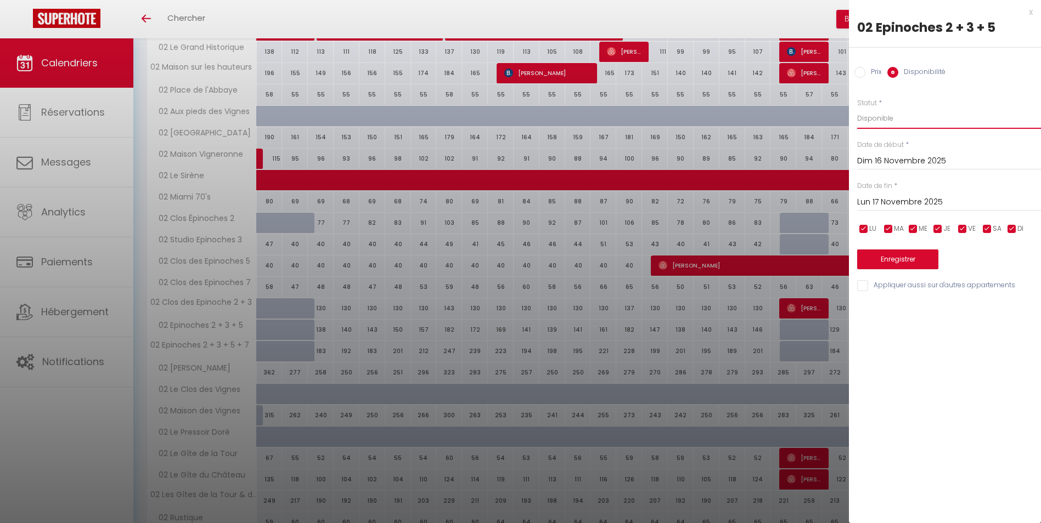
click at [901, 129] on select "Disponible Indisponible" at bounding box center [949, 118] width 184 height 21
select select "0"
click at [857, 108] on select "Disponible Indisponible" at bounding box center [949, 118] width 184 height 21
click at [899, 206] on input "Lun 17 Novembre 2025" at bounding box center [949, 202] width 184 height 14
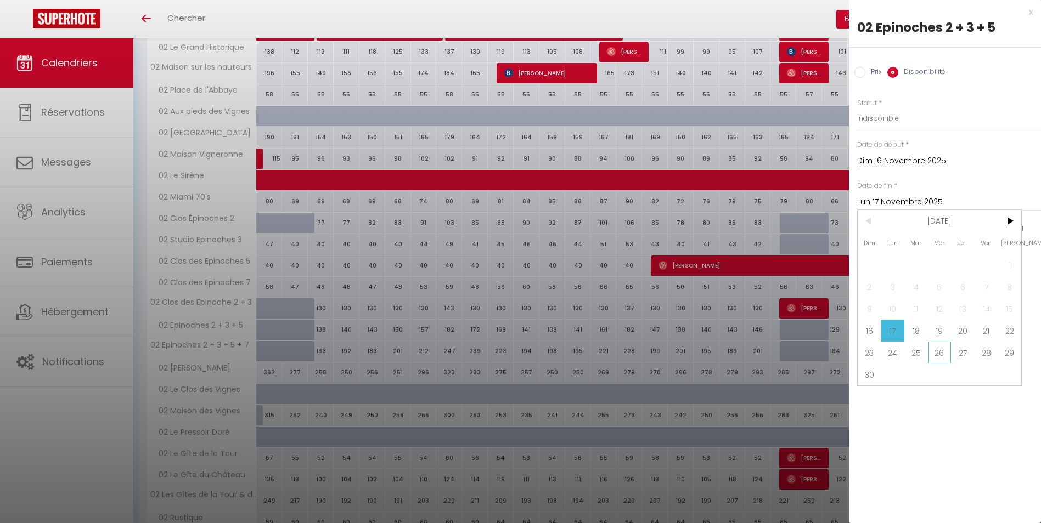
click at [931, 357] on span "26" at bounding box center [940, 353] width 24 height 22
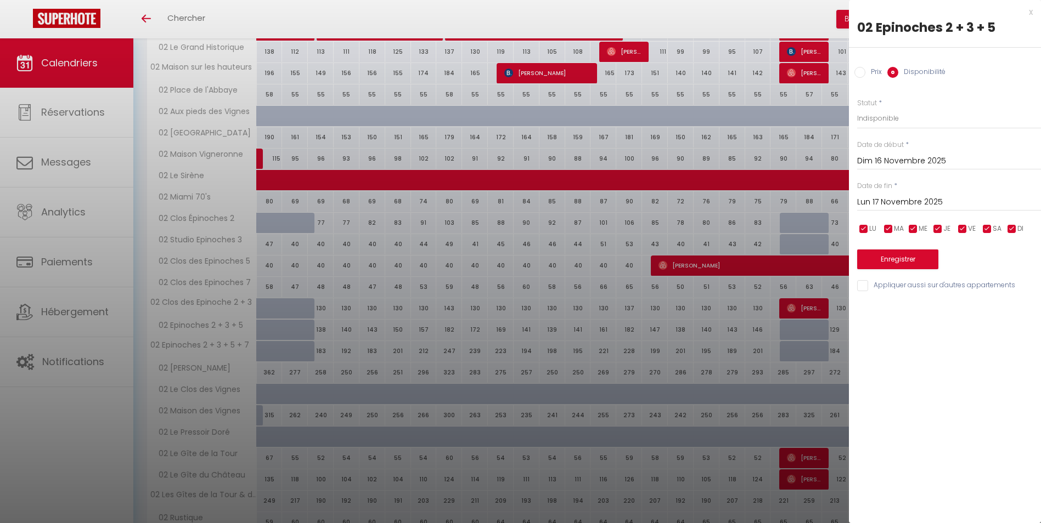
type input "Mer 26 Novembre 2025"
click at [908, 250] on button "Enregistrer" at bounding box center [897, 260] width 81 height 20
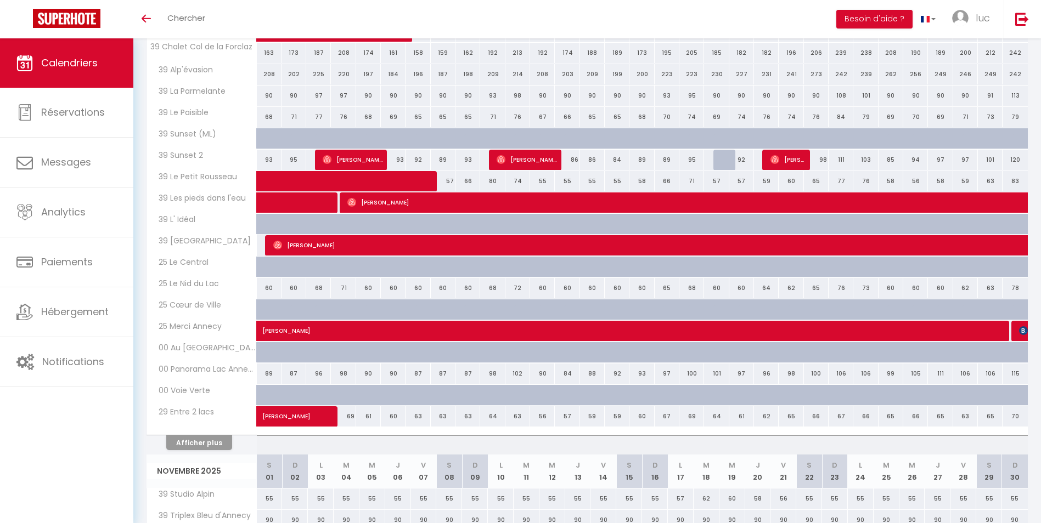
scroll to position [744, 0]
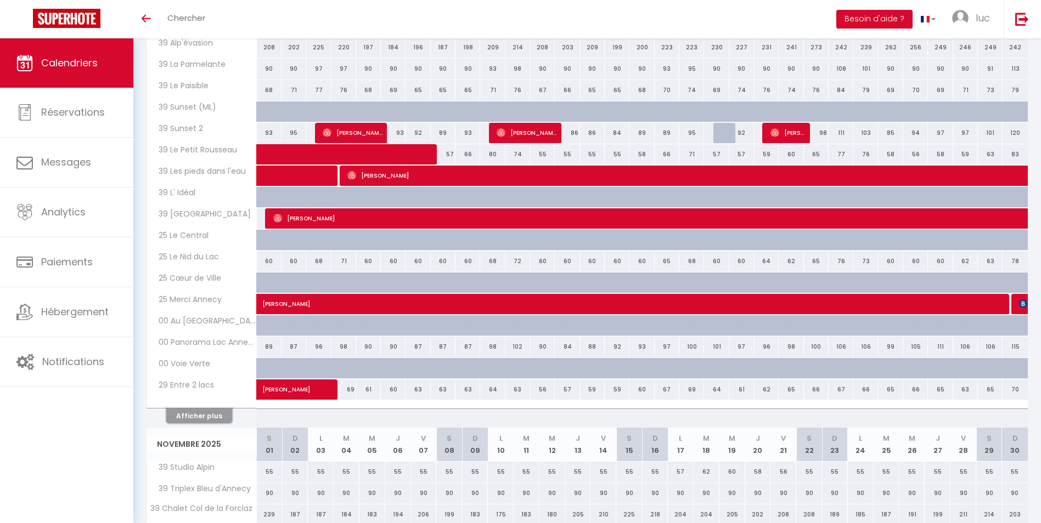
click at [218, 411] on button "Afficher plus" at bounding box center [199, 416] width 66 height 15
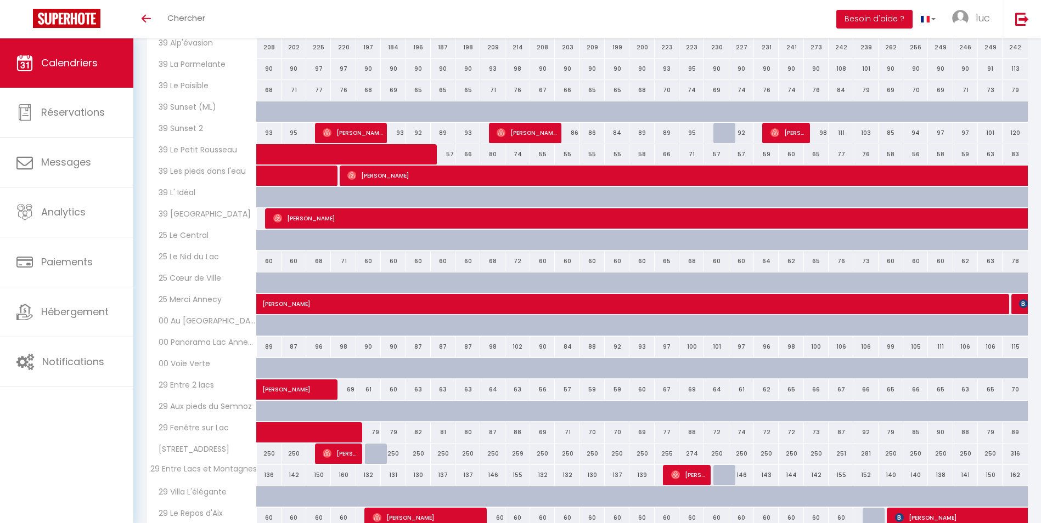
scroll to position [1556, 0]
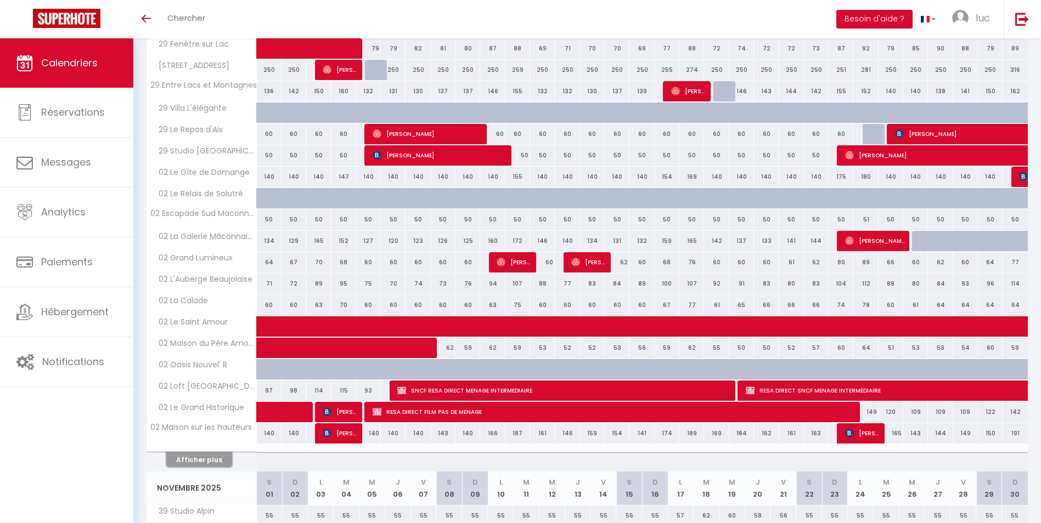
click at [193, 461] on button "Afficher plus" at bounding box center [199, 460] width 66 height 15
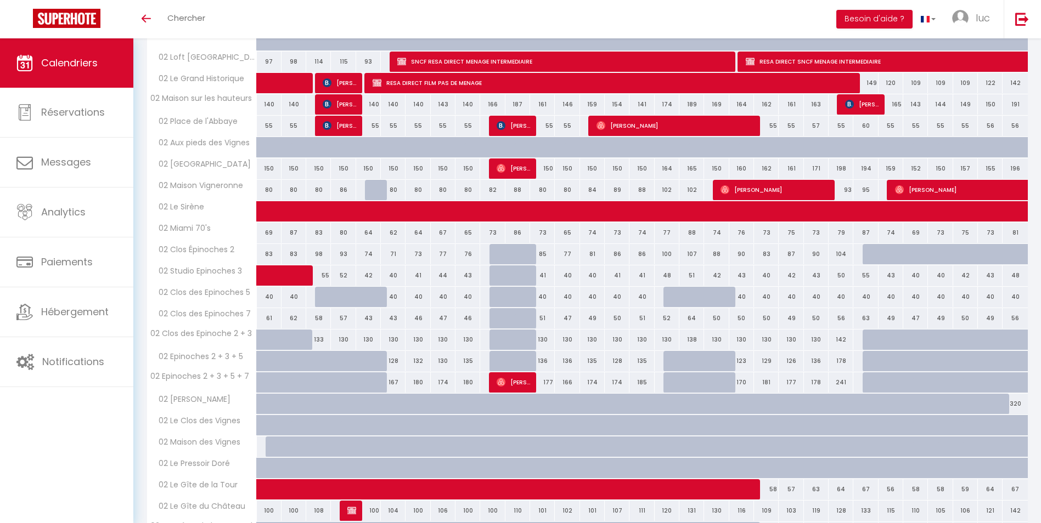
scroll to position [2477, 0]
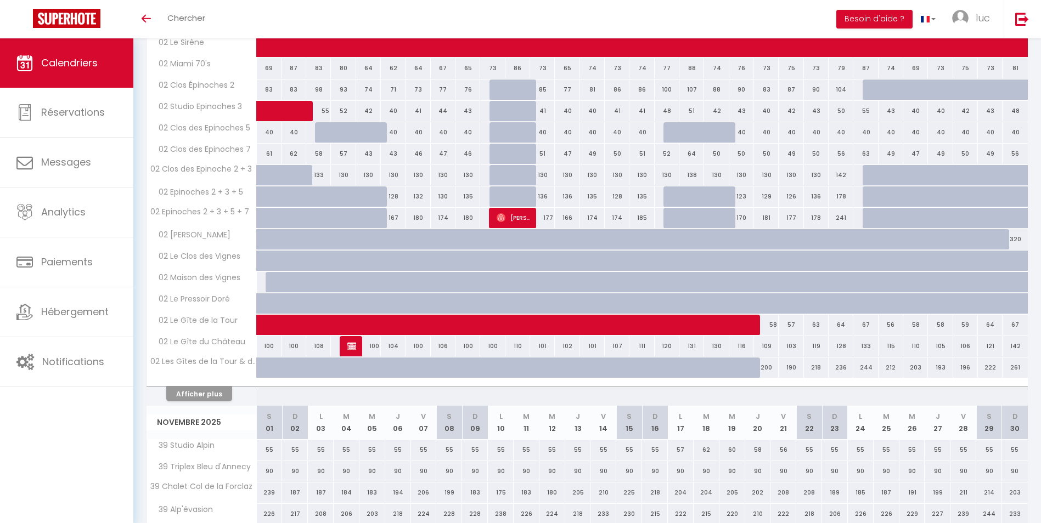
click at [210, 383] on div at bounding box center [202, 382] width 110 height 7
click at [212, 389] on button "Afficher plus" at bounding box center [199, 394] width 66 height 15
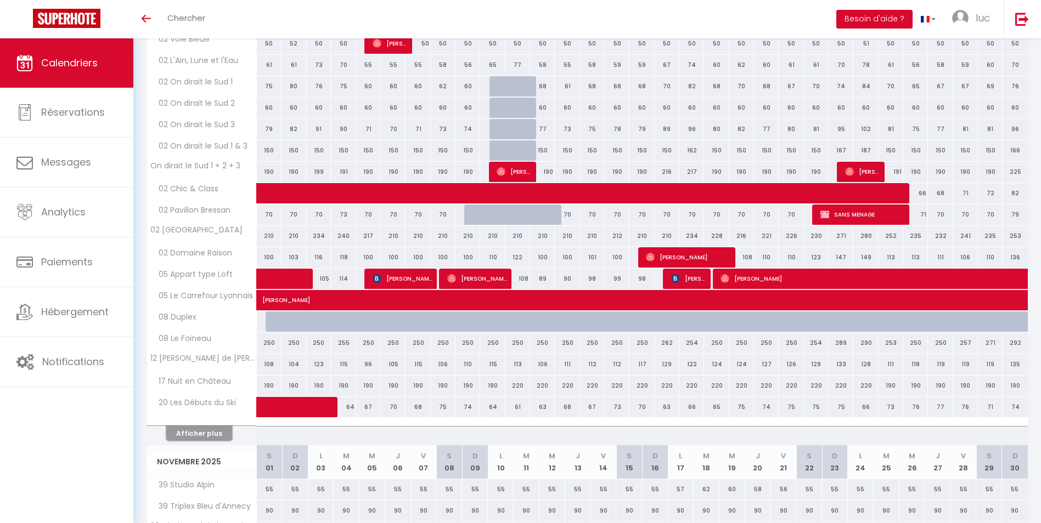
scroll to position [3399, 0]
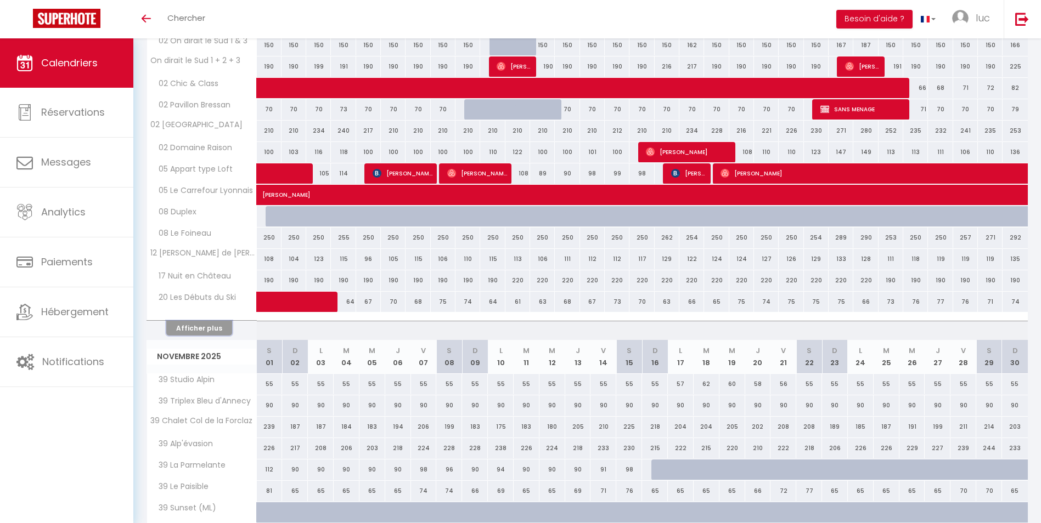
click at [212, 332] on button "Afficher plus" at bounding box center [199, 328] width 66 height 15
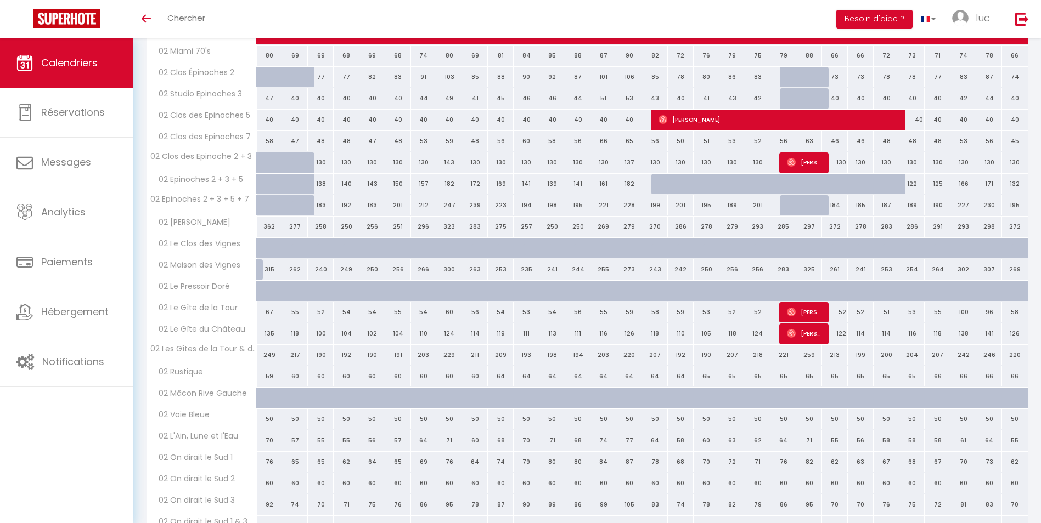
scroll to position [4741, 0]
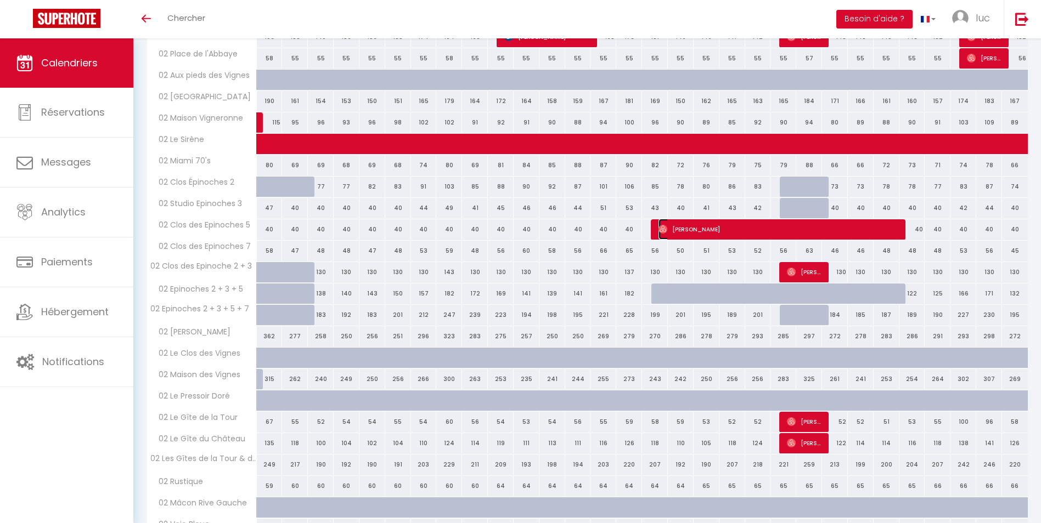
click at [726, 231] on span "[PERSON_NAME]" at bounding box center [778, 229] width 241 height 21
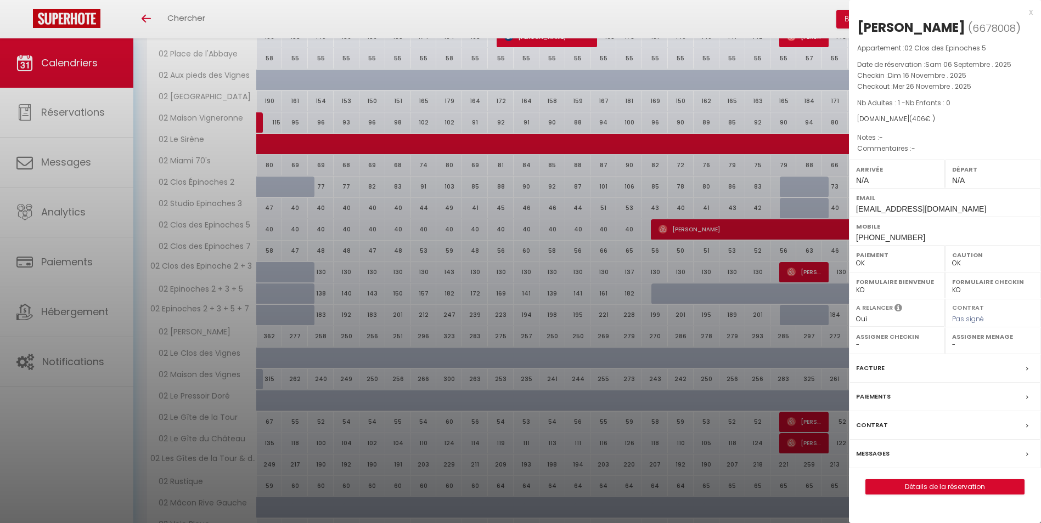
click at [657, 317] on div at bounding box center [520, 261] width 1041 height 523
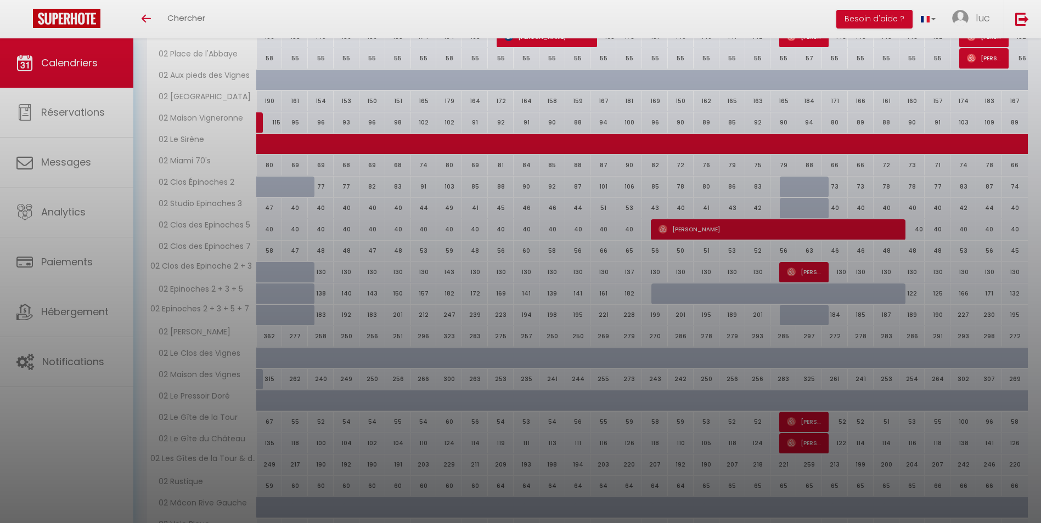
click at [657, 316] on div at bounding box center [520, 261] width 1041 height 523
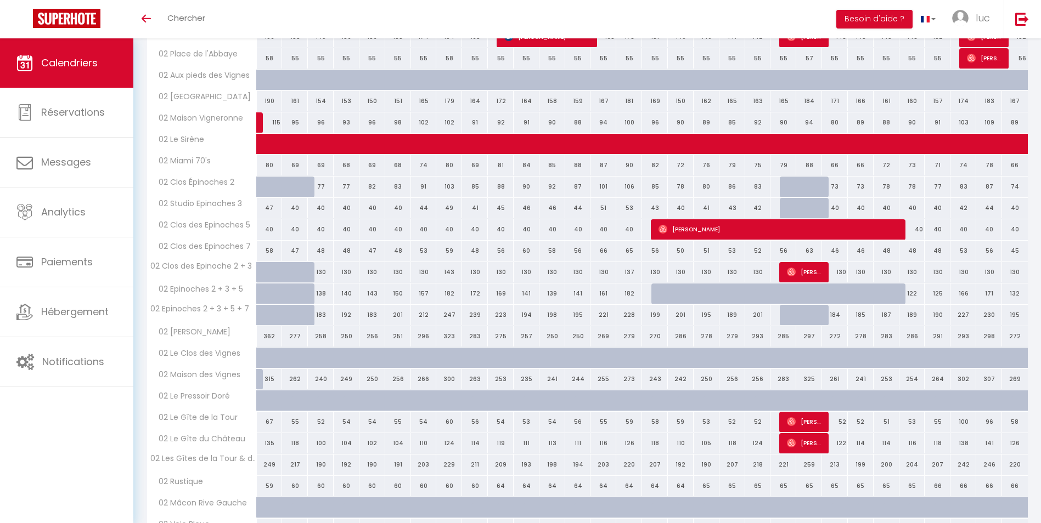
click at [657, 316] on div "199" at bounding box center [655, 315] width 26 height 20
select select "1"
type input "Dim 16 Novembre 2025"
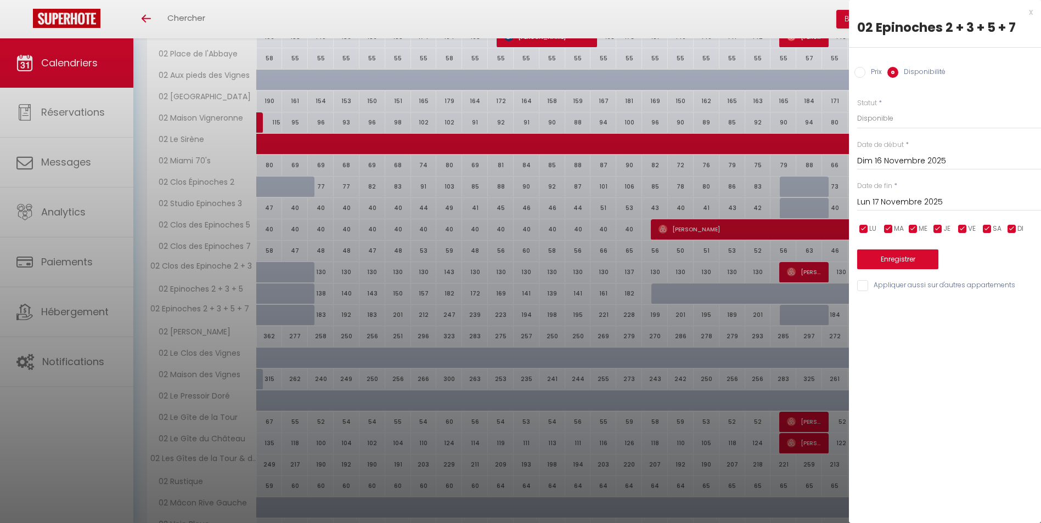
click at [976, 196] on input "Lun 17 Novembre 2025" at bounding box center [949, 202] width 184 height 14
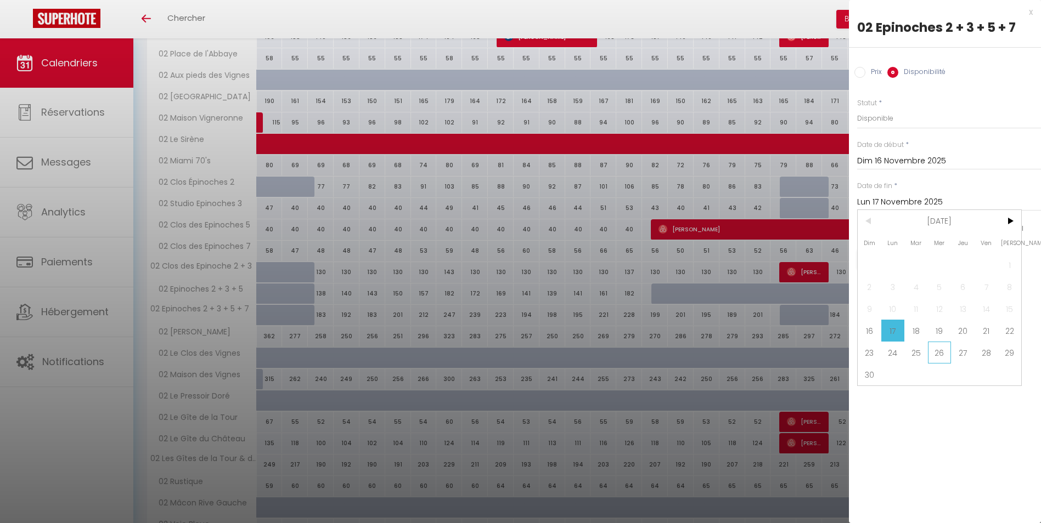
click at [939, 354] on span "26" at bounding box center [940, 353] width 24 height 22
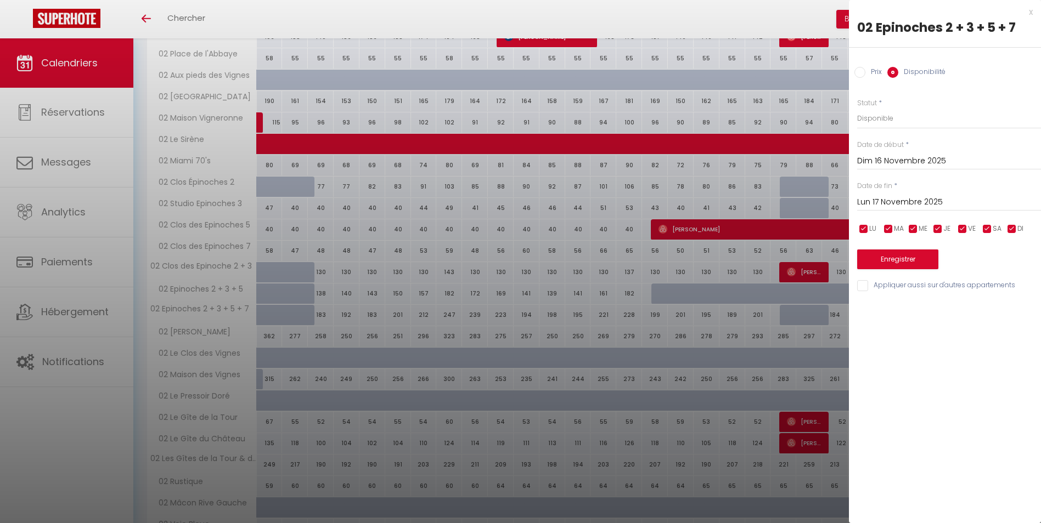
type input "Mer 26 Novembre 2025"
click at [890, 115] on select "Disponible Indisponible" at bounding box center [949, 118] width 184 height 21
select select "0"
click at [857, 108] on select "Disponible Indisponible" at bounding box center [949, 118] width 184 height 21
click at [905, 262] on button "Enregistrer" at bounding box center [897, 260] width 81 height 20
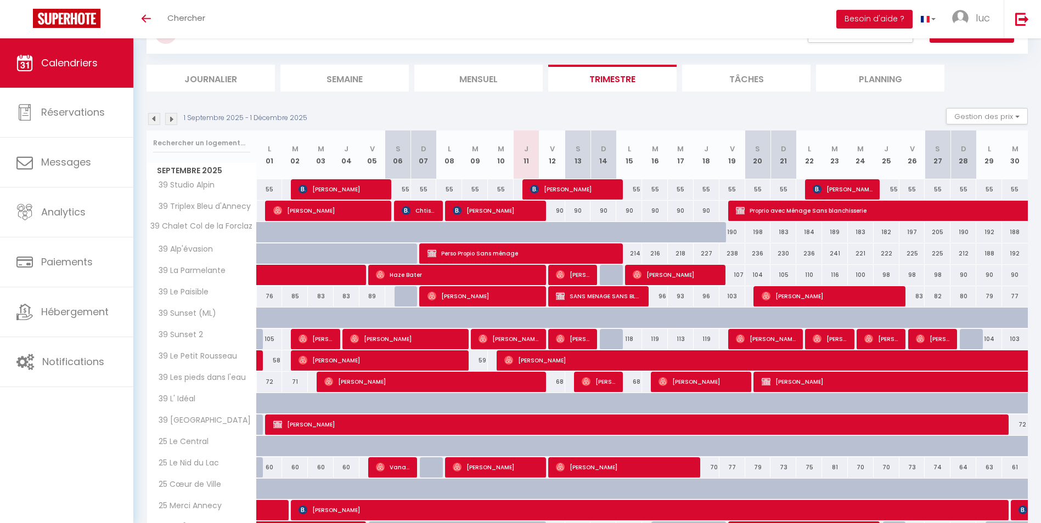
scroll to position [0, 0]
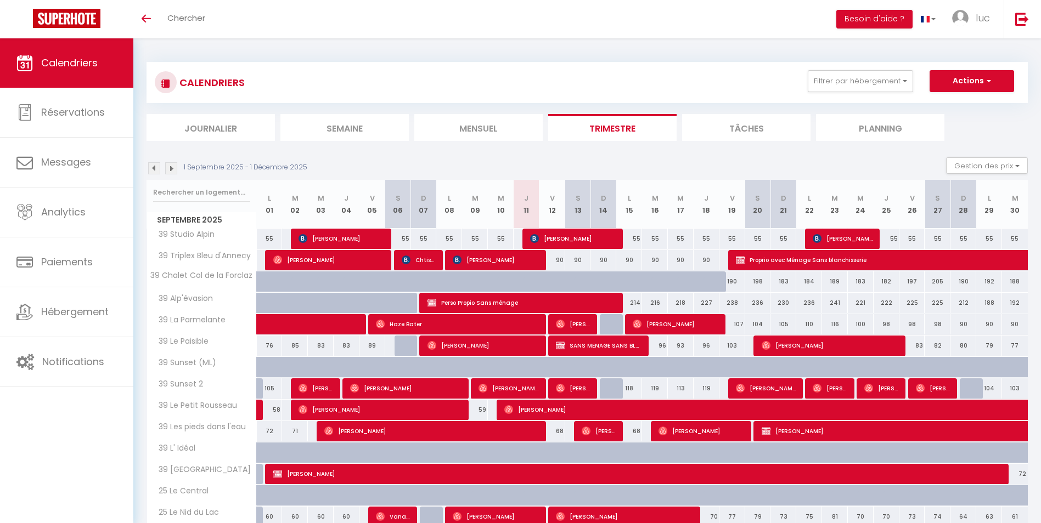
click at [512, 123] on li "Mensuel" at bounding box center [478, 127] width 128 height 27
drag, startPoint x: 203, startPoint y: 192, endPoint x: 203, endPoint y: 205, distance: 13.2
click at [203, 205] on th "Septembre 2025" at bounding box center [202, 204] width 110 height 49
click at [648, 127] on li "Trimestre" at bounding box center [612, 127] width 128 height 27
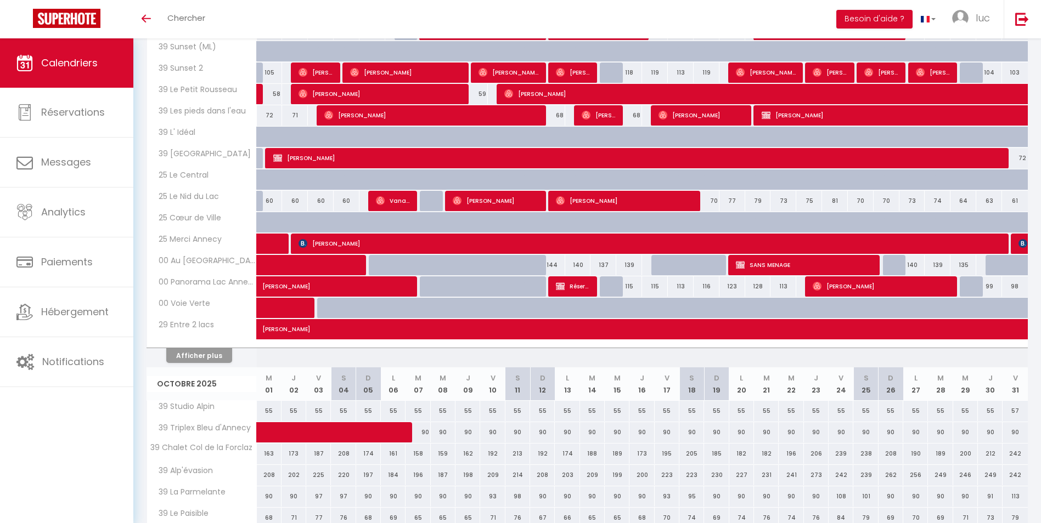
scroll to position [329, 0]
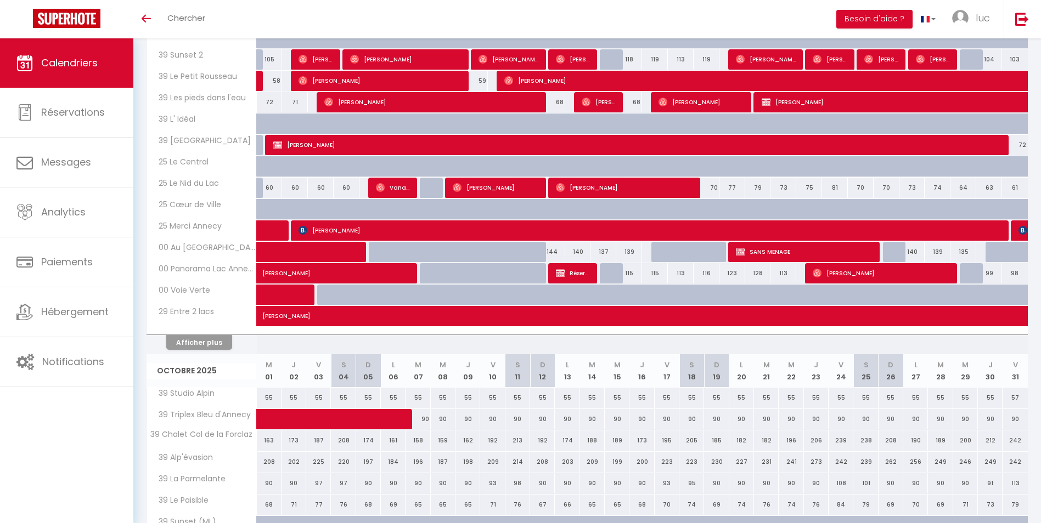
click at [191, 331] on div at bounding box center [202, 330] width 110 height 7
click at [194, 343] on button "Afficher plus" at bounding box center [199, 342] width 66 height 15
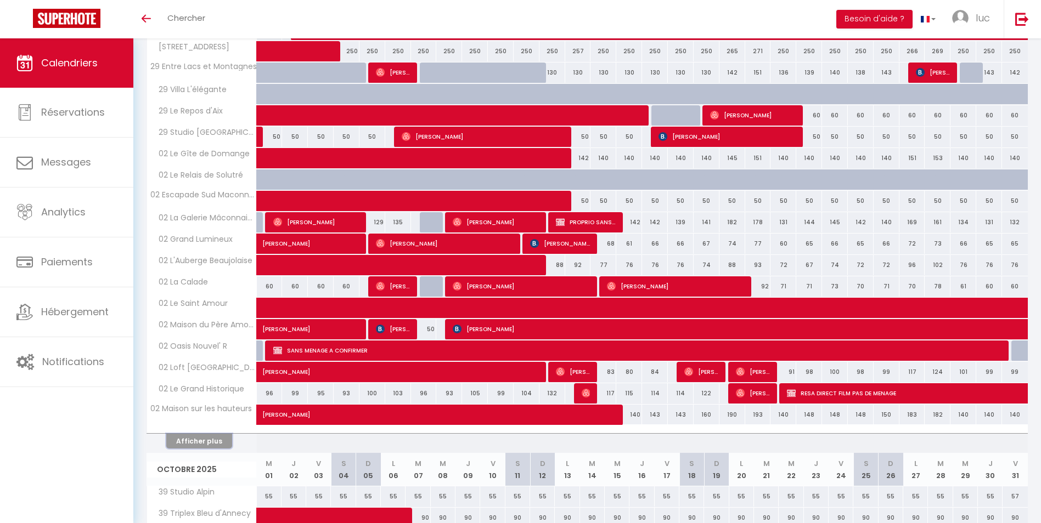
scroll to position [823, 0]
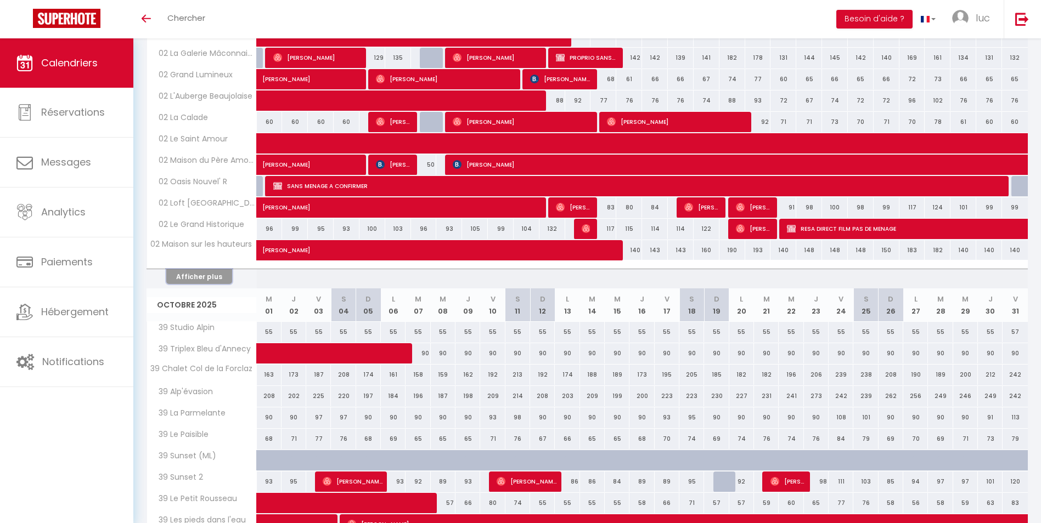
click at [199, 277] on button "Afficher plus" at bounding box center [199, 276] width 66 height 15
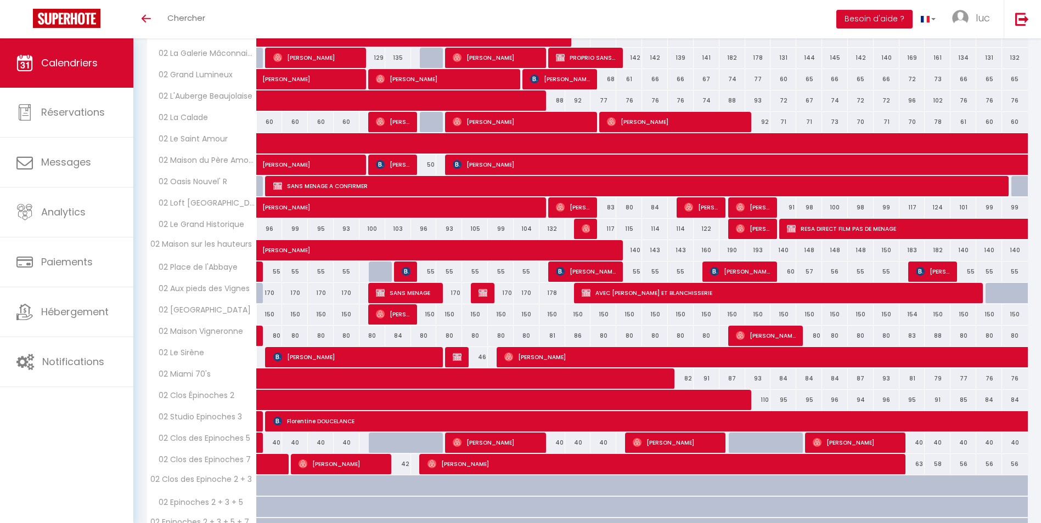
scroll to position [1042, 0]
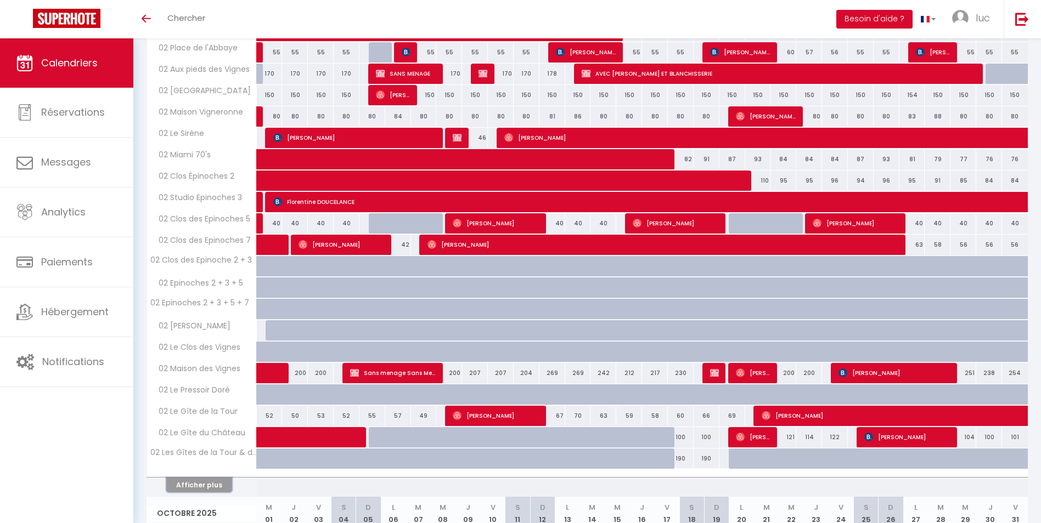
click at [197, 481] on button "Afficher plus" at bounding box center [199, 485] width 66 height 15
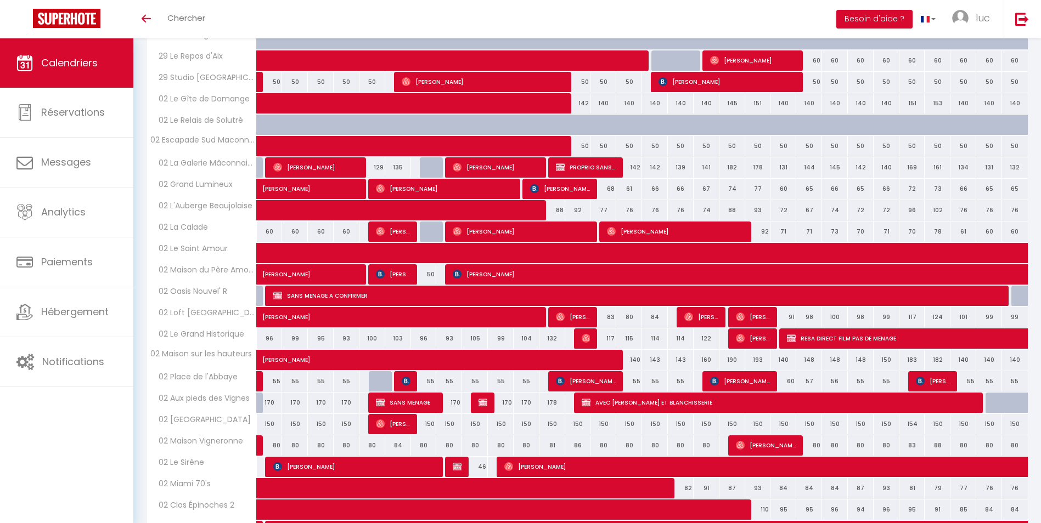
scroll to position [768, 0]
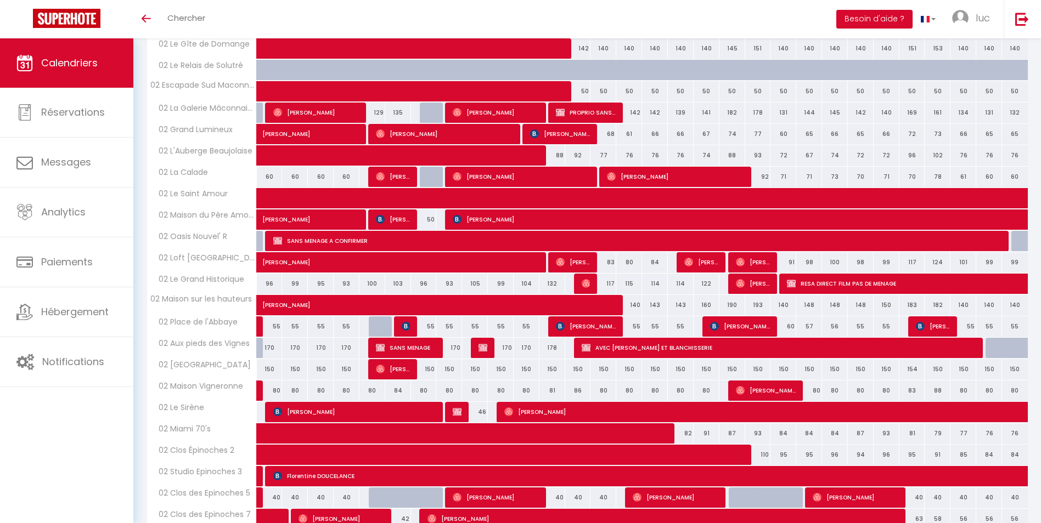
click at [763, 454] on div "110" at bounding box center [758, 455] width 26 height 20
select select "1"
type input "Sam 20 Septembre 2025"
type input "Dim 21 Septembre 2025"
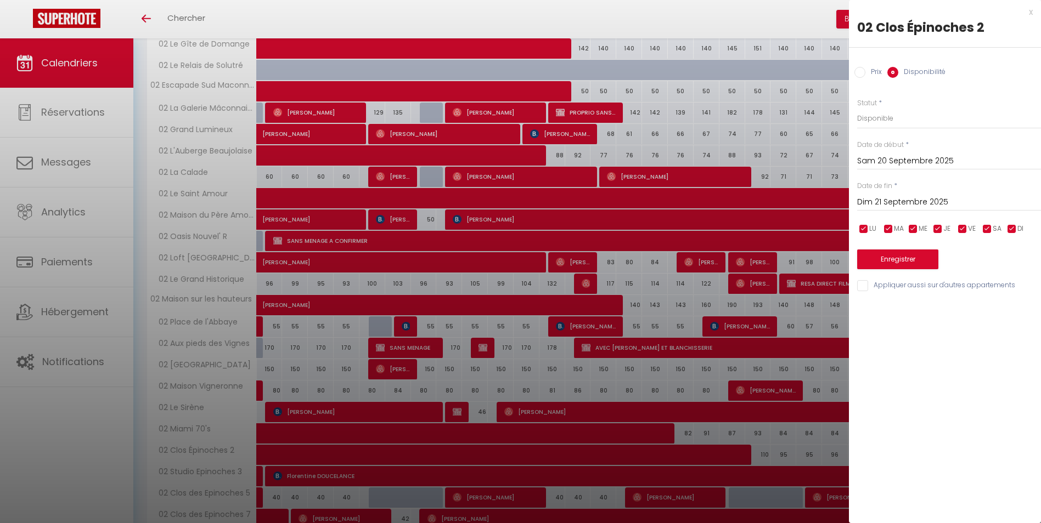
click at [763, 454] on div at bounding box center [520, 261] width 1041 height 523
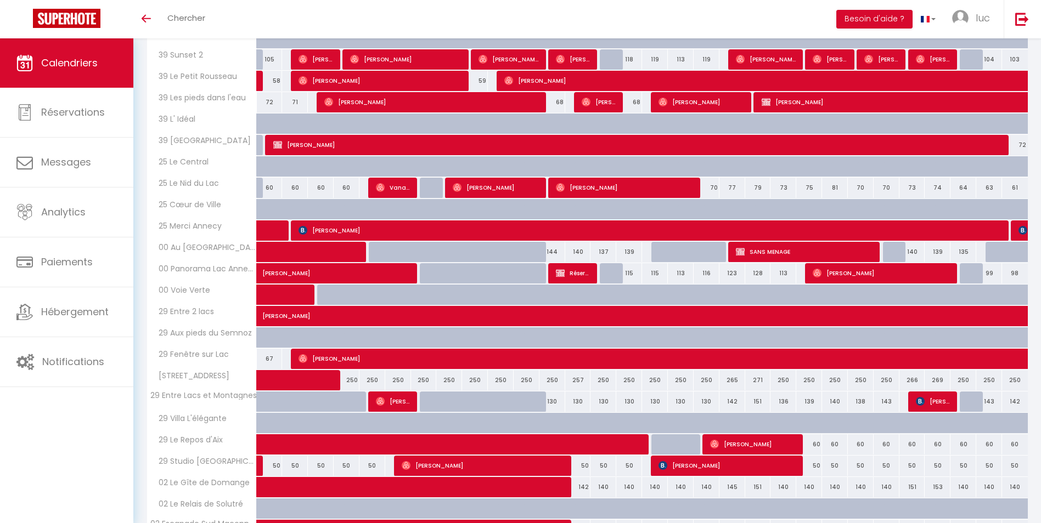
scroll to position [55, 0]
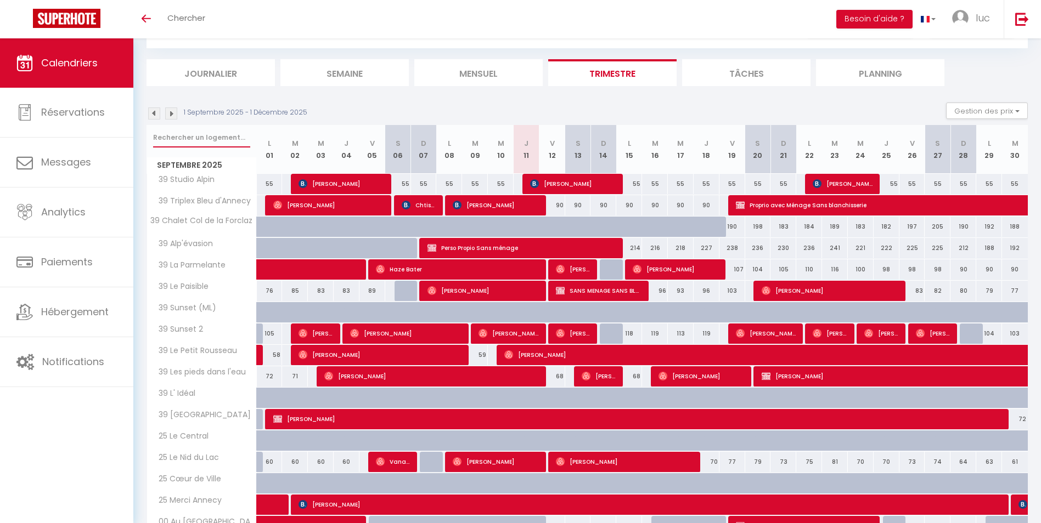
click at [182, 132] on input "text" at bounding box center [201, 138] width 97 height 20
type input "histo"
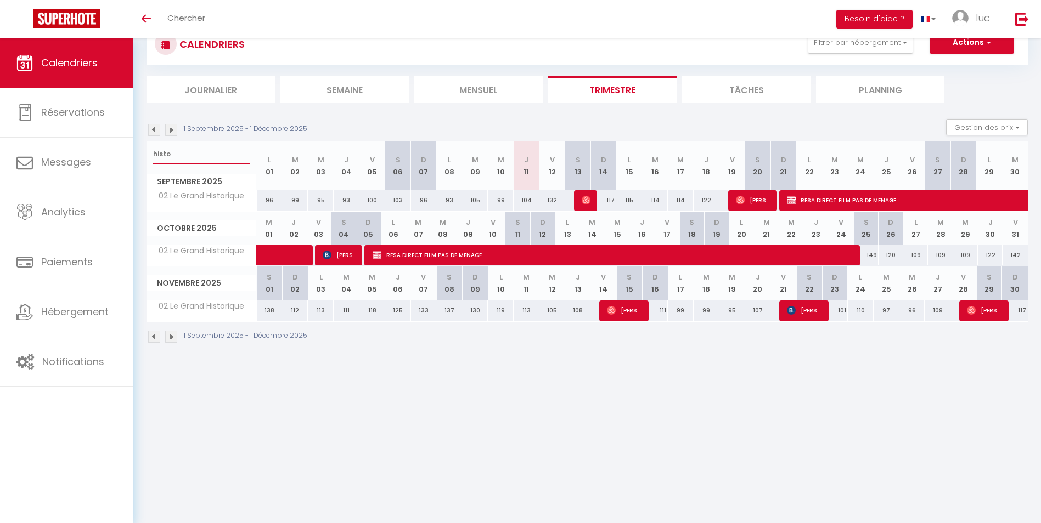
scroll to position [38, 0]
